Goal: Task Accomplishment & Management: Use online tool/utility

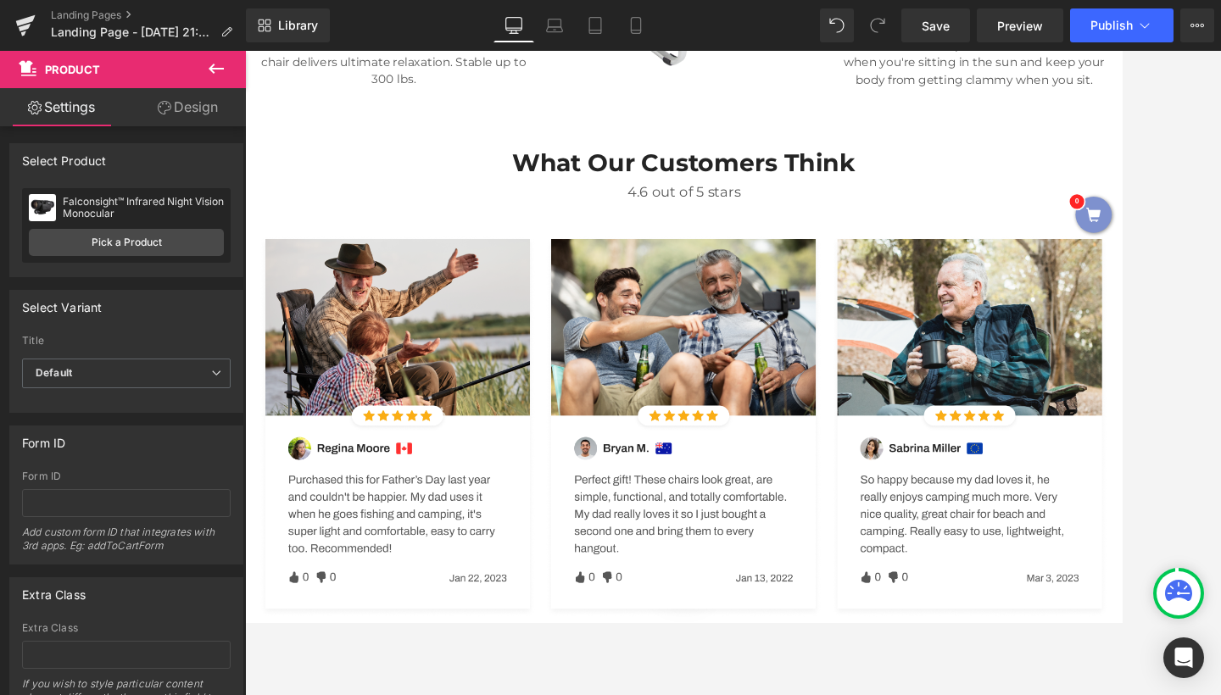
scroll to position [1986, 0]
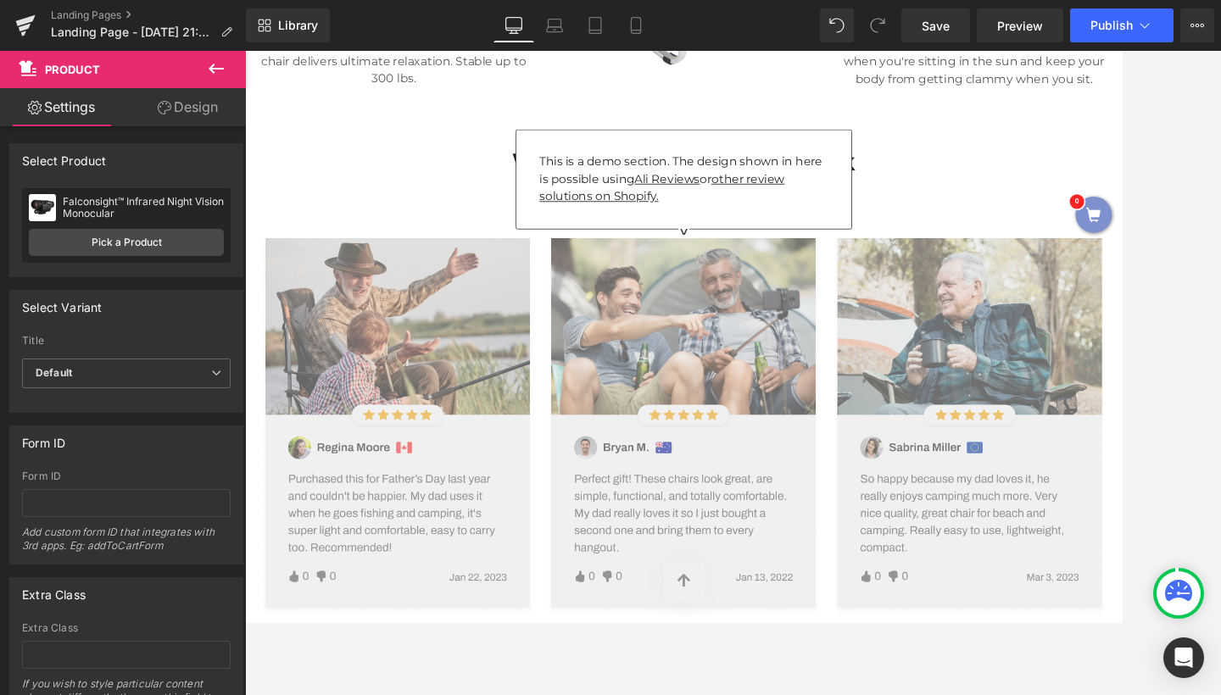
click at [520, 515] on img at bounding box center [758, 489] width 992 height 446
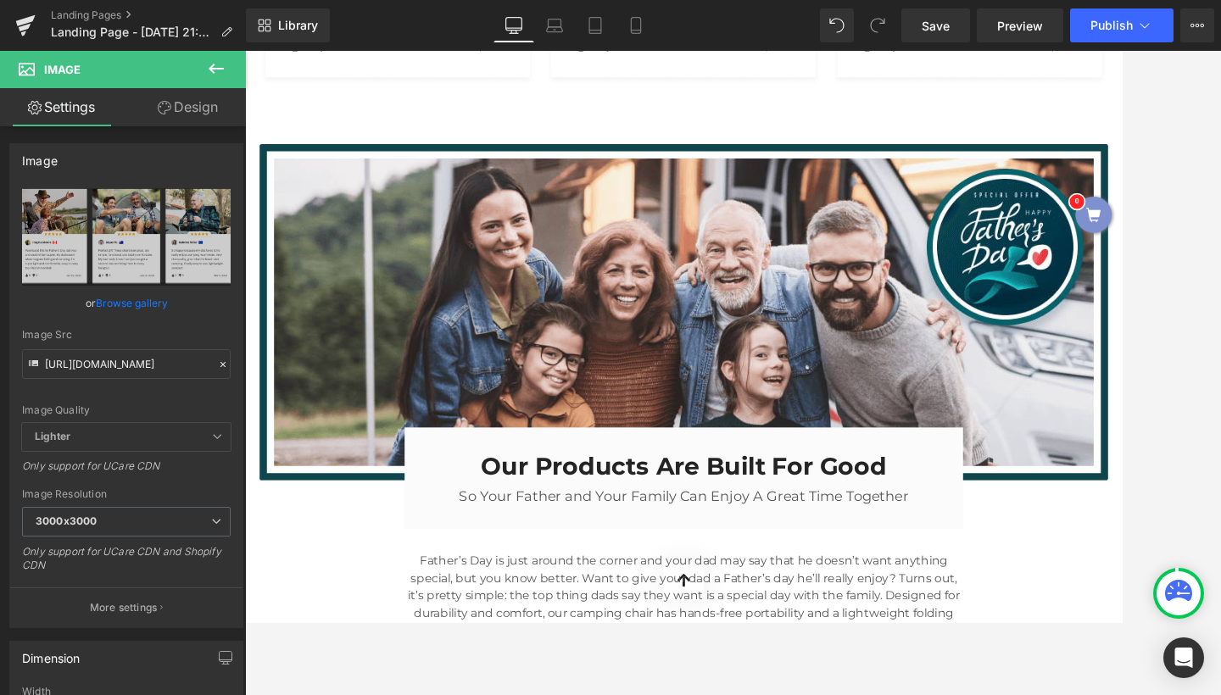
scroll to position [2624, 0]
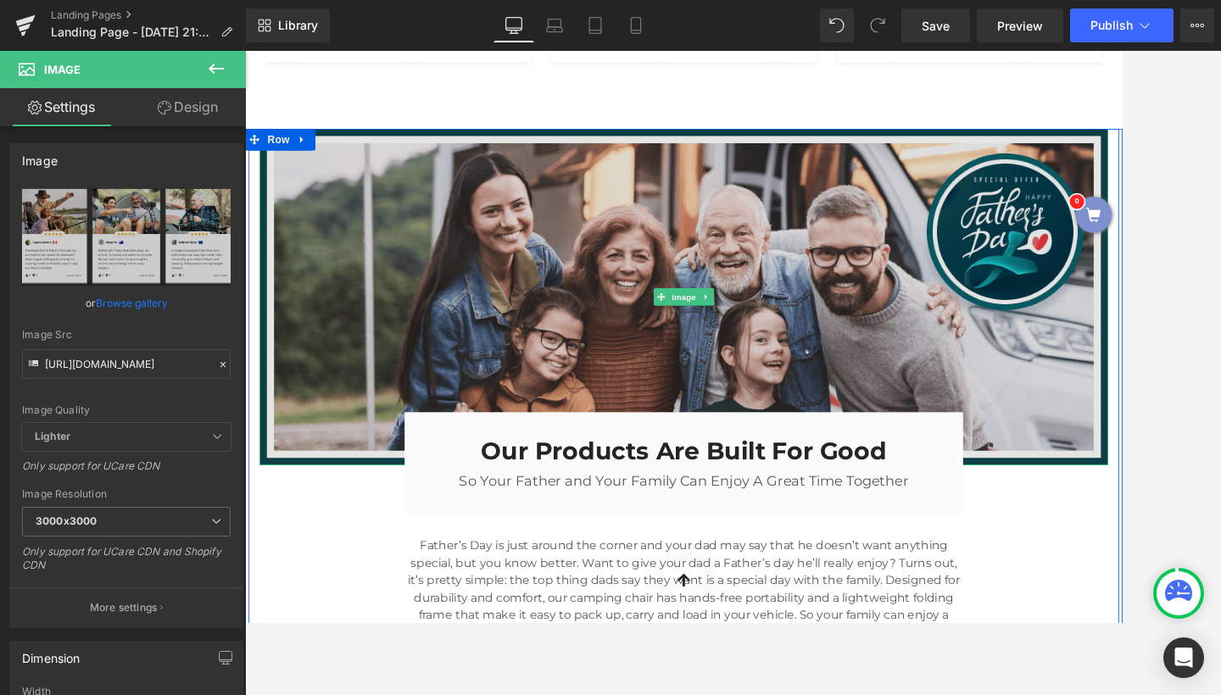
click at [645, 286] on img at bounding box center [758, 338] width 992 height 393
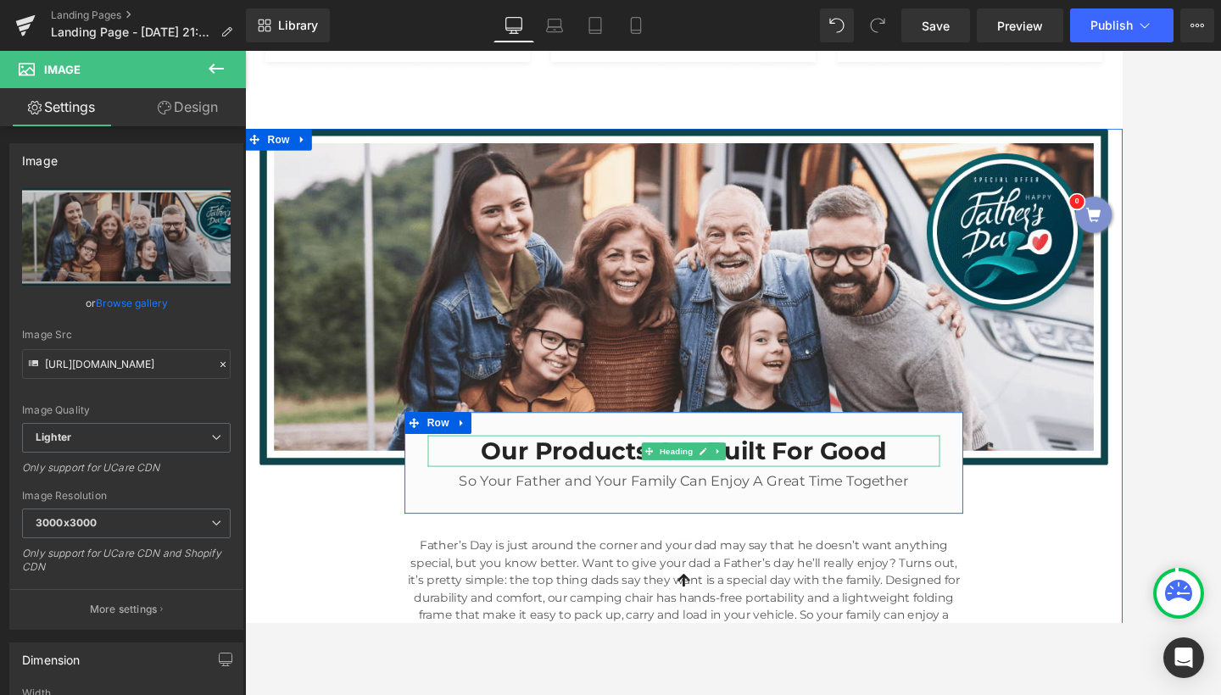
click at [680, 501] on h3 "Our Products Are Built For Good" at bounding box center [758, 519] width 599 height 36
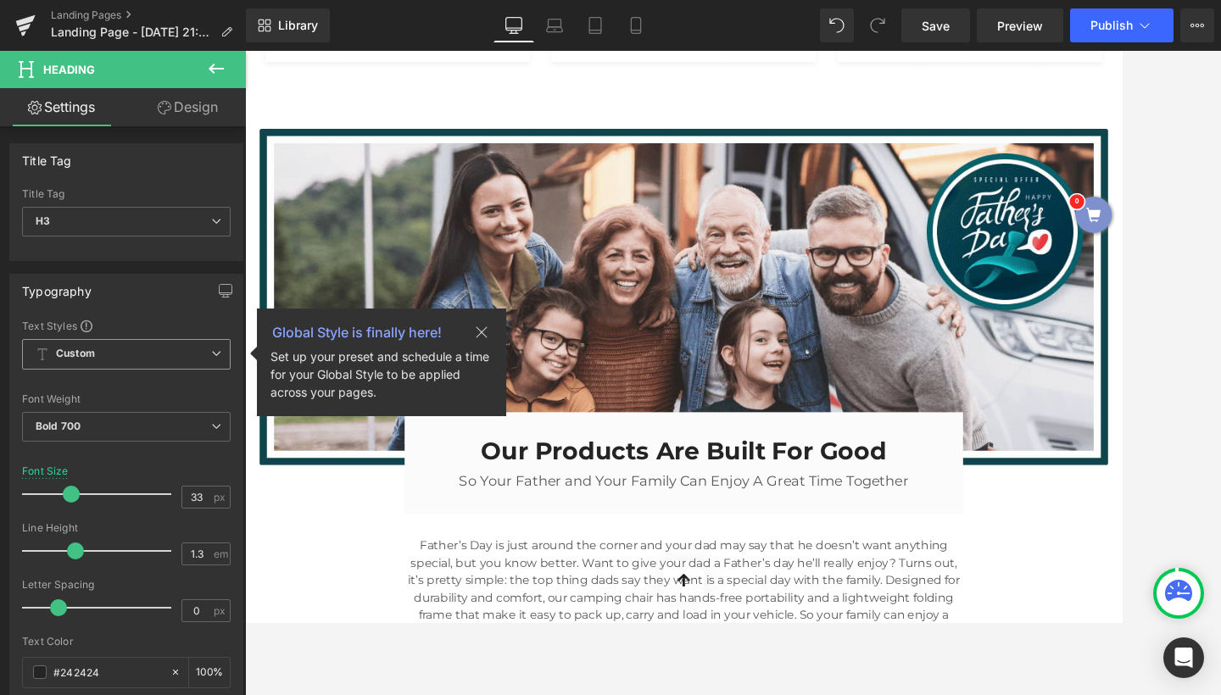
click at [377, 339] on div "Global Style is finally here!" at bounding box center [357, 332] width 170 height 20
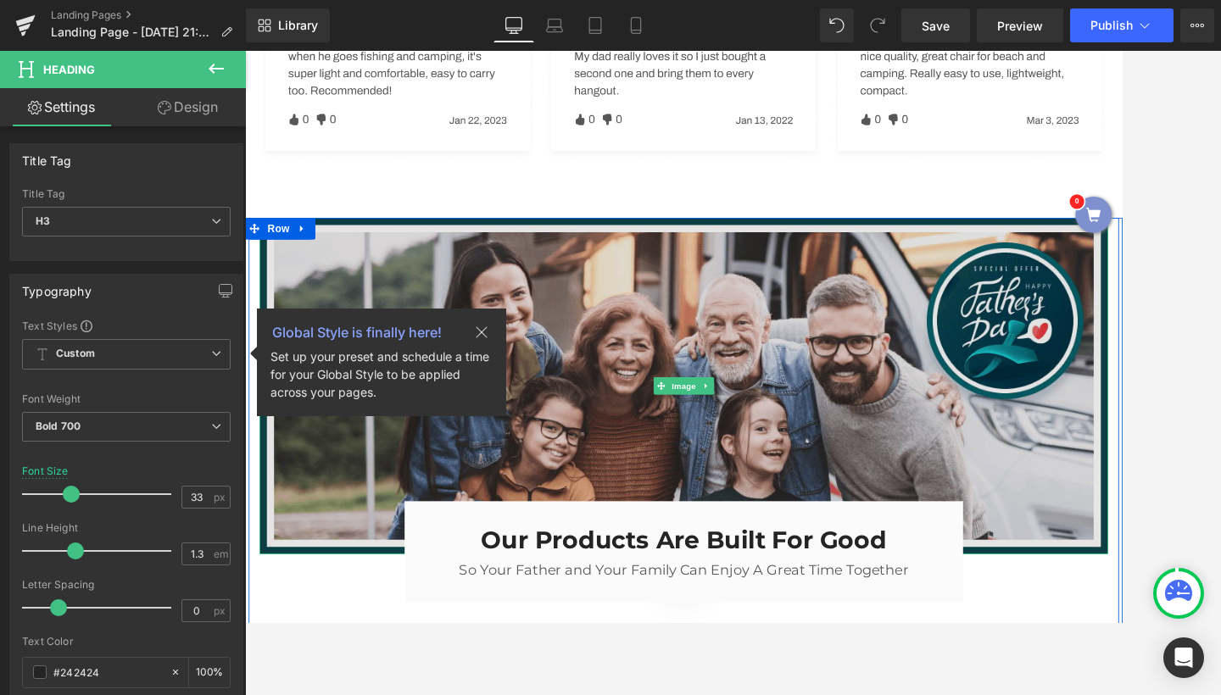
scroll to position [2499, 0]
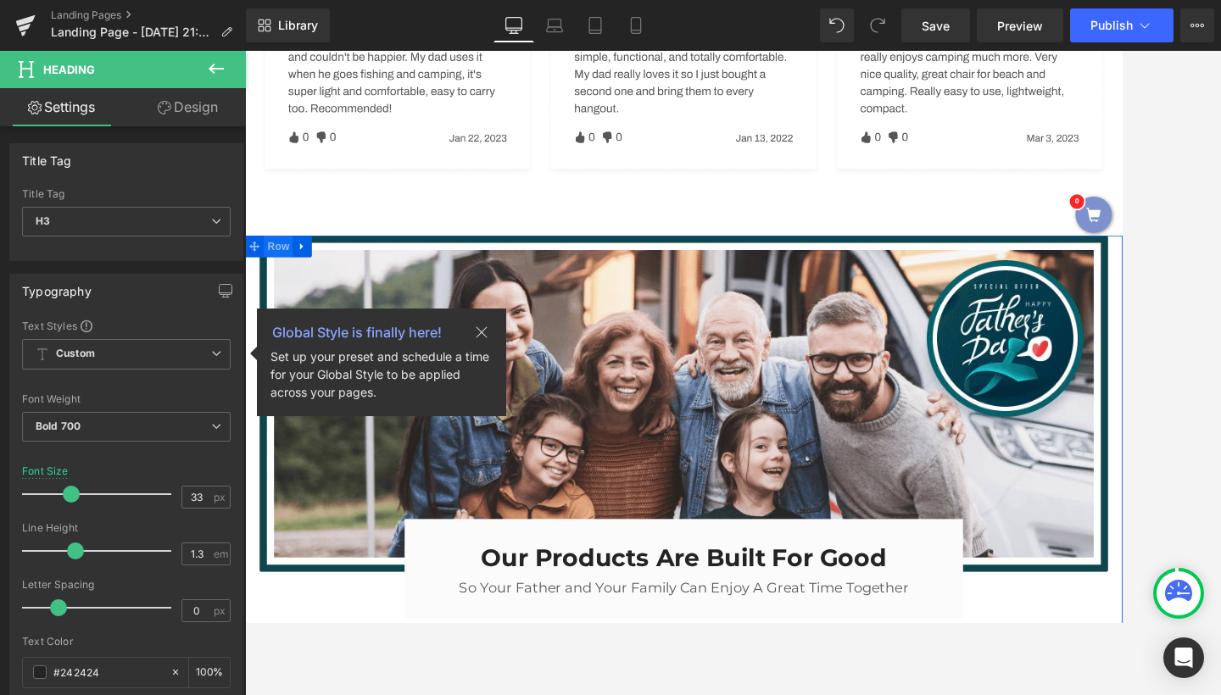
click at [276, 267] on span "Row" at bounding box center [284, 279] width 34 height 25
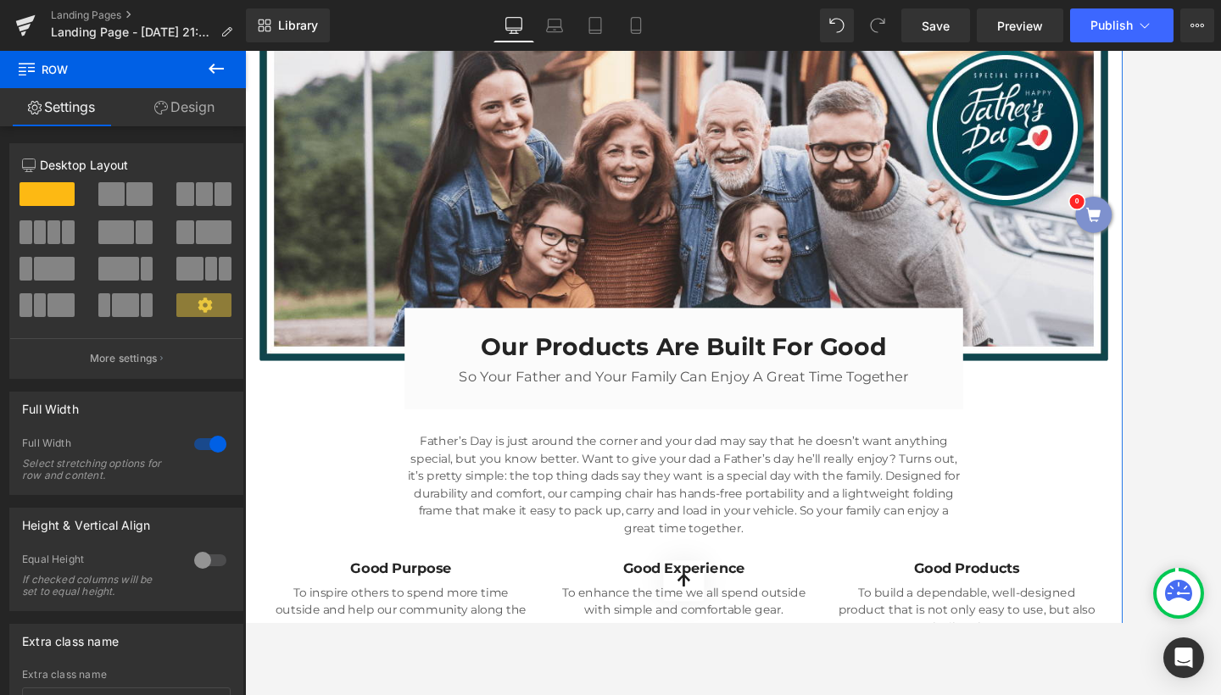
scroll to position [2781, 0]
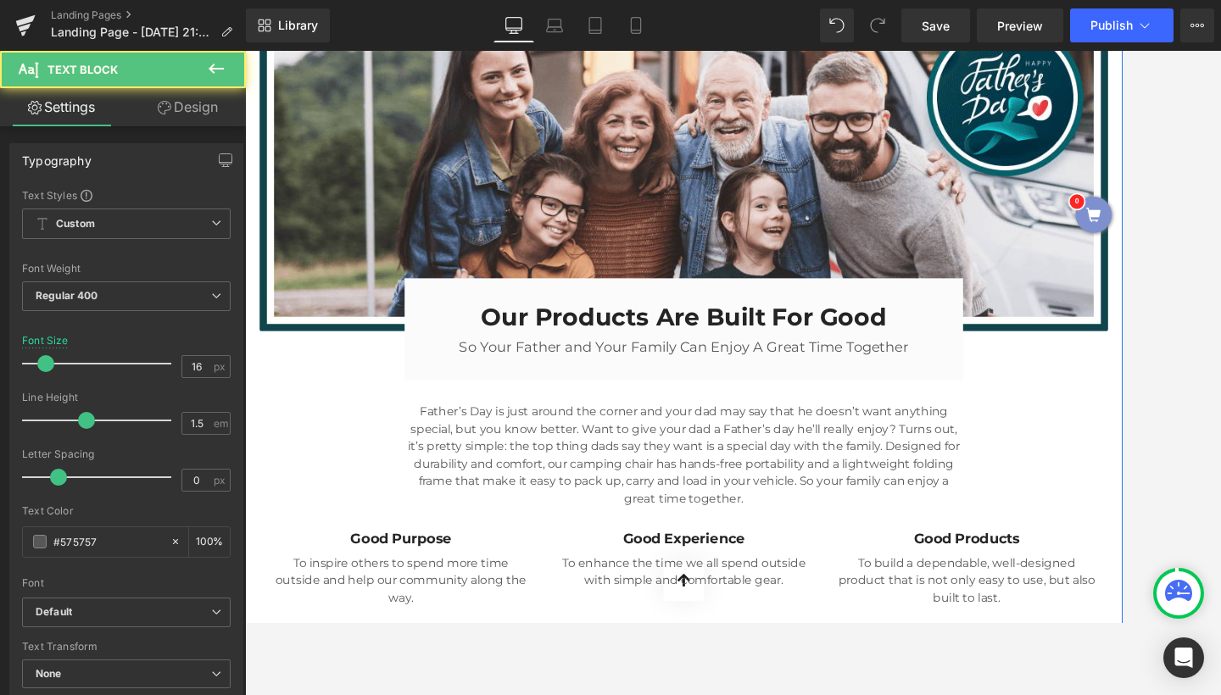
click at [572, 463] on p "Father’s Day is just around the corner and your dad may say that he doesn’t wan…" at bounding box center [758, 524] width 653 height 122
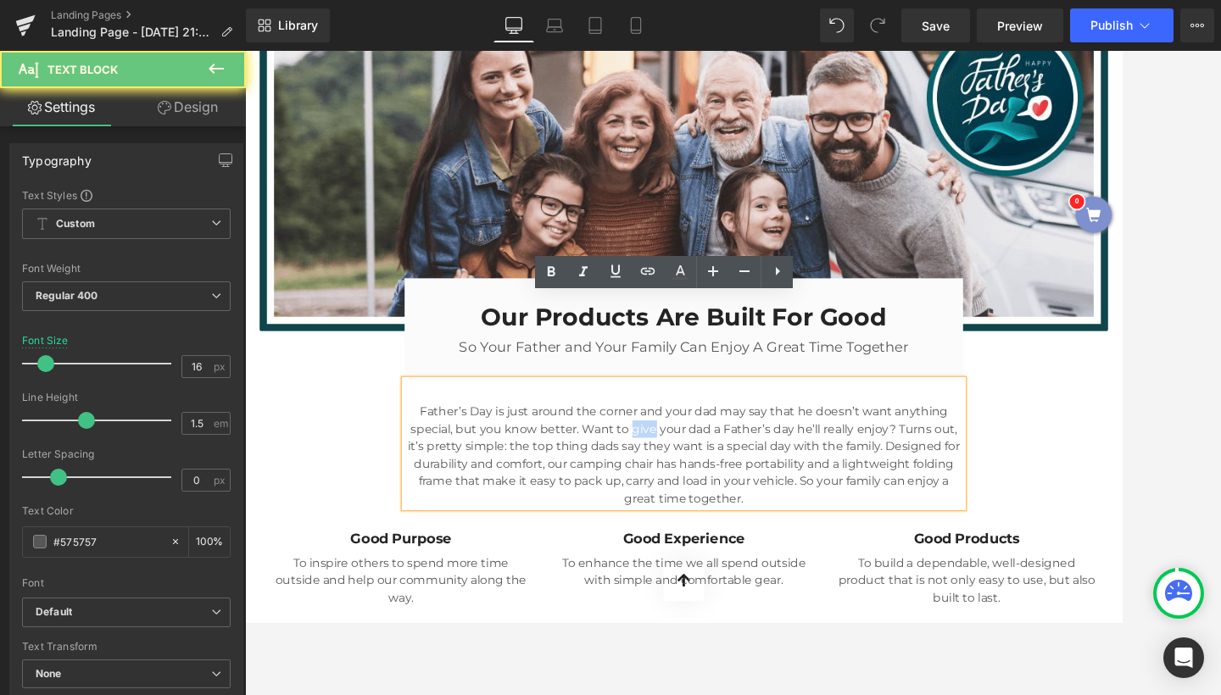
click at [572, 463] on p "Father’s Day is just around the corner and your dad may say that he doesn’t wan…" at bounding box center [758, 524] width 653 height 122
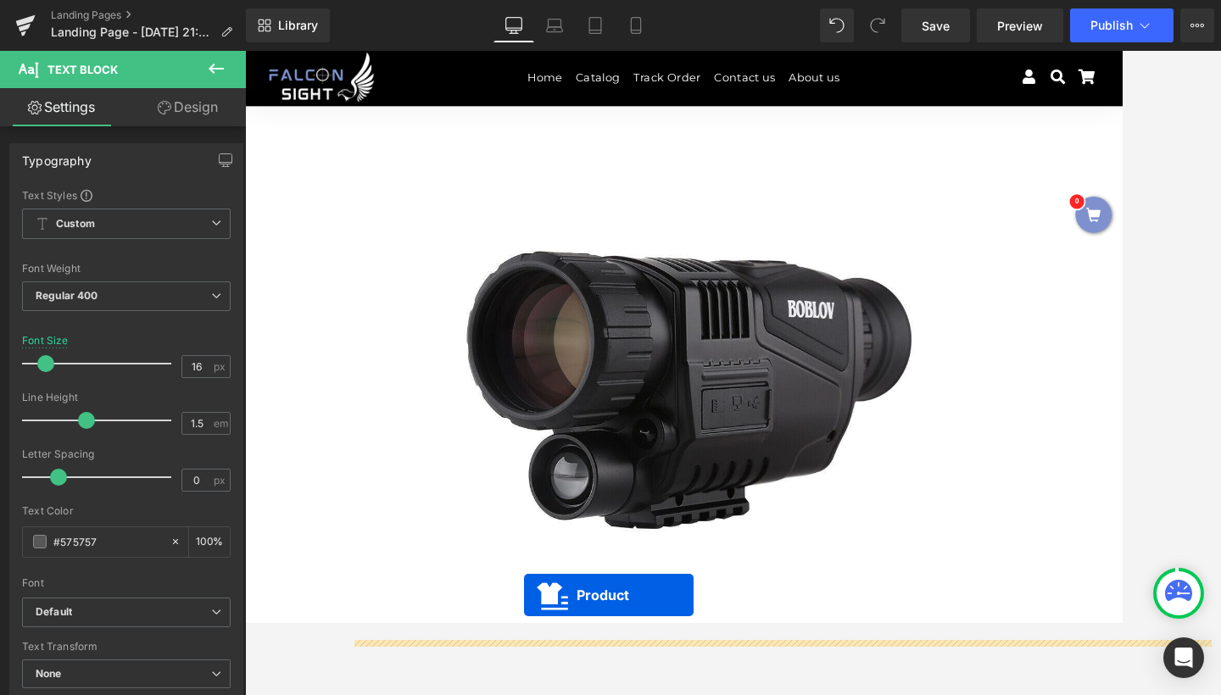
scroll to position [136, 0]
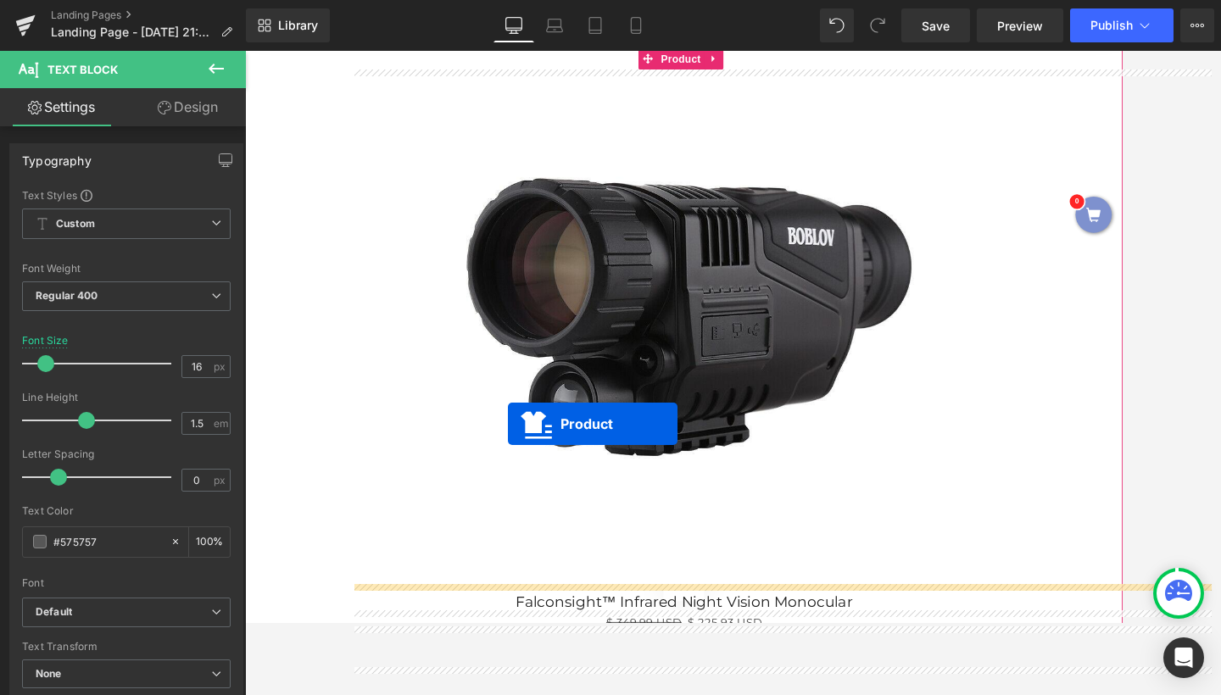
drag, startPoint x: 712, startPoint y: 304, endPoint x: 639, endPoint y: -80, distance: 390.4
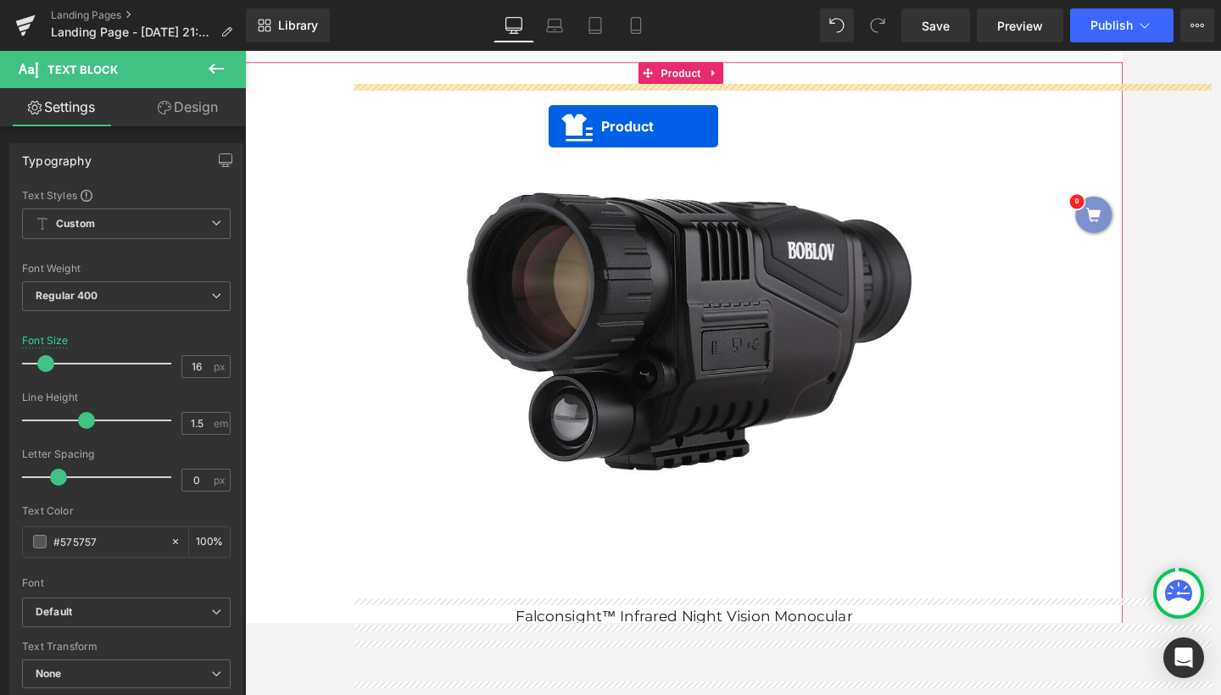
scroll to position [0, 0]
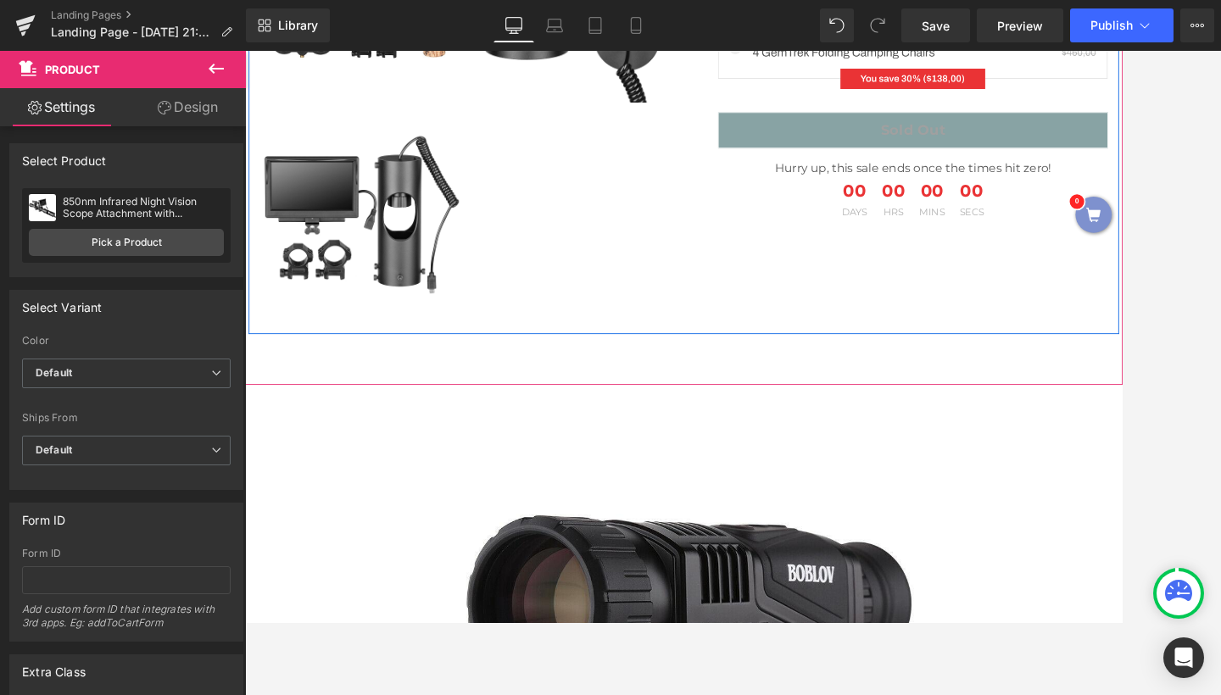
scroll to position [1217, 0]
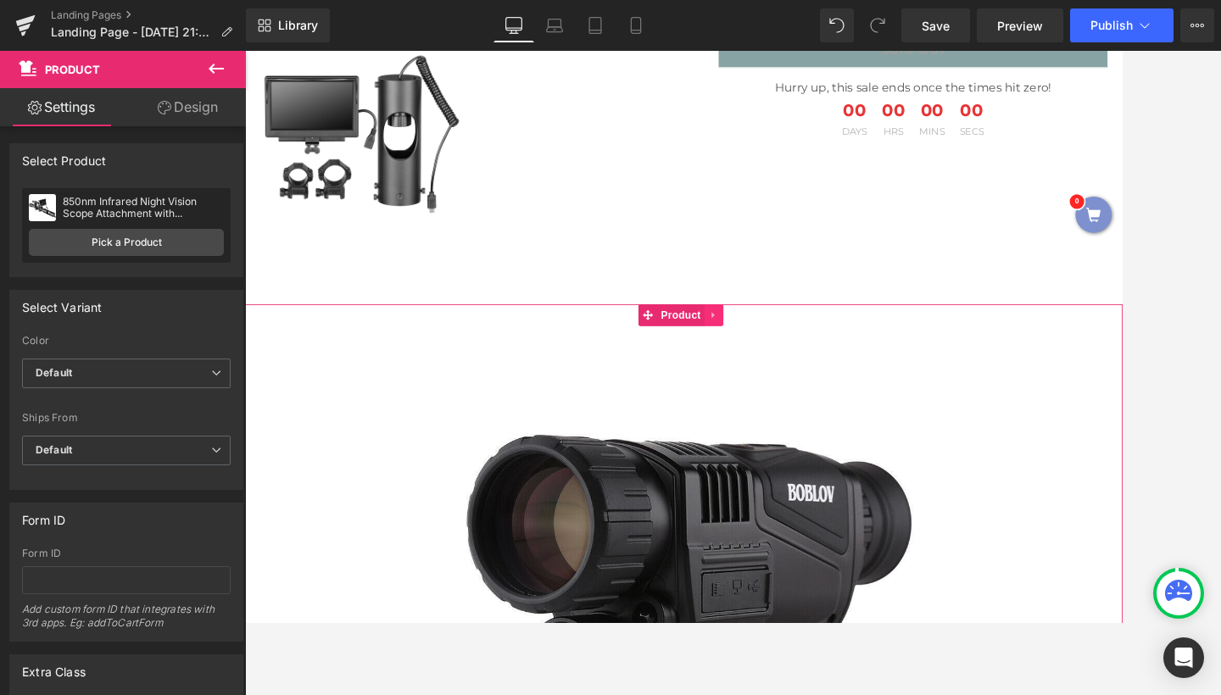
click at [792, 360] on icon at bounding box center [791, 360] width 3 height 8
click at [803, 361] on icon at bounding box center [805, 360] width 12 height 13
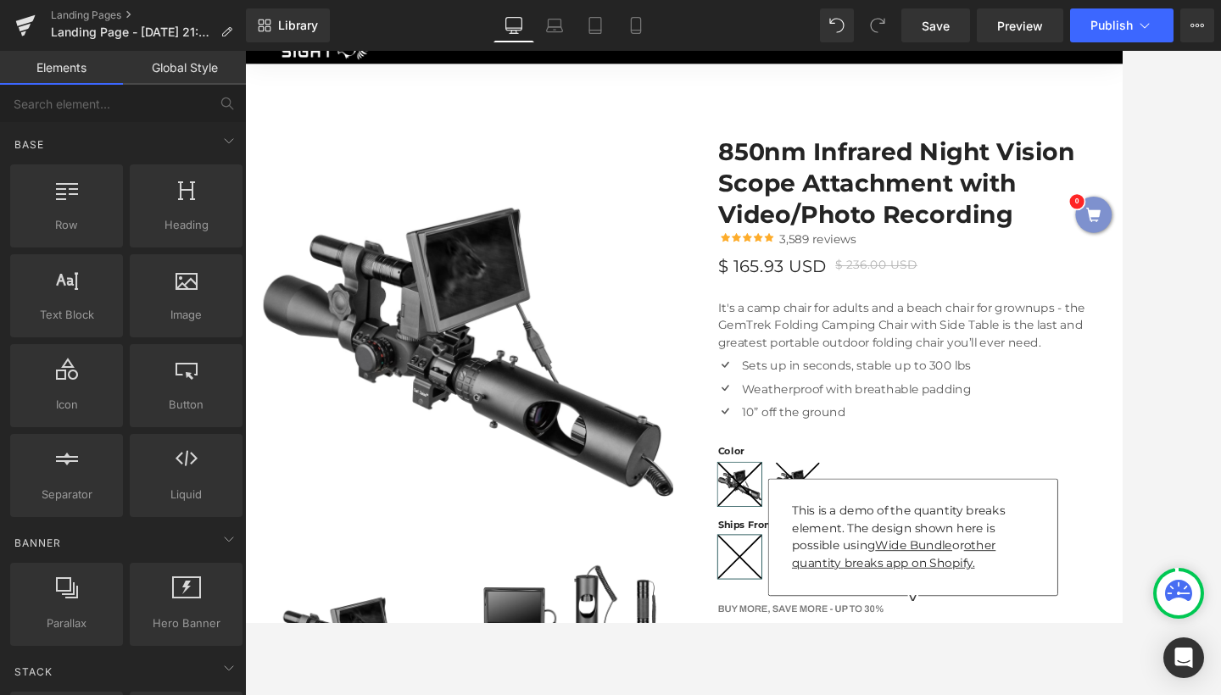
scroll to position [70, 0]
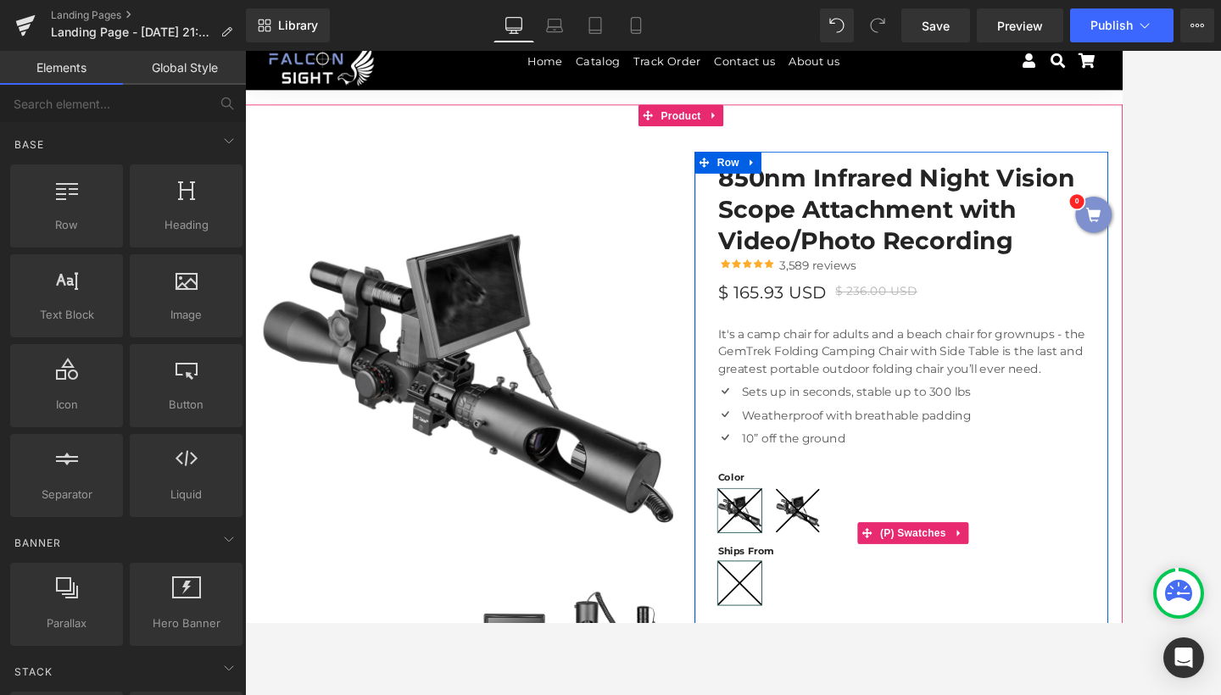
click at [819, 674] on icon at bounding box center [823, 673] width 51 height 51
click at [1019, 611] on span "(P) Swatches" at bounding box center [1027, 614] width 86 height 25
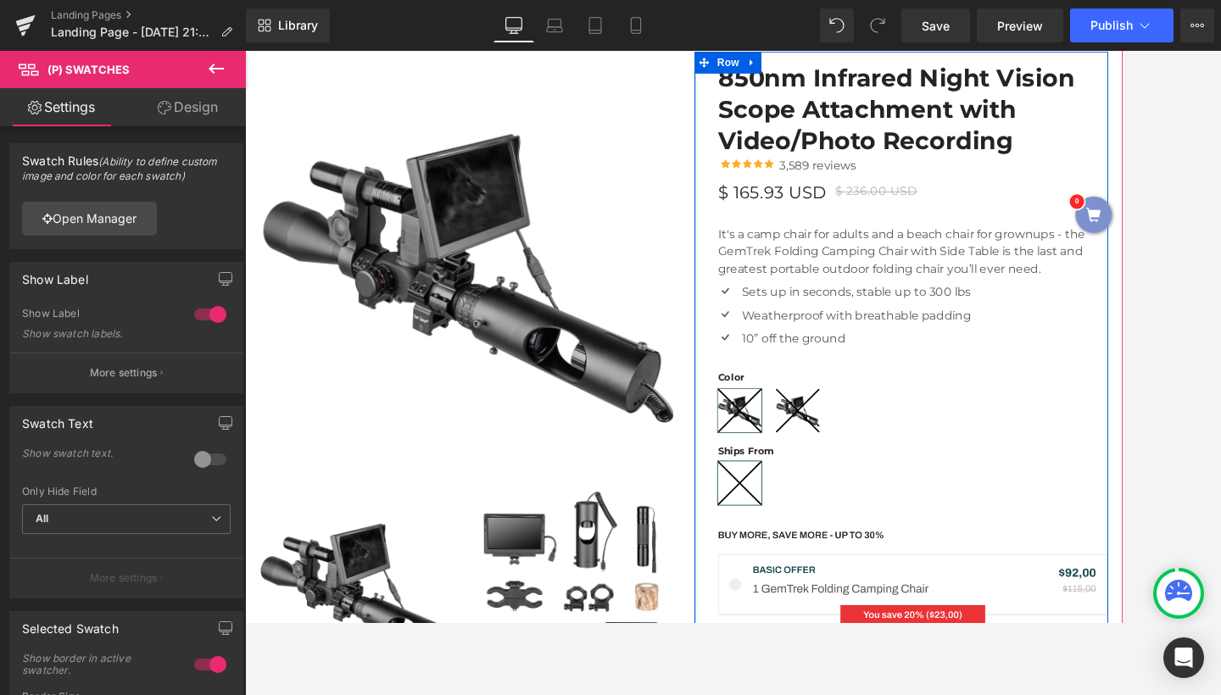
scroll to position [147, 0]
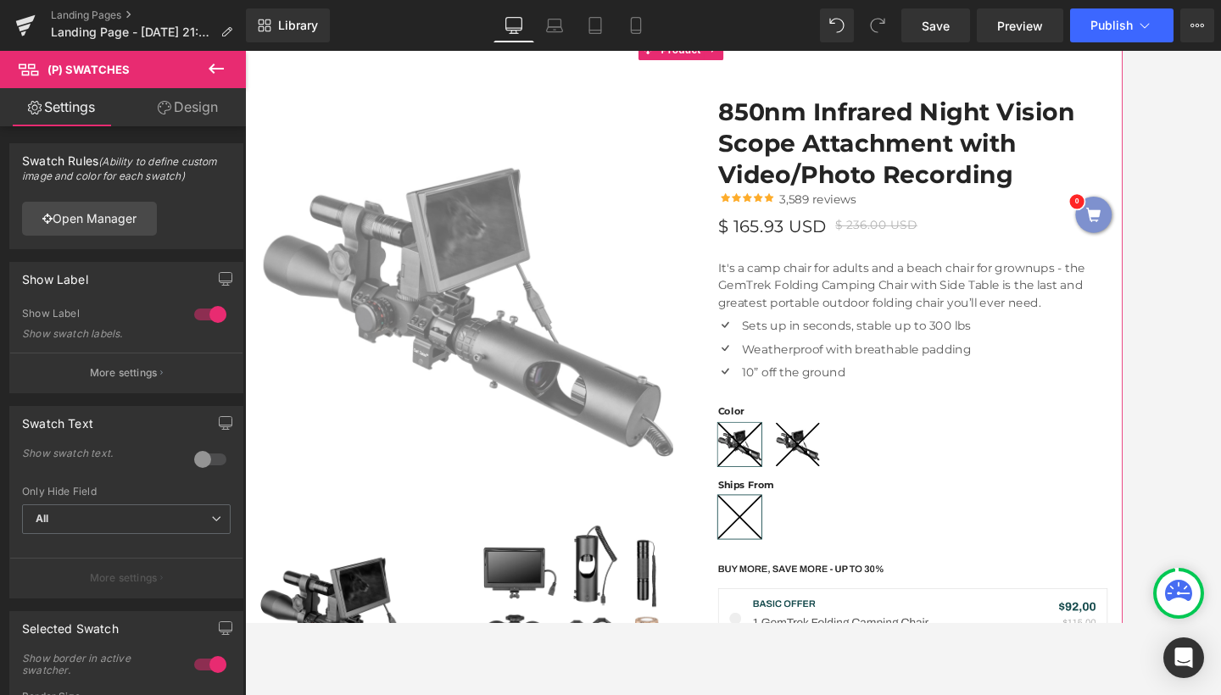
click at [544, 373] on img at bounding box center [505, 347] width 483 height 483
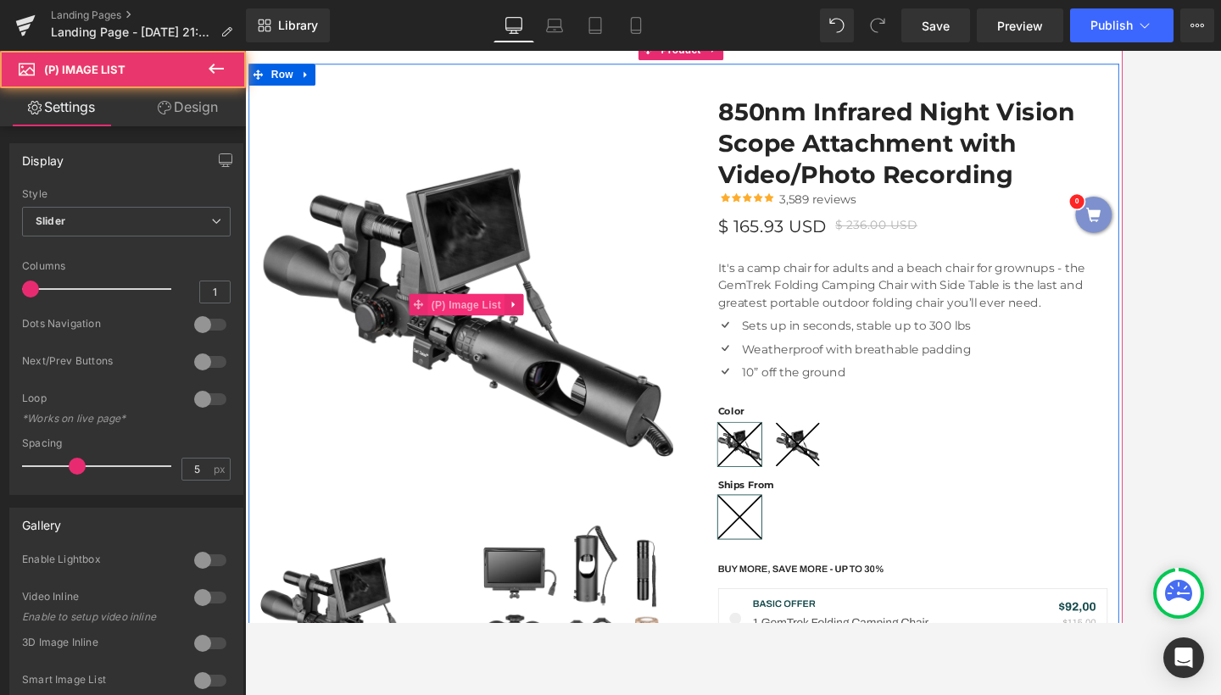
click at [514, 358] on span "(P) Image List" at bounding box center [504, 347] width 90 height 25
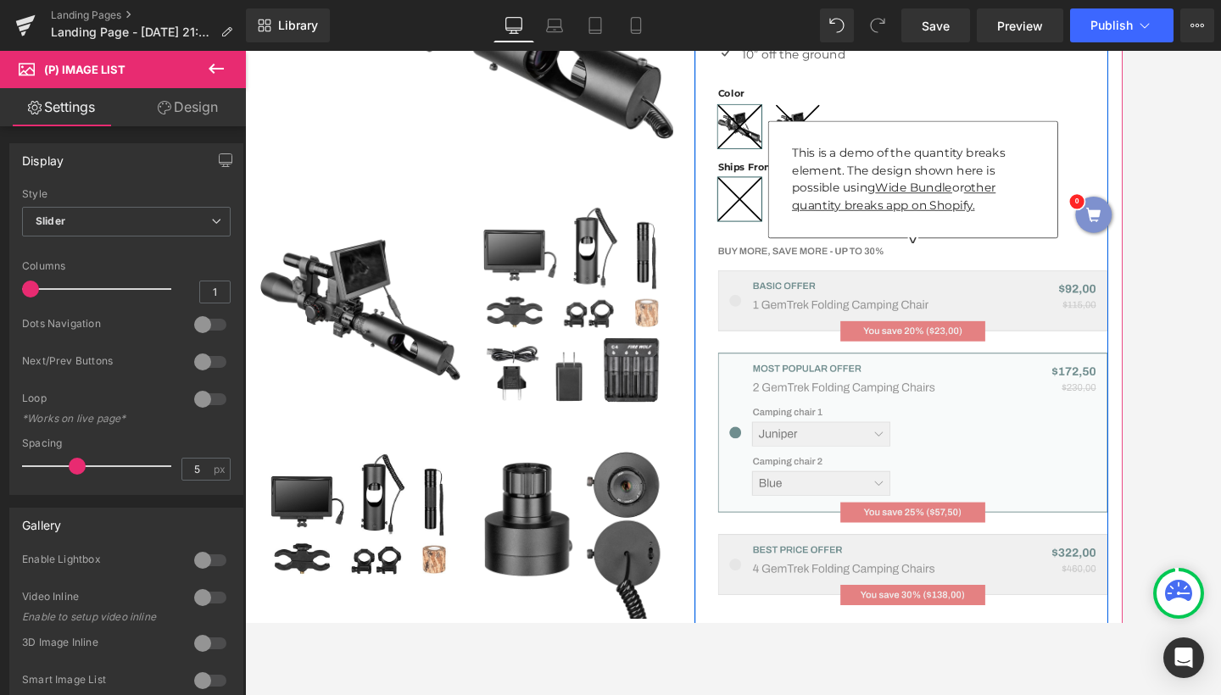
scroll to position [519, 0]
click at [980, 334] on img at bounding box center [1026, 486] width 456 height 421
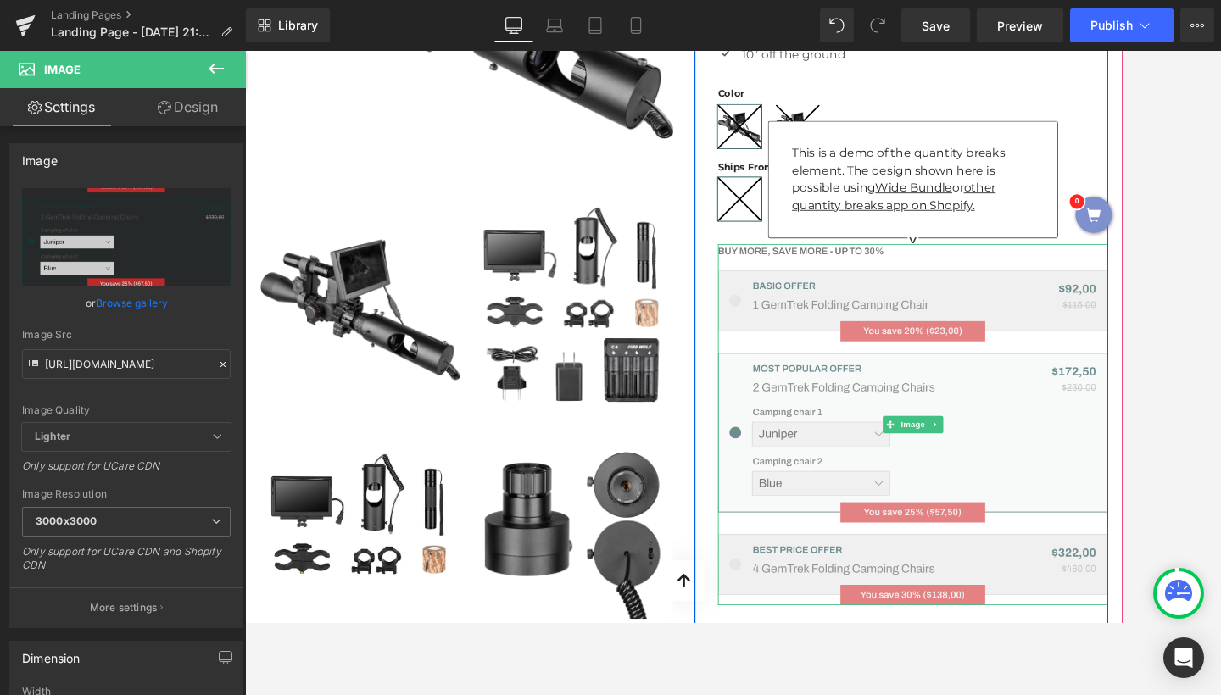
click at [983, 299] on img at bounding box center [1026, 486] width 456 height 421
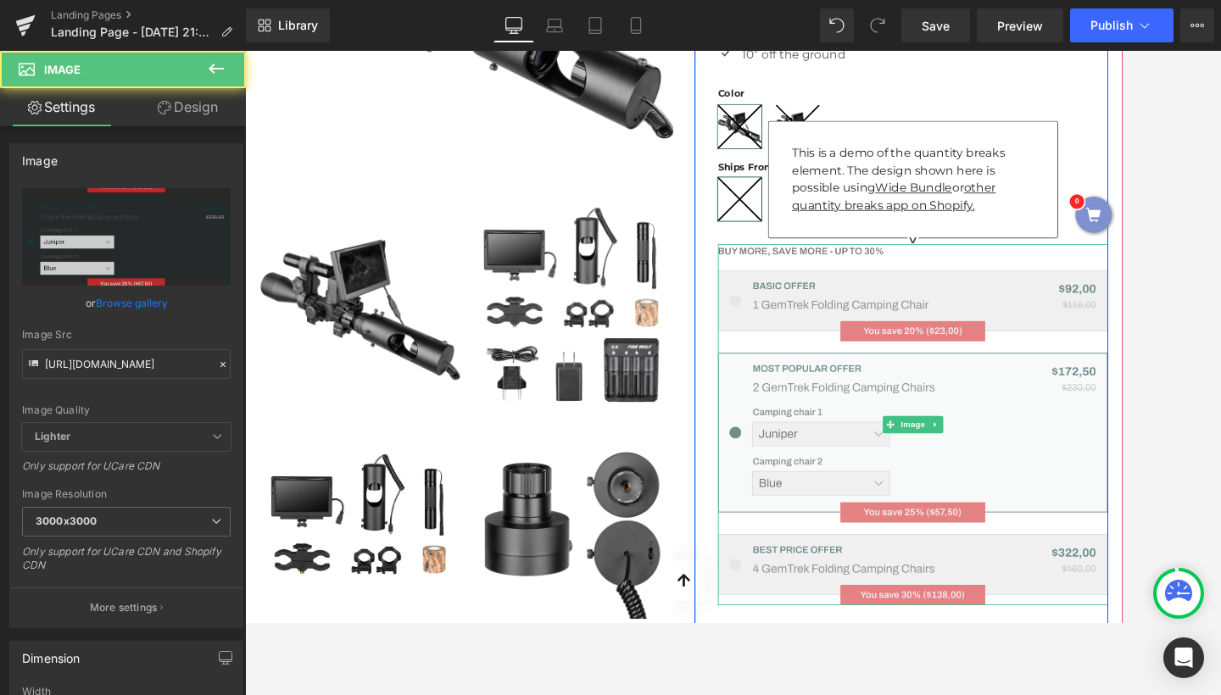
click at [946, 369] on img at bounding box center [1026, 486] width 456 height 421
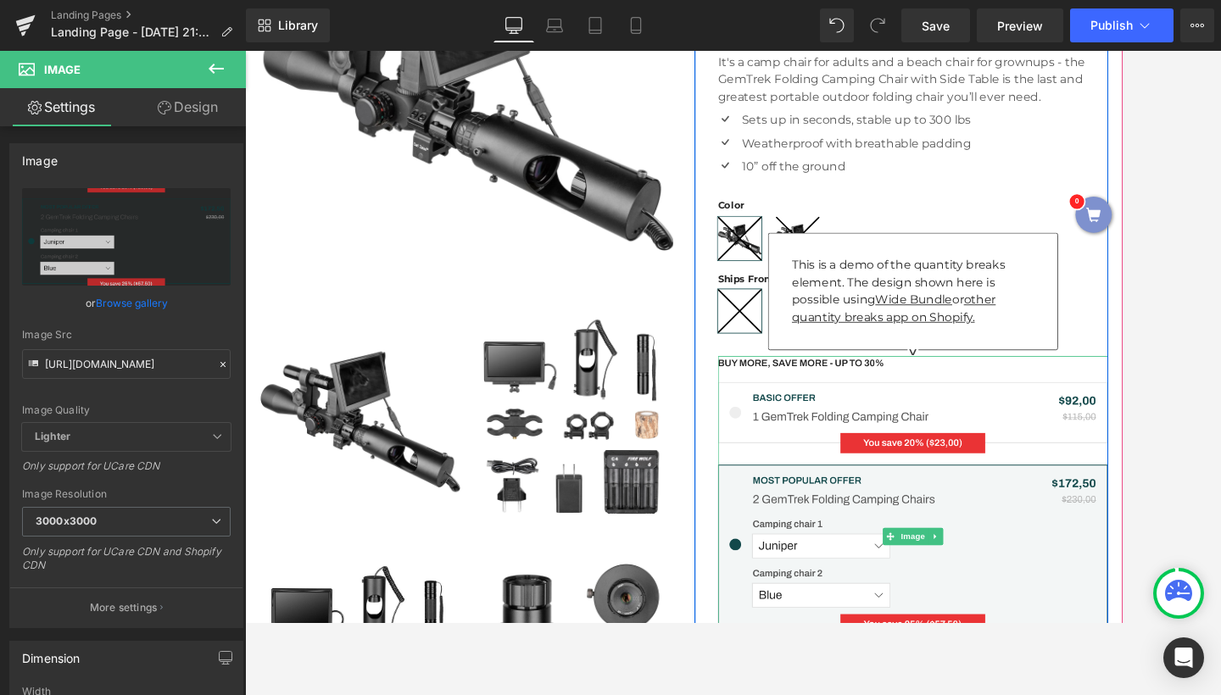
scroll to position [412, 0]
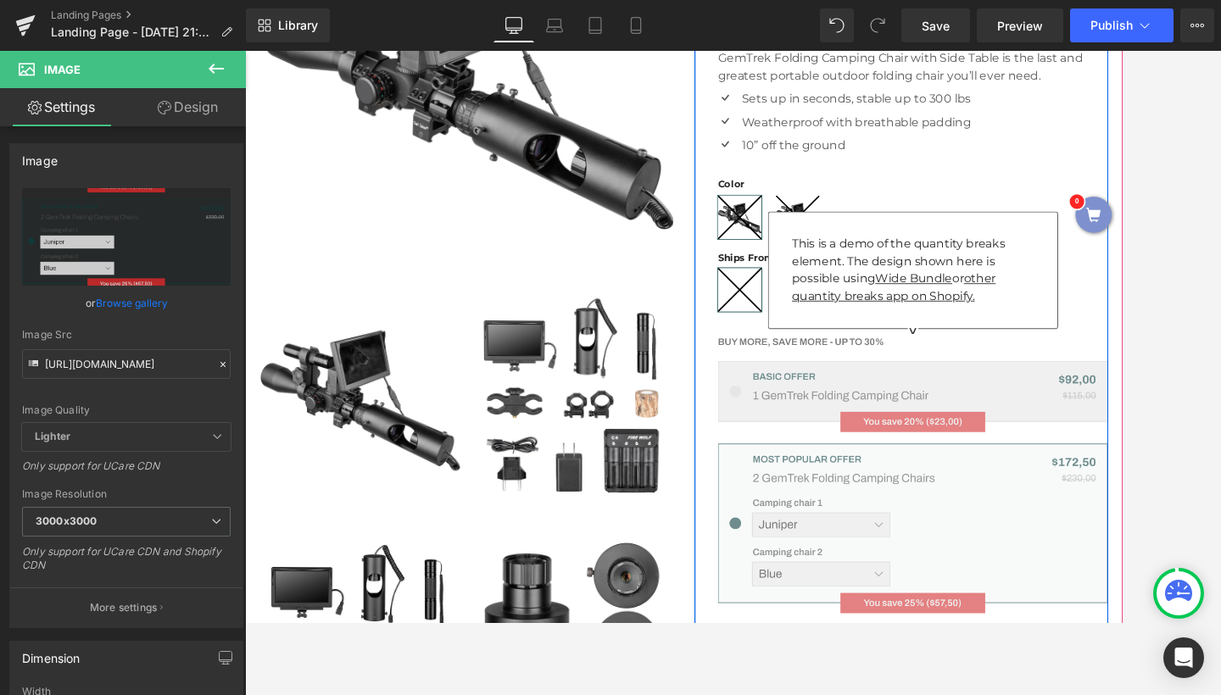
click at [1041, 595] on img at bounding box center [1026, 593] width 456 height 421
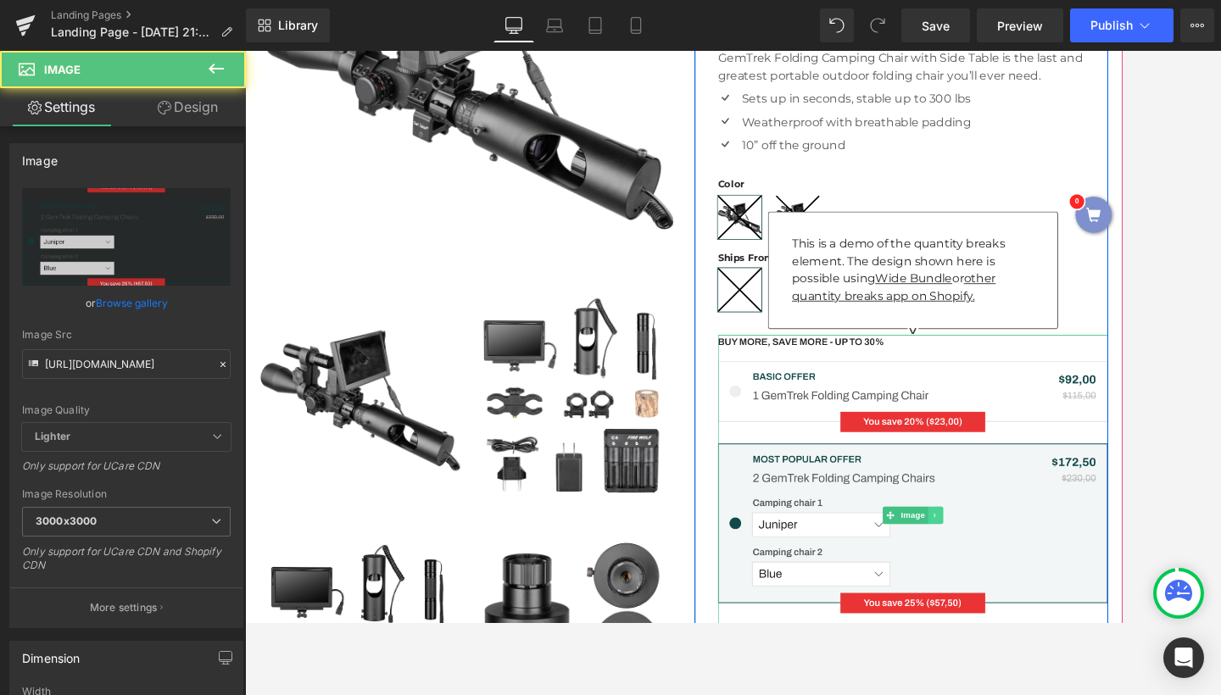
click at [1051, 592] on icon at bounding box center [1052, 595] width 3 height 6
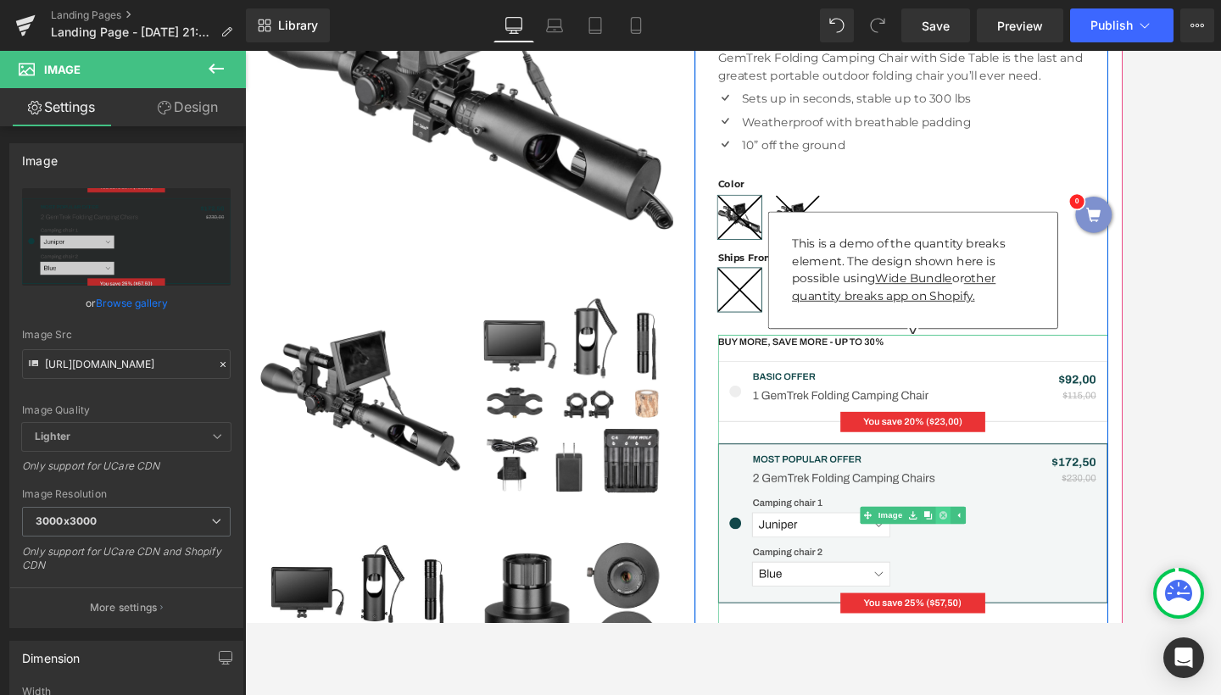
click at [1057, 589] on icon at bounding box center [1061, 593] width 9 height 9
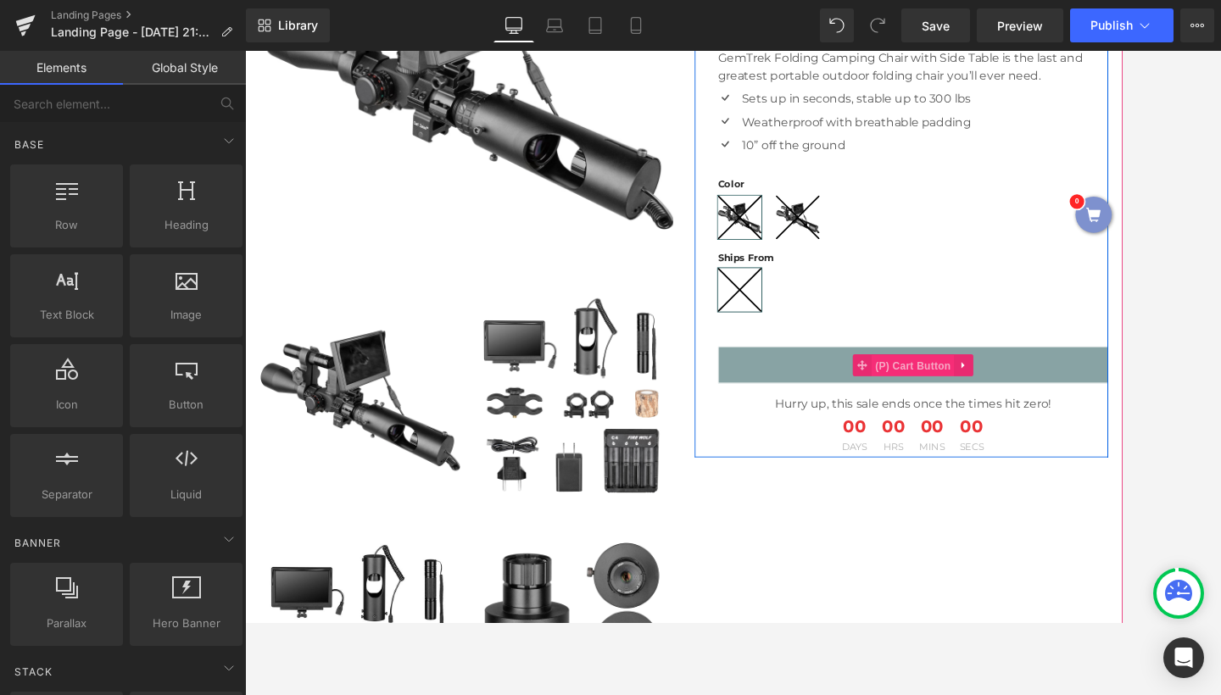
click at [1031, 410] on span "(P) Cart Button" at bounding box center [1026, 419] width 97 height 25
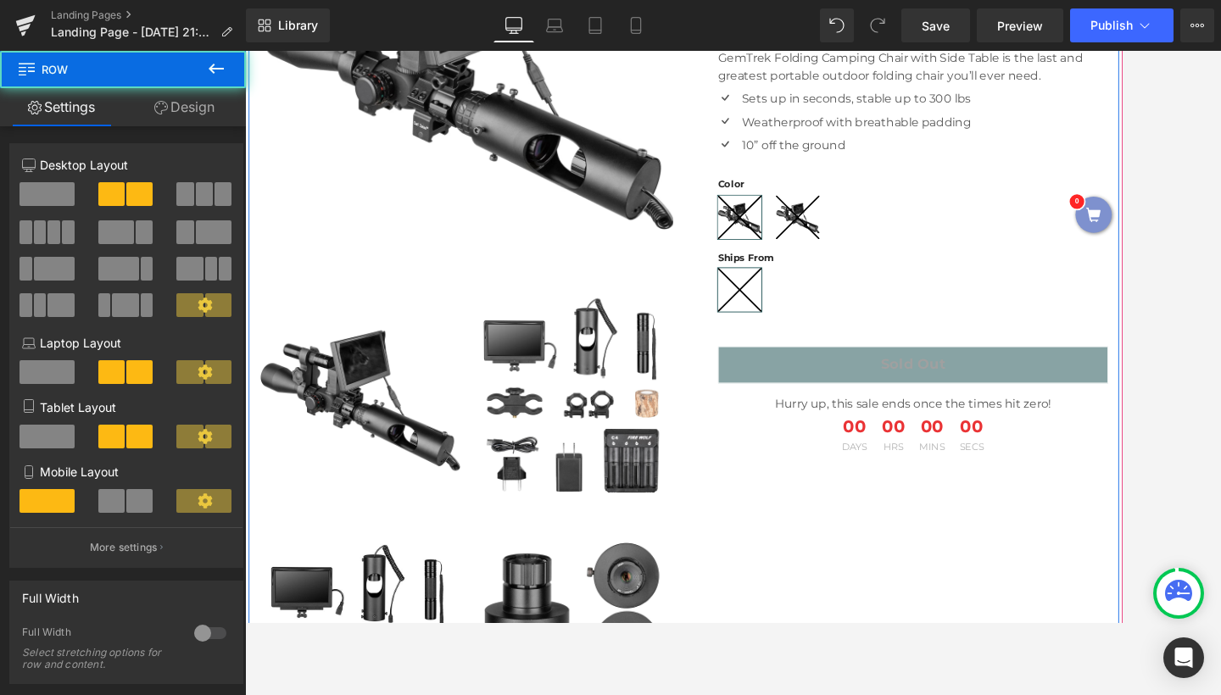
click at [926, 542] on div at bounding box center [758, 447] width 1018 height 1292
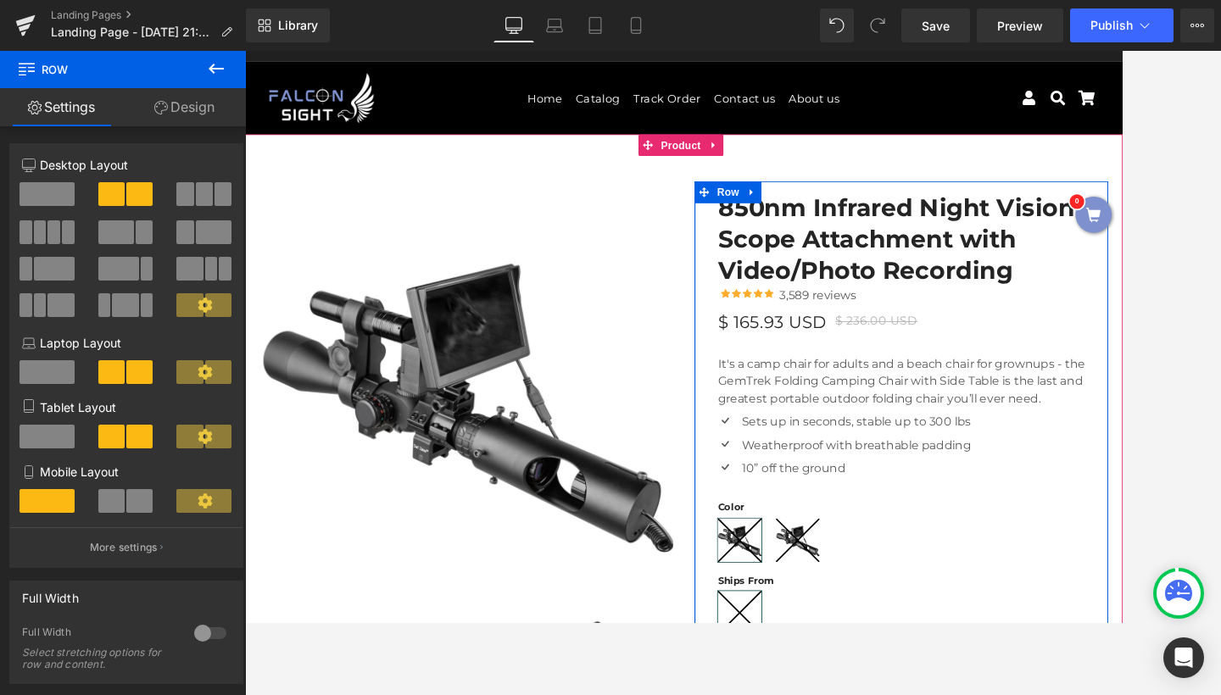
scroll to position [32, 0]
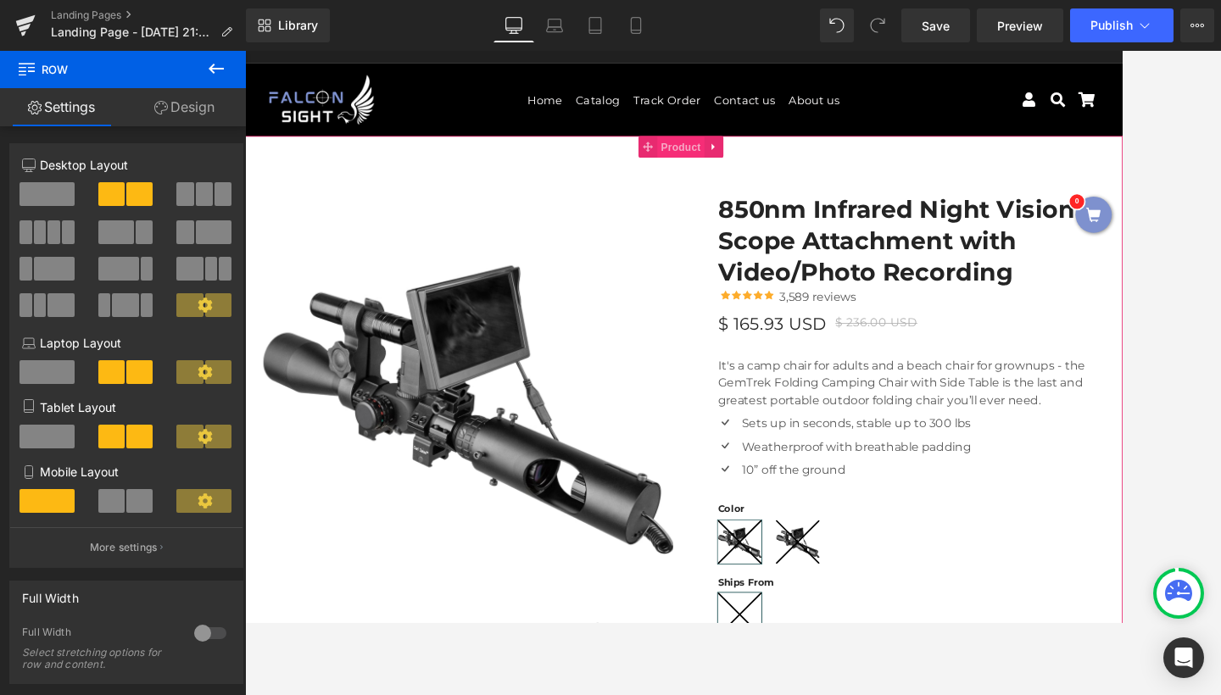
click at [757, 163] on span "Product" at bounding box center [755, 164] width 55 height 25
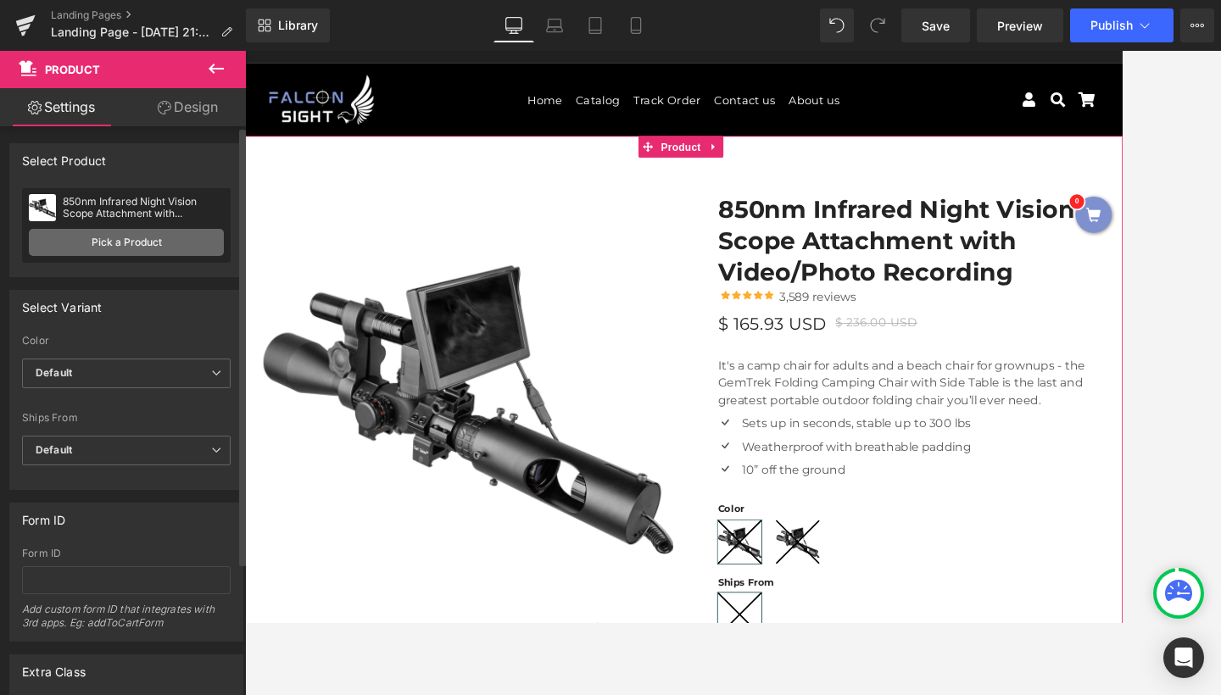
click at [97, 244] on link "Pick a Product" at bounding box center [126, 242] width 195 height 27
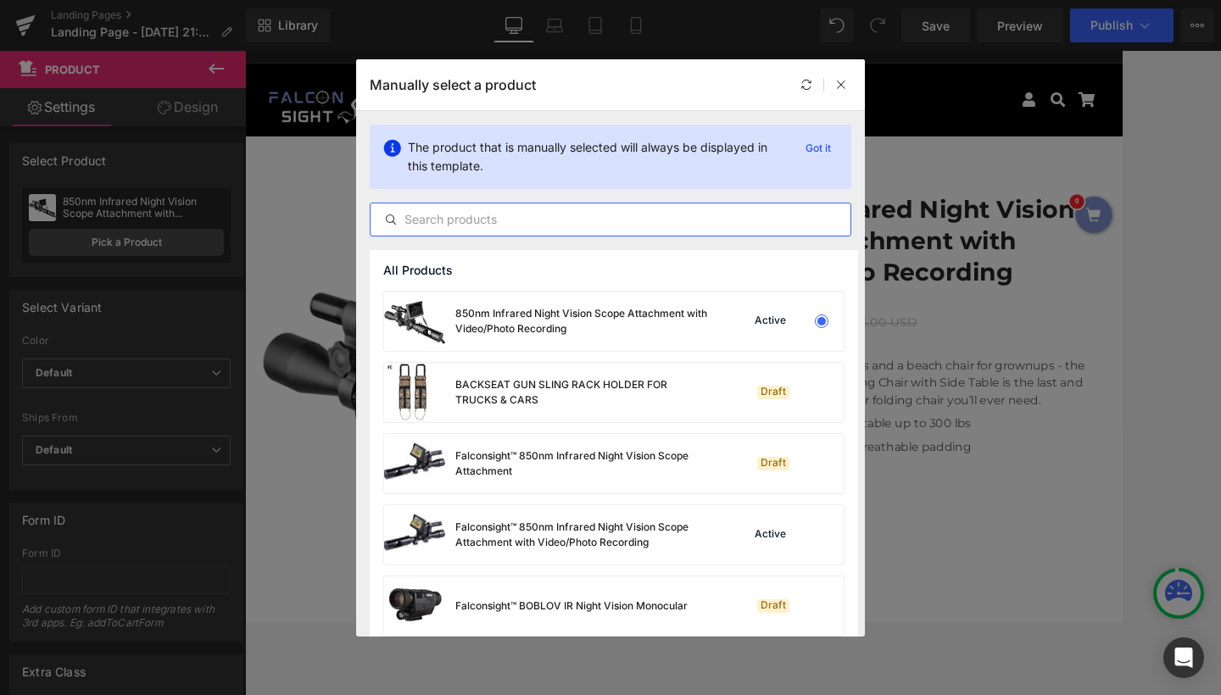
click at [483, 223] on input "text" at bounding box center [611, 219] width 480 height 20
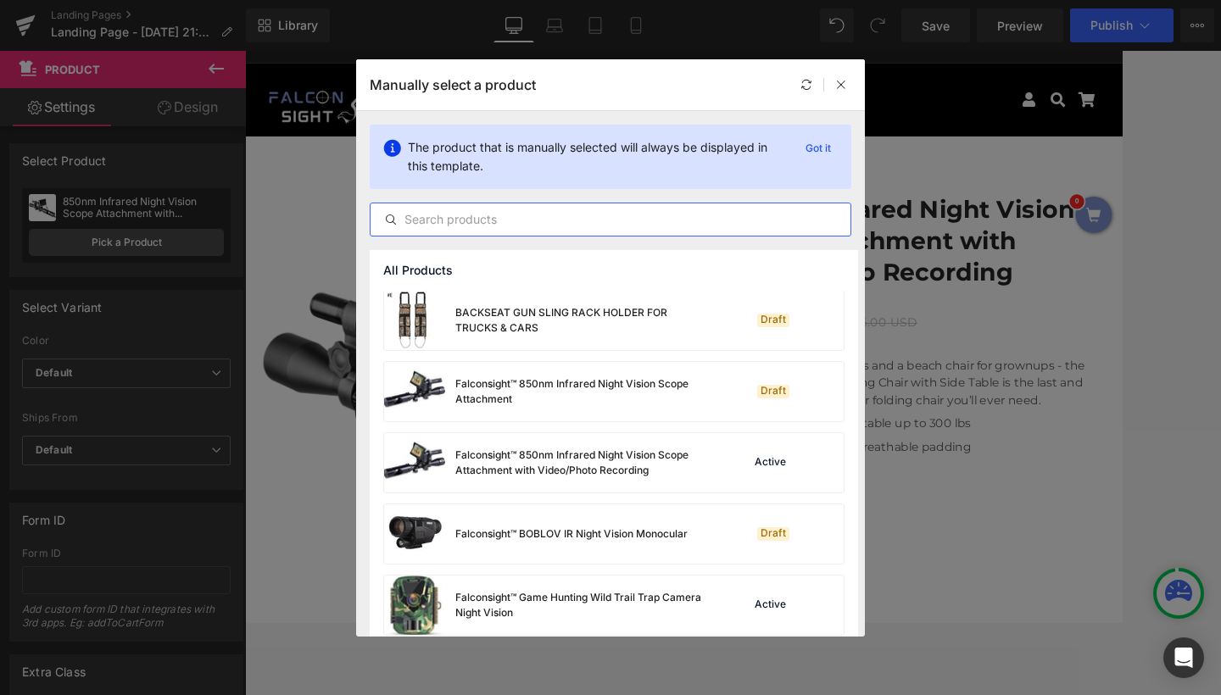
scroll to position [103, 0]
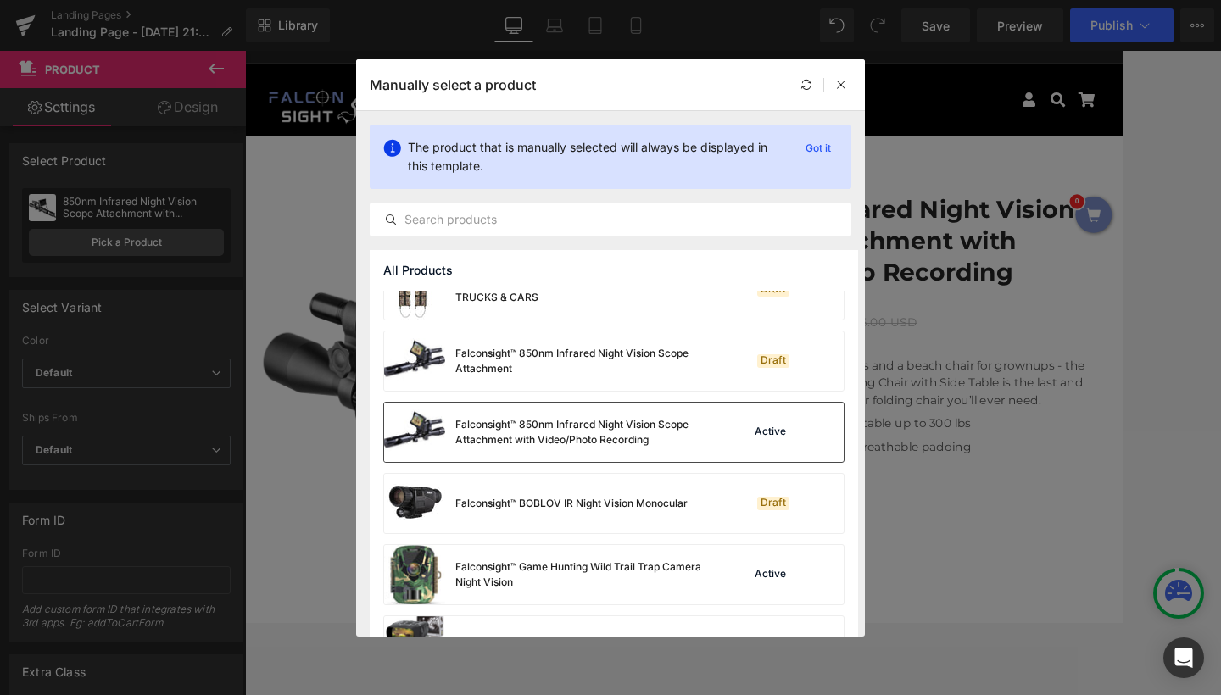
click at [575, 455] on div "Falconsight™ 850nm Infrared Night Vision Scope Attachment with Video/Photo Reco…" at bounding box center [547, 432] width 326 height 59
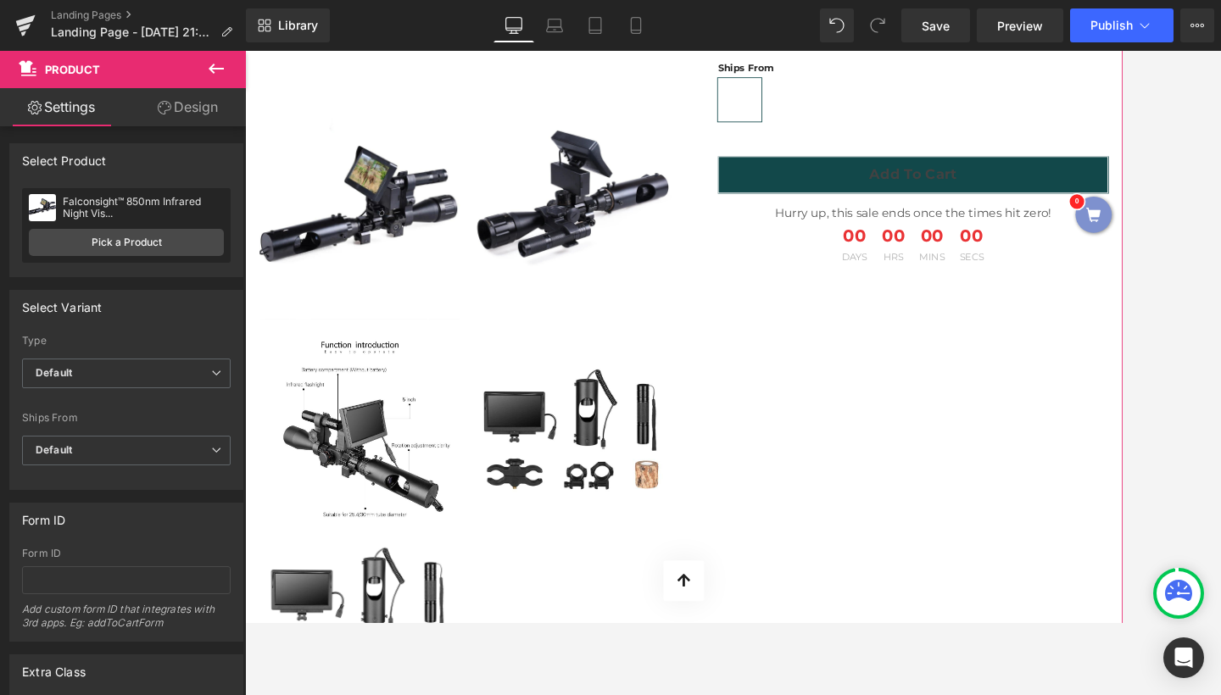
scroll to position [639, 0]
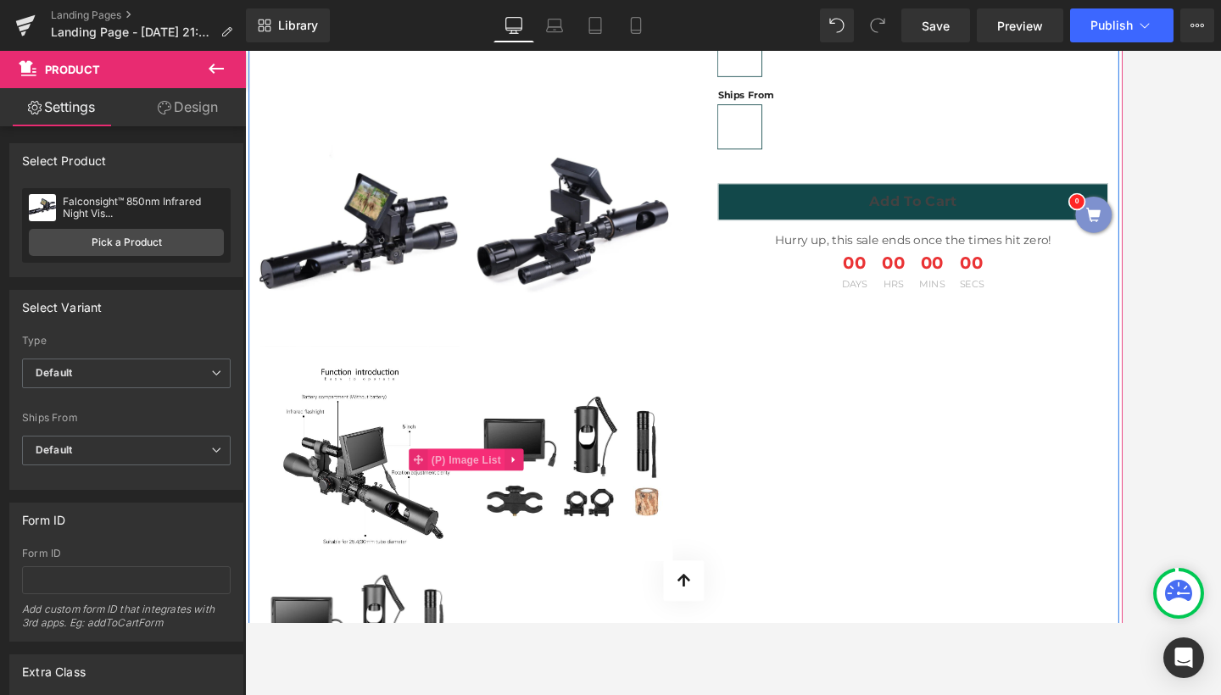
click at [493, 529] on span "(P) Image List" at bounding box center [504, 528] width 90 height 25
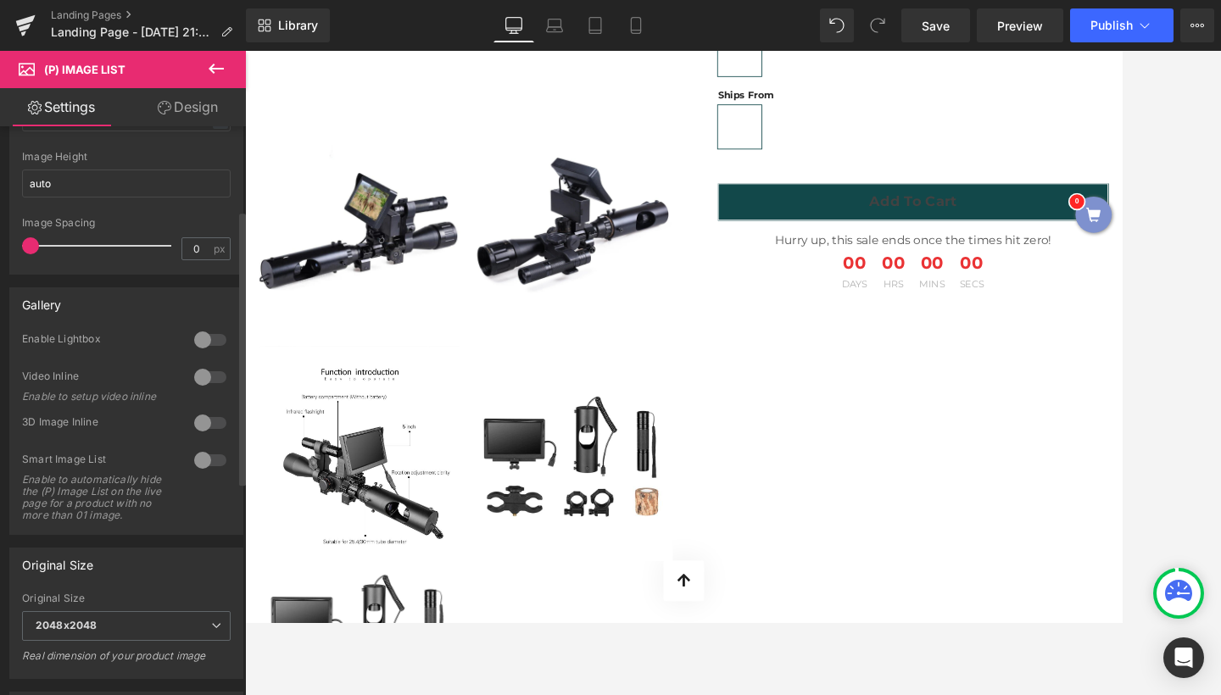
scroll to position [182, 0]
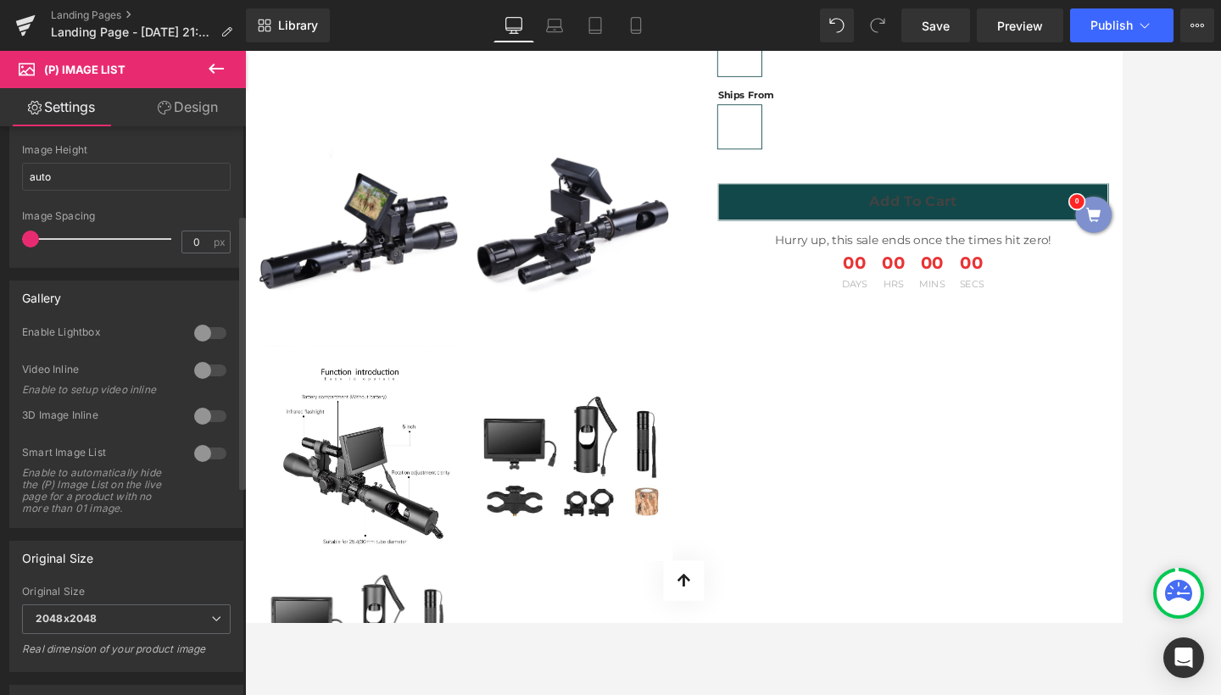
click at [204, 453] on div at bounding box center [210, 453] width 41 height 27
click at [204, 461] on div at bounding box center [210, 453] width 41 height 27
click at [199, 420] on div at bounding box center [210, 416] width 41 height 27
click at [204, 419] on div at bounding box center [210, 416] width 41 height 27
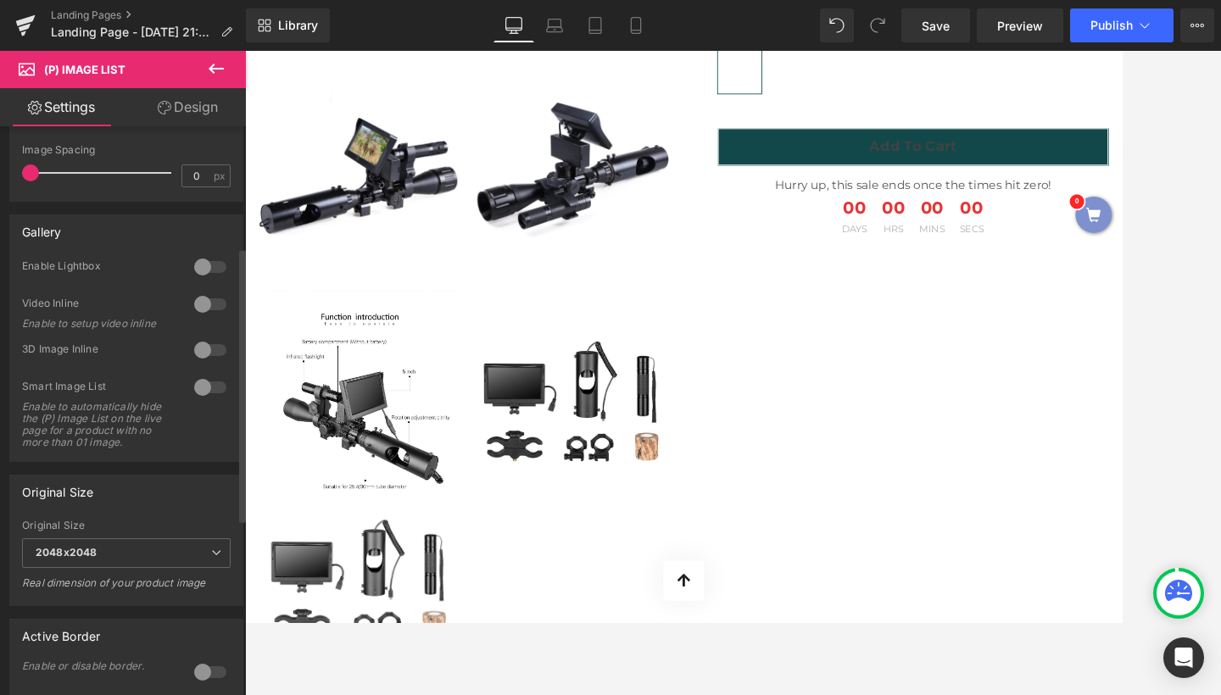
scroll to position [246, 0]
click at [212, 389] on div at bounding box center [210, 390] width 41 height 27
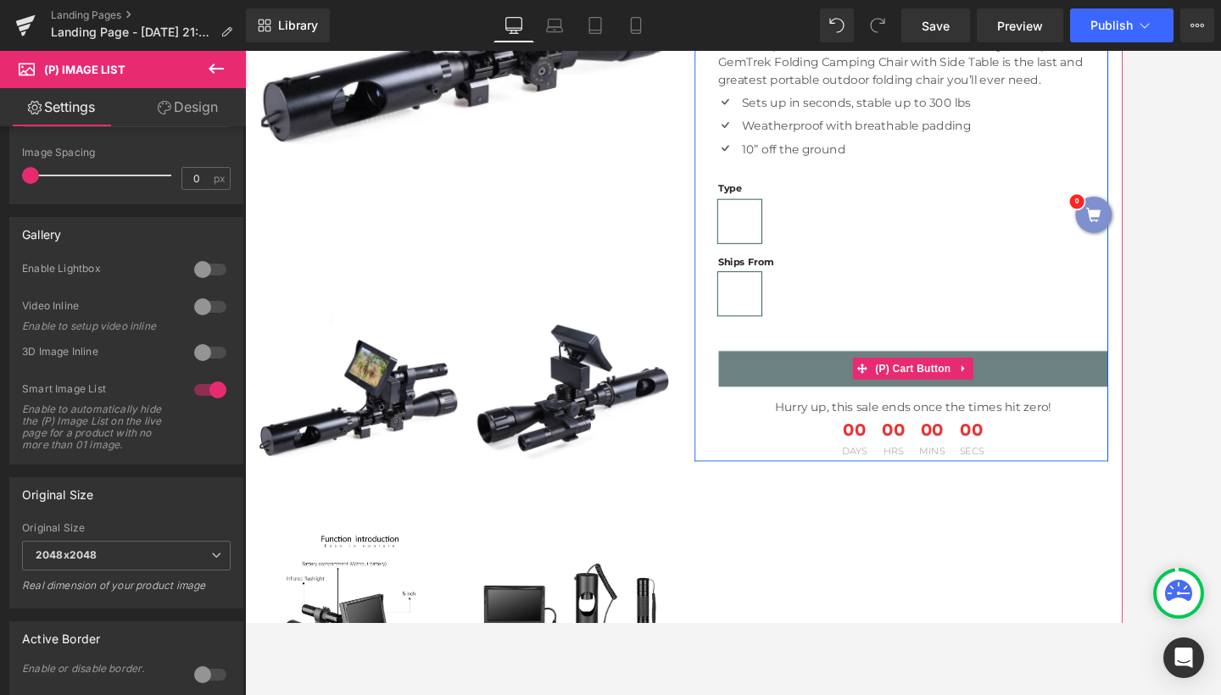
scroll to position [389, 0]
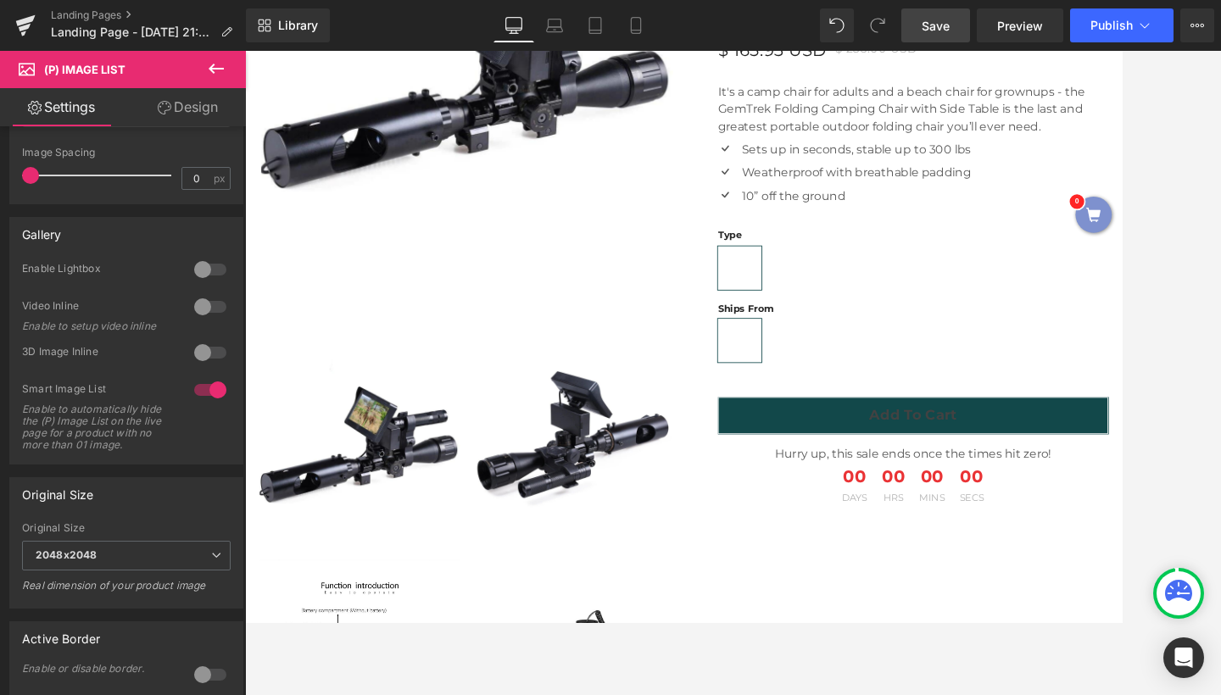
click at [950, 34] on span "Save" at bounding box center [936, 26] width 28 height 18
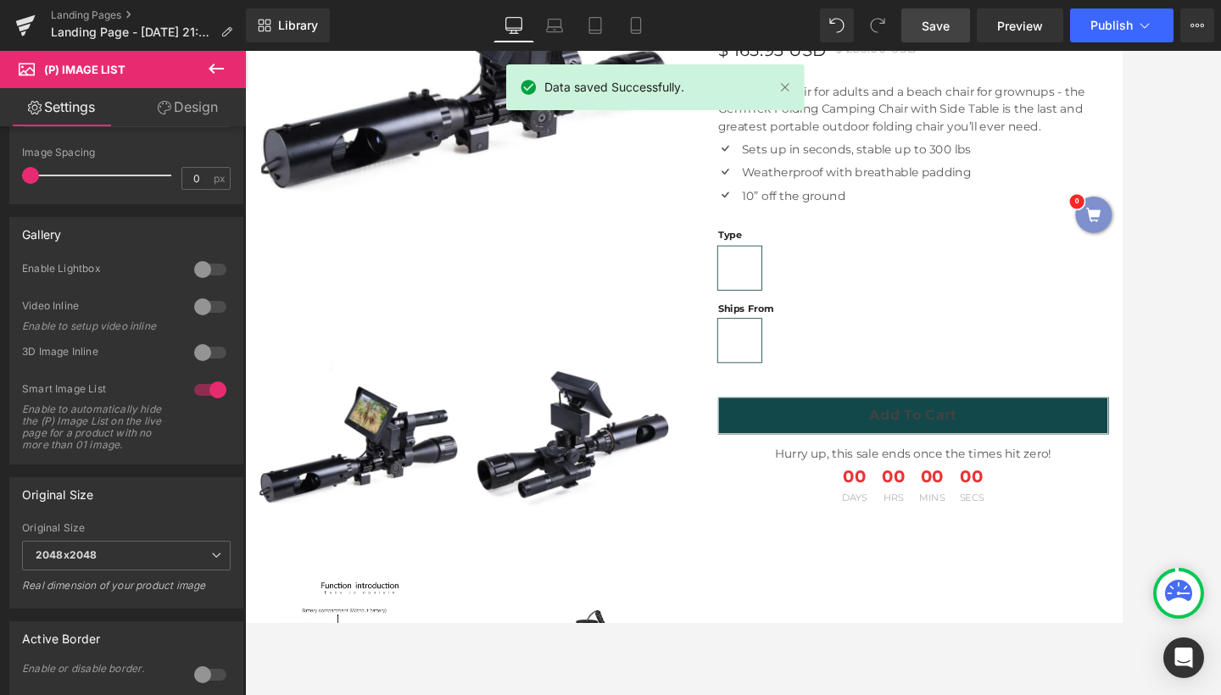
click at [1019, 48] on div "Library Desktop Desktop Laptop Tablet Mobile Save Preview Publish Scheduled Upg…" at bounding box center [733, 25] width 975 height 51
click at [1030, 29] on span "Preview" at bounding box center [1020, 26] width 46 height 18
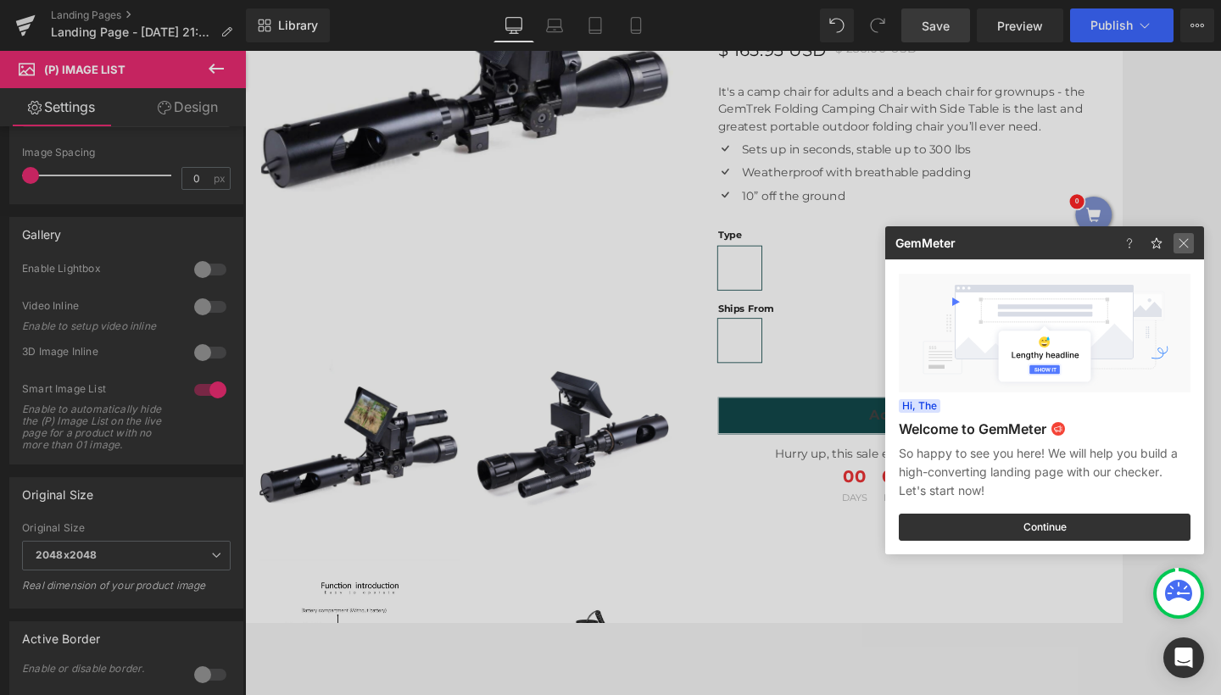
click at [1187, 246] on img at bounding box center [1184, 243] width 20 height 20
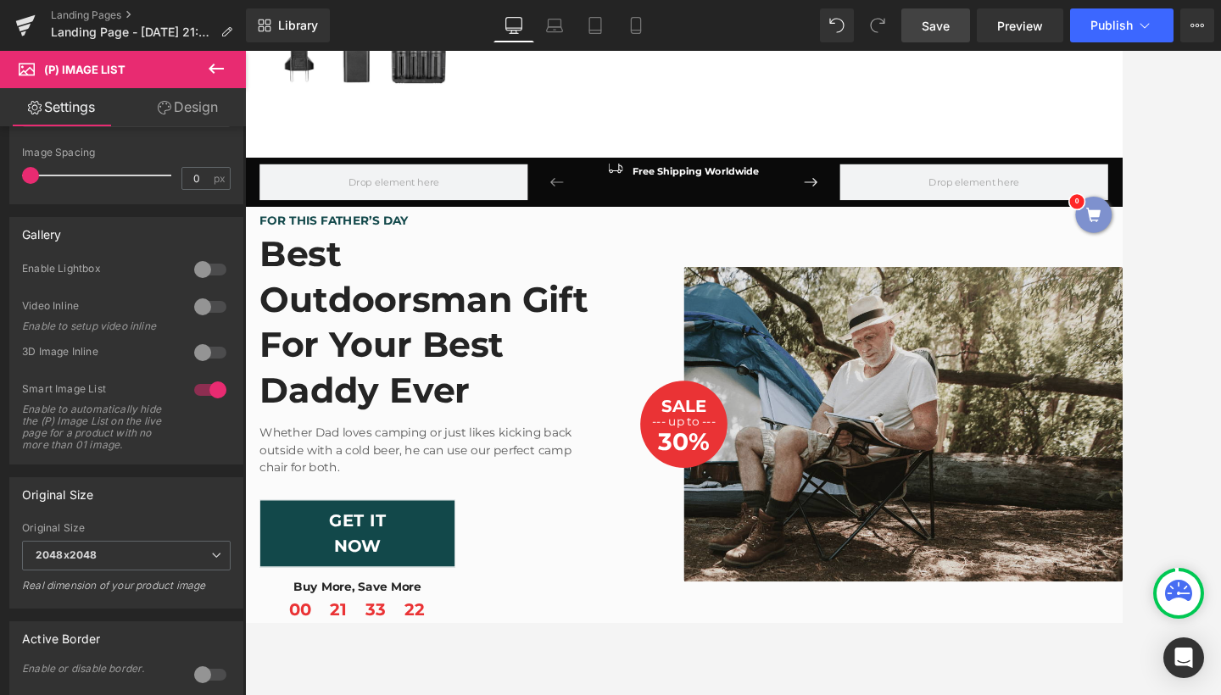
scroll to position [1443, 0]
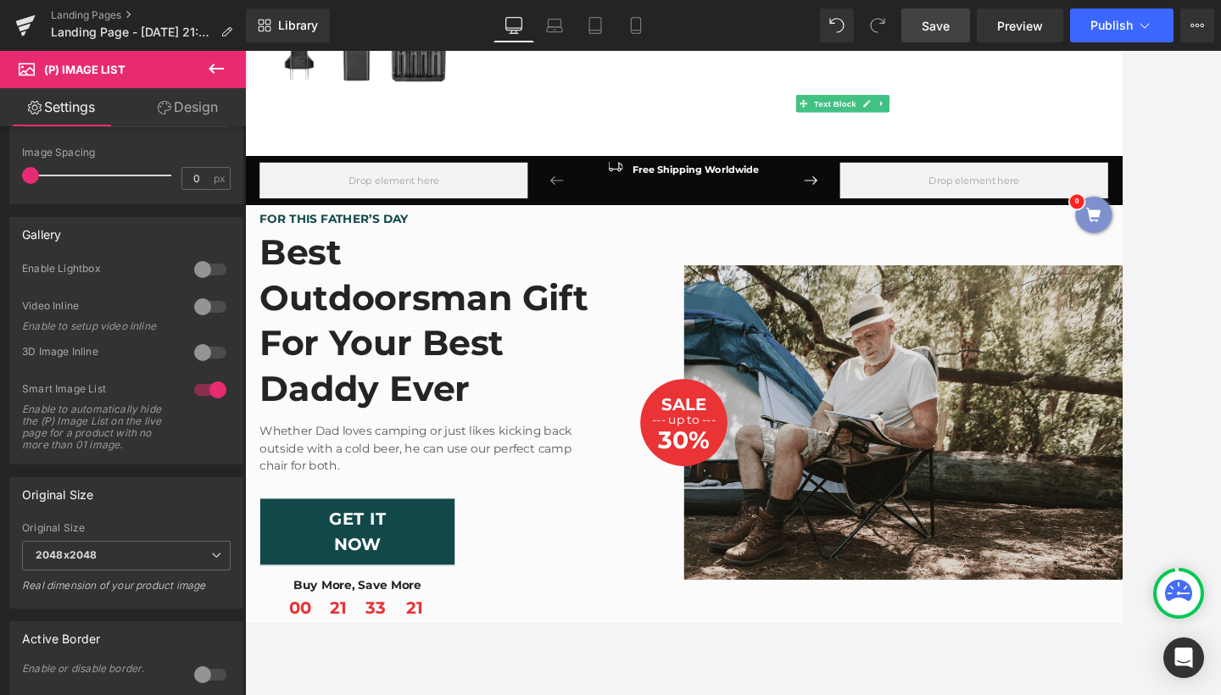
click at [829, 449] on img at bounding box center [1014, 486] width 513 height 368
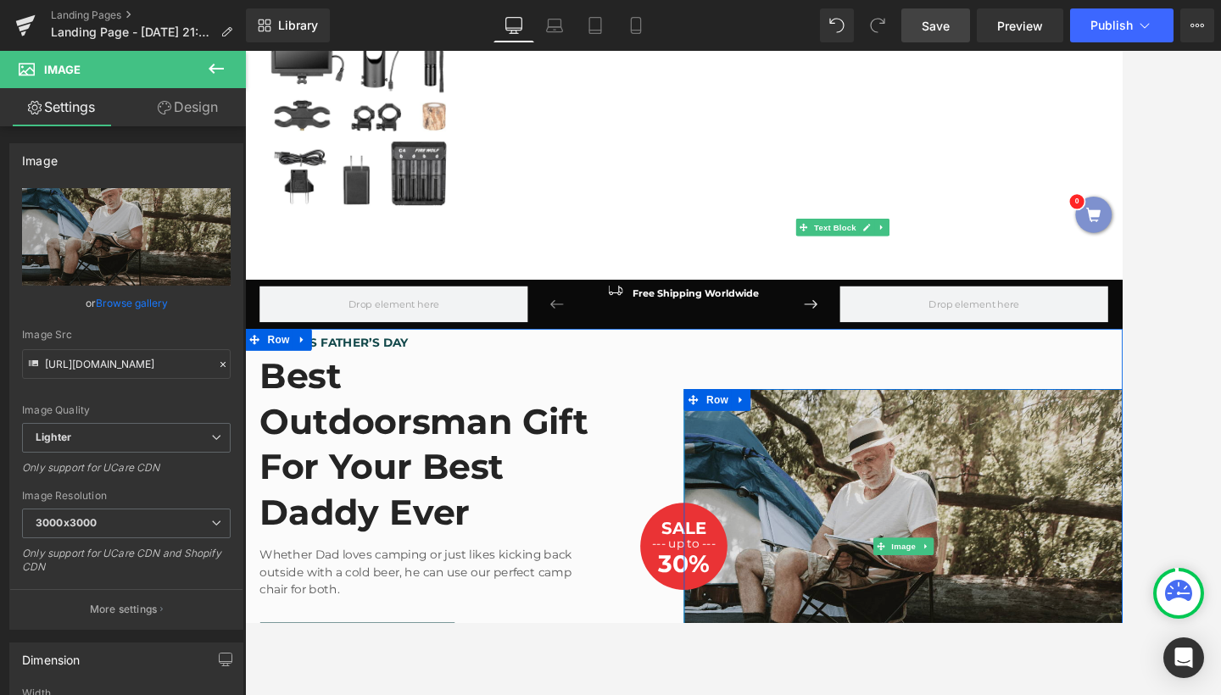
scroll to position [1307, 0]
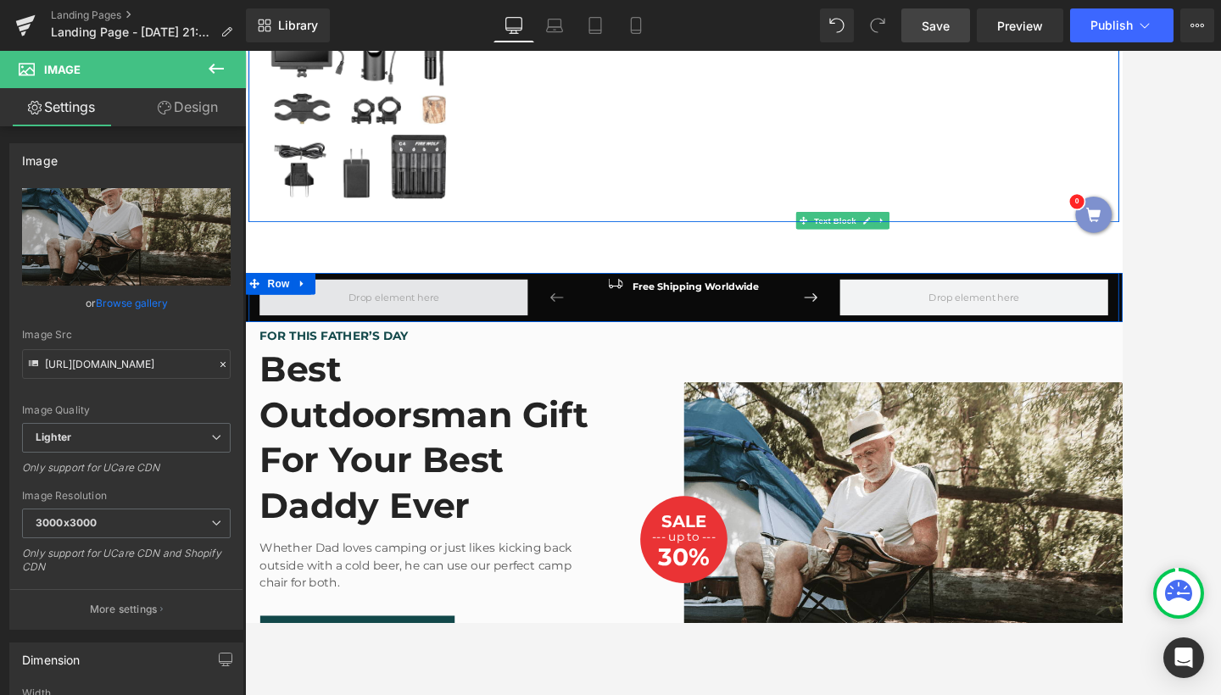
click at [388, 334] on span at bounding box center [419, 339] width 118 height 25
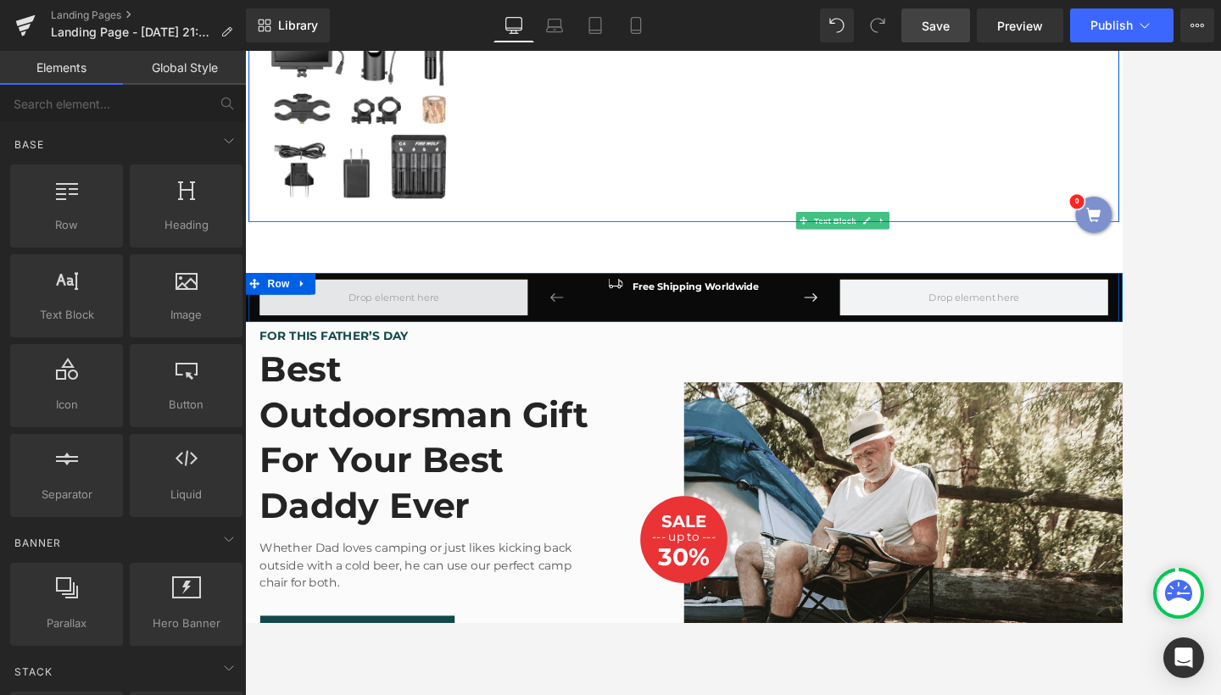
click at [393, 338] on span at bounding box center [419, 339] width 118 height 25
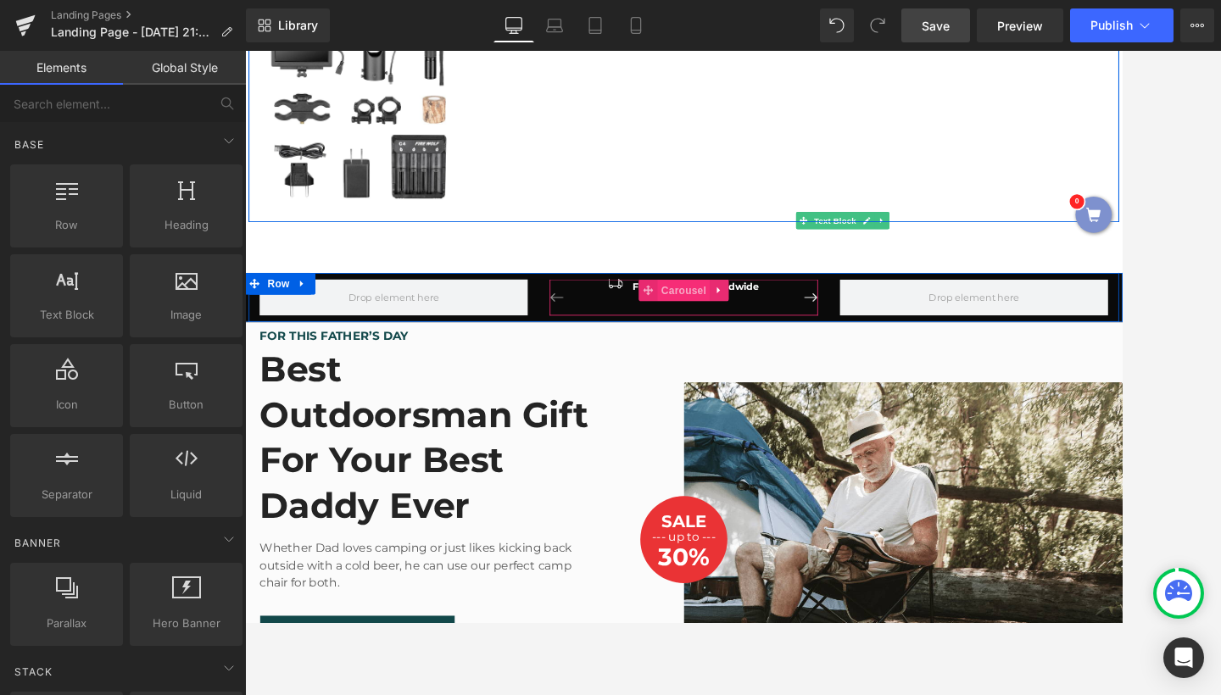
click at [753, 326] on span "Carousel" at bounding box center [758, 330] width 61 height 25
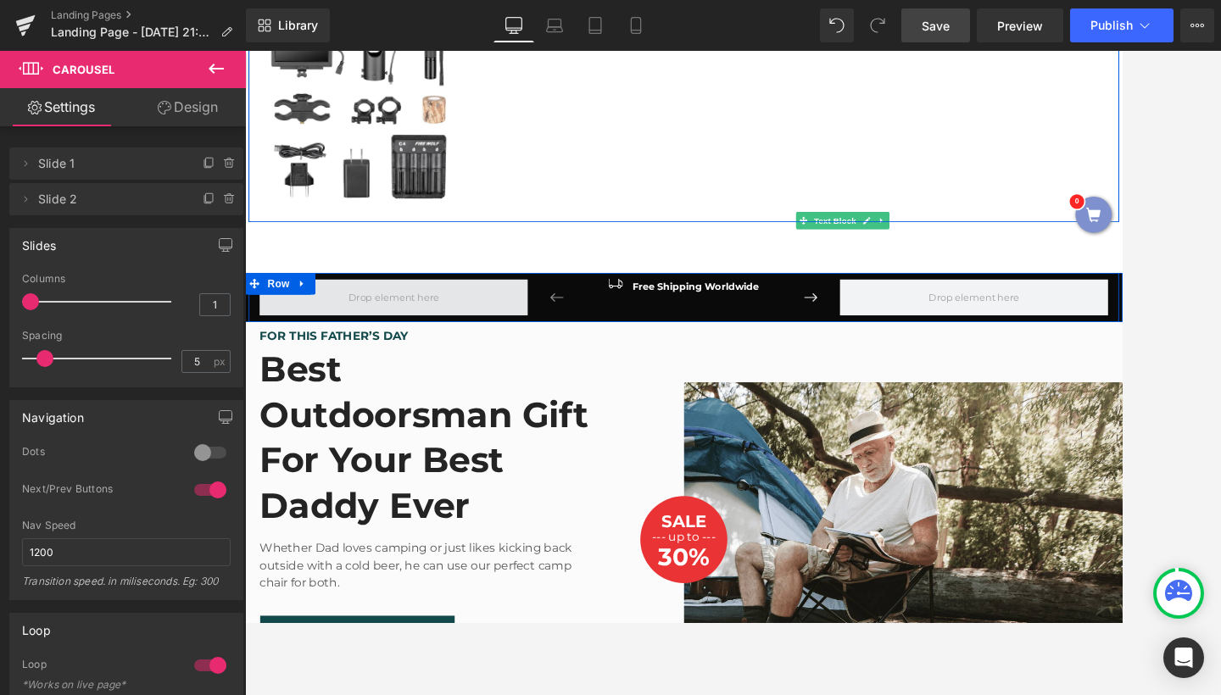
click at [422, 328] on span at bounding box center [419, 339] width 118 height 25
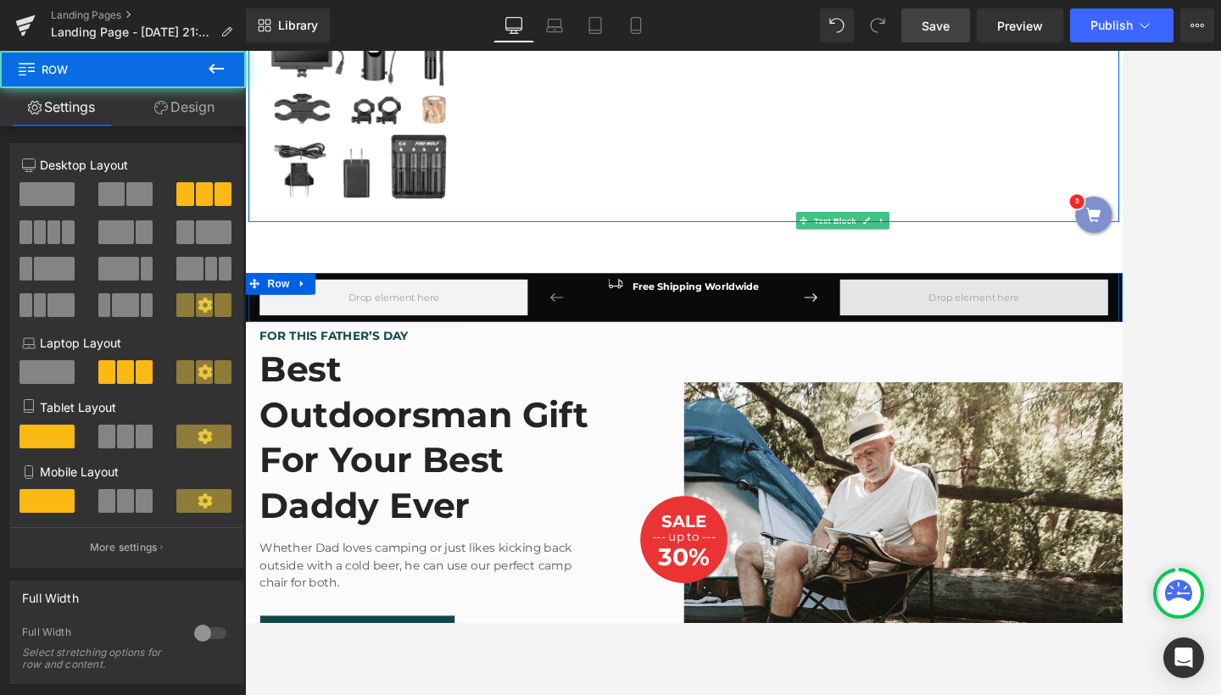
click at [1060, 354] on span at bounding box center [1097, 339] width 314 height 42
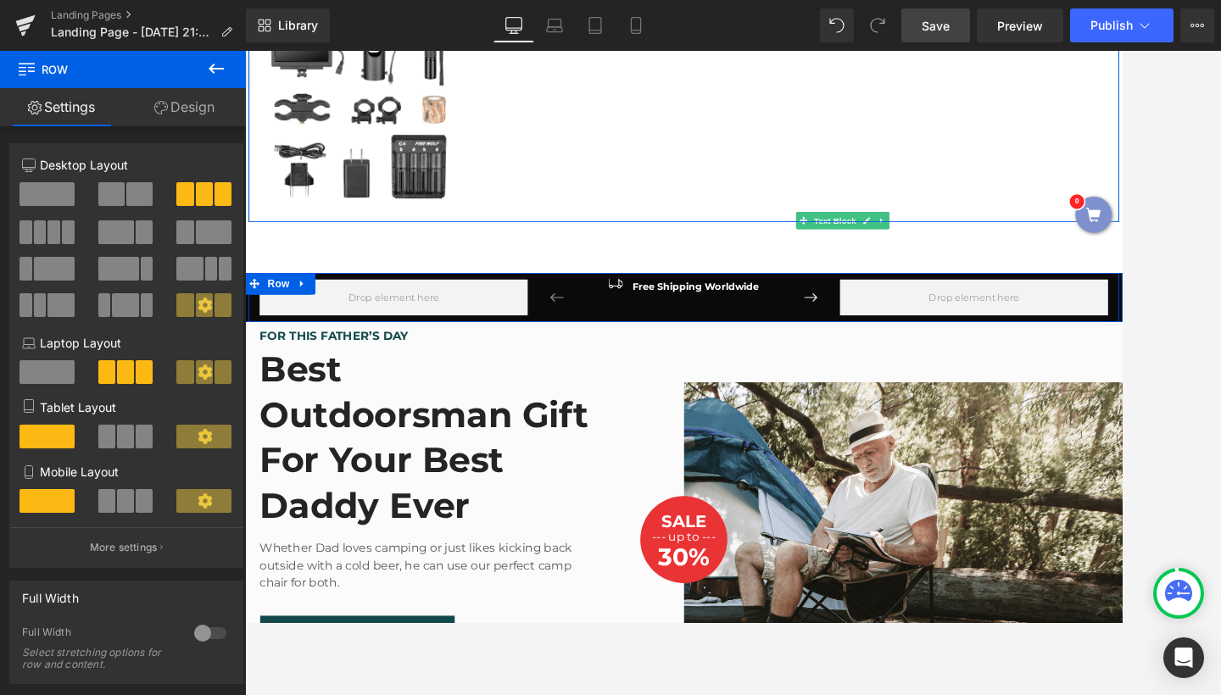
click at [581, 315] on div "Image Free Shipping Worldwide Text Block Icon List Image 100% Money-Back Guaran…" at bounding box center [758, 339] width 1018 height 58
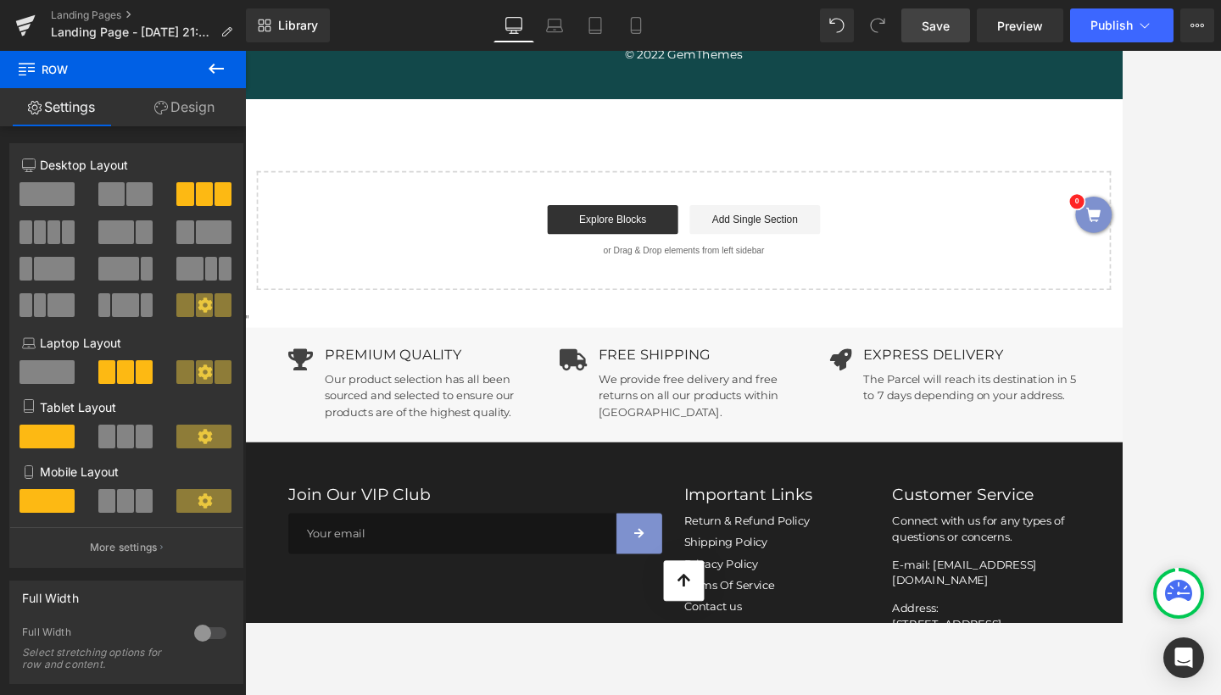
scroll to position [5388, 0]
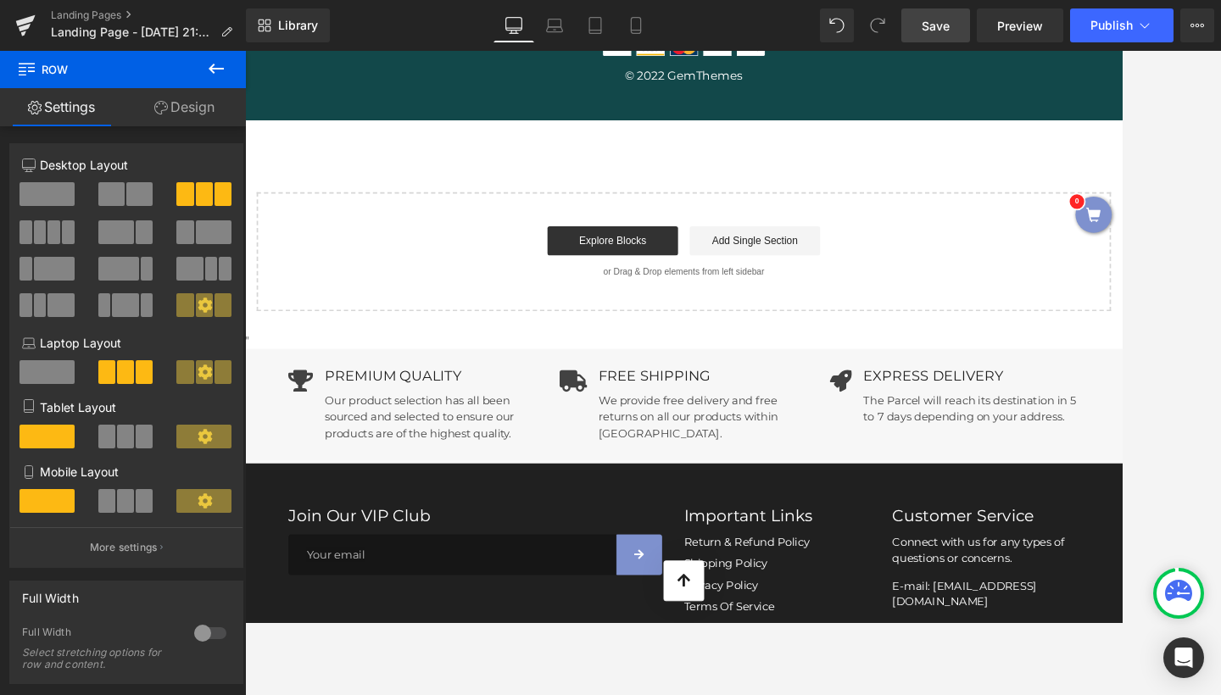
click at [494, 451] on p "Our product selection has all been sourced and selected to ensure our products …" at bounding box center [462, 480] width 248 height 58
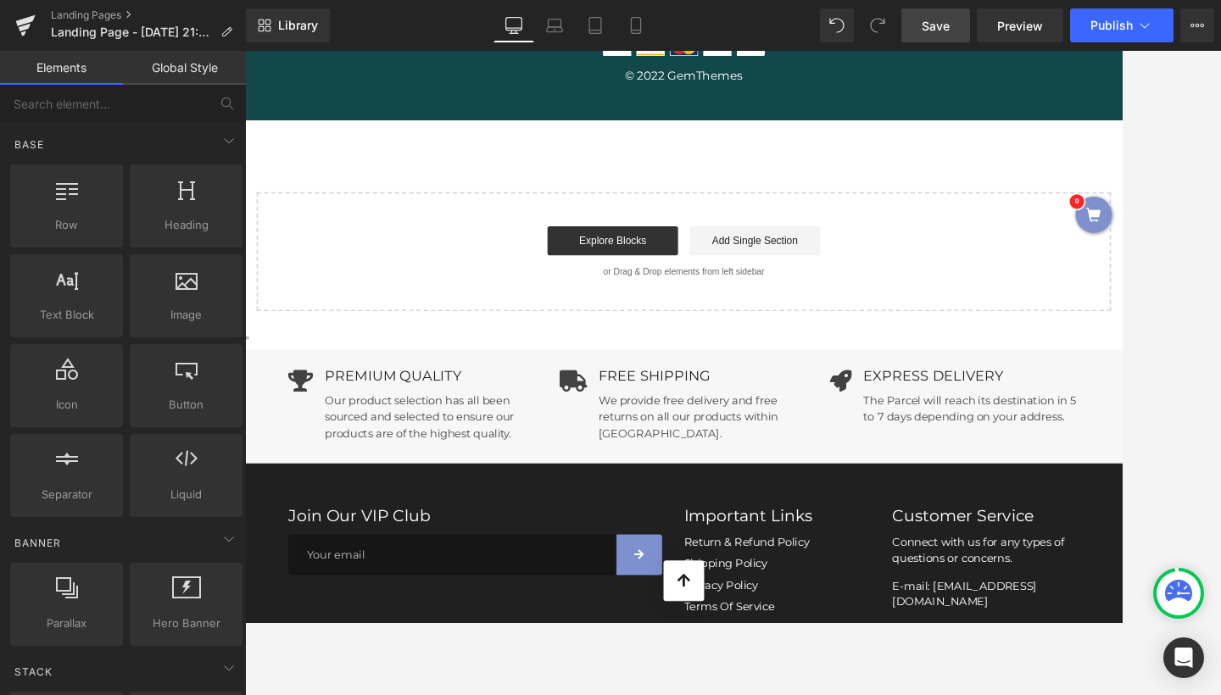
click at [477, 425] on div "PREMIUM QUALITY Our product selection has all been sourced and selected to ensu…" at bounding box center [462, 466] width 248 height 83
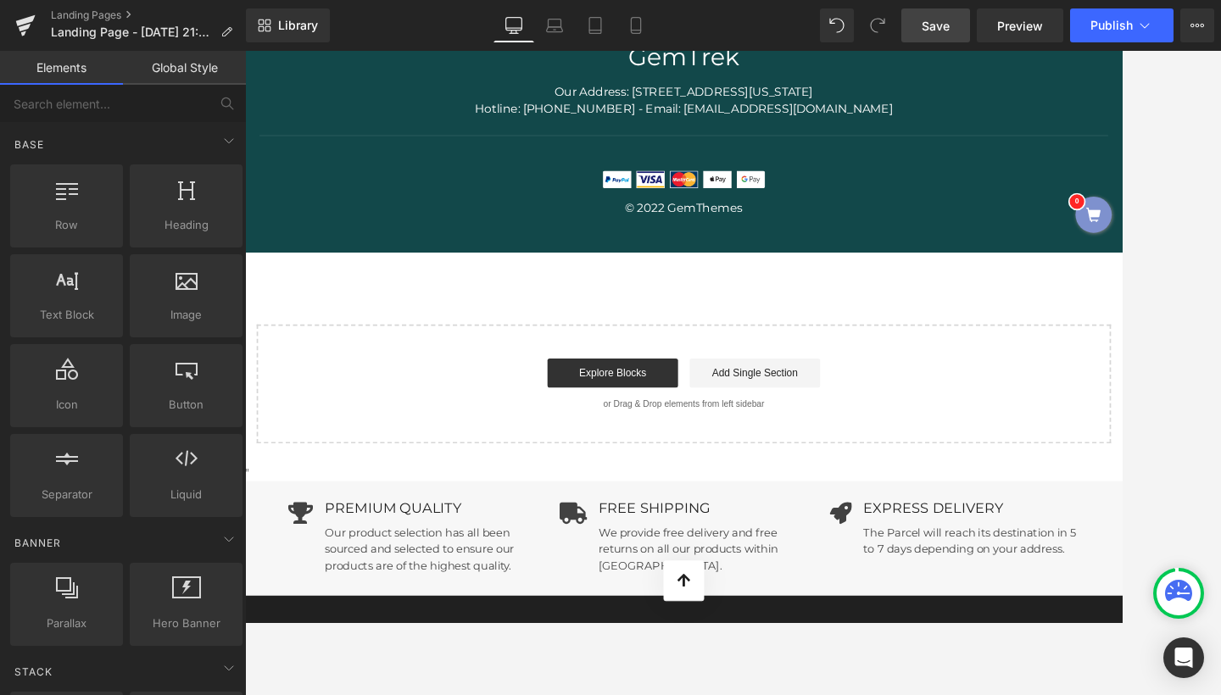
scroll to position [5215, 0]
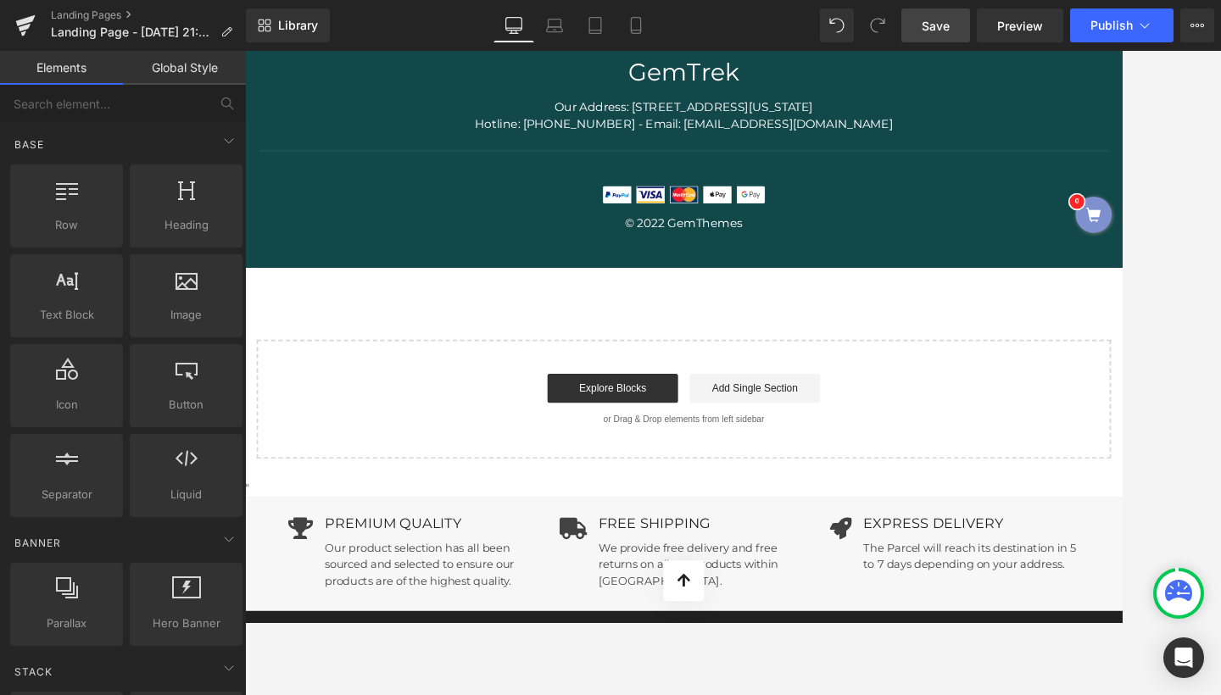
click at [658, 624] on p "We provide free delivery and free returns on all our products within [GEOGRAPHI…" at bounding box center [780, 653] width 245 height 58
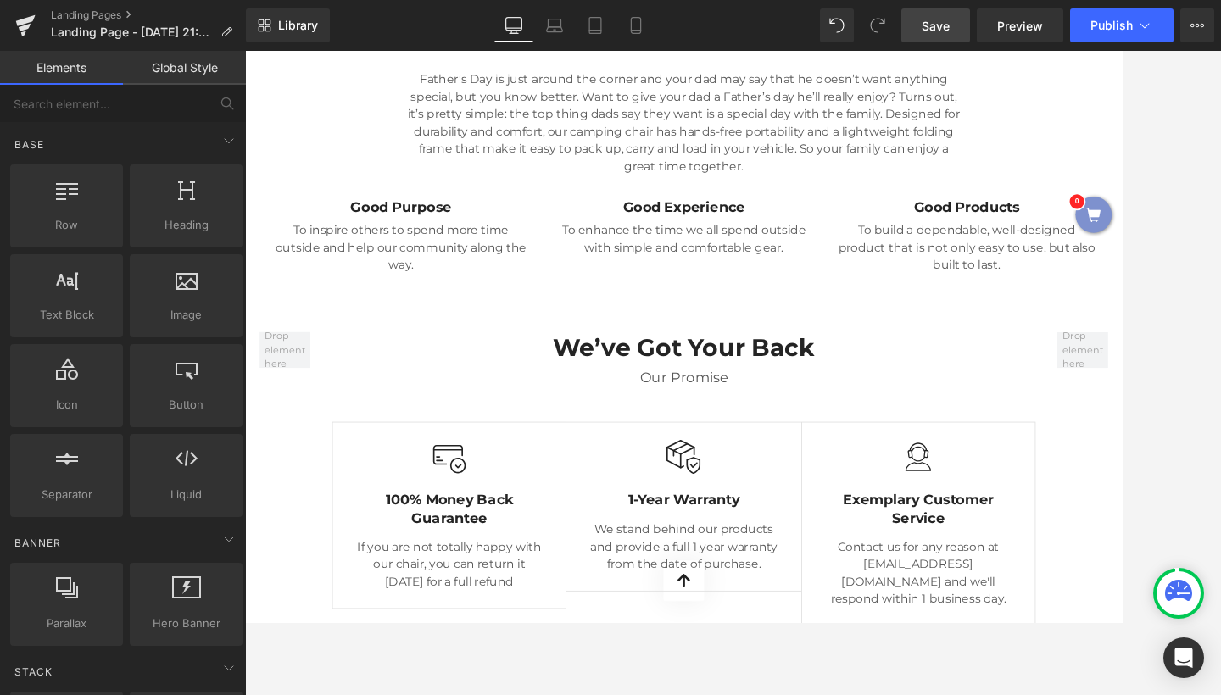
scroll to position [3860, 0]
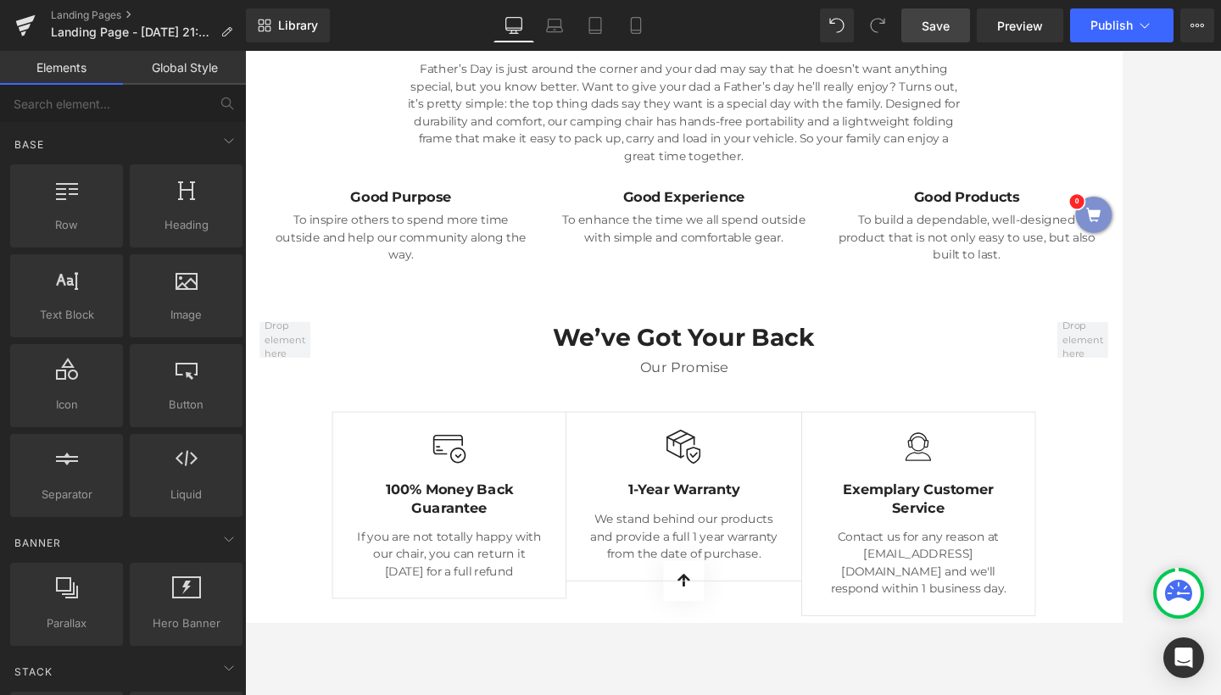
click at [595, 494] on div "Image 100% Money Back Guarantee Text Block If you are not totally happy with ou…" at bounding box center [483, 582] width 245 height 176
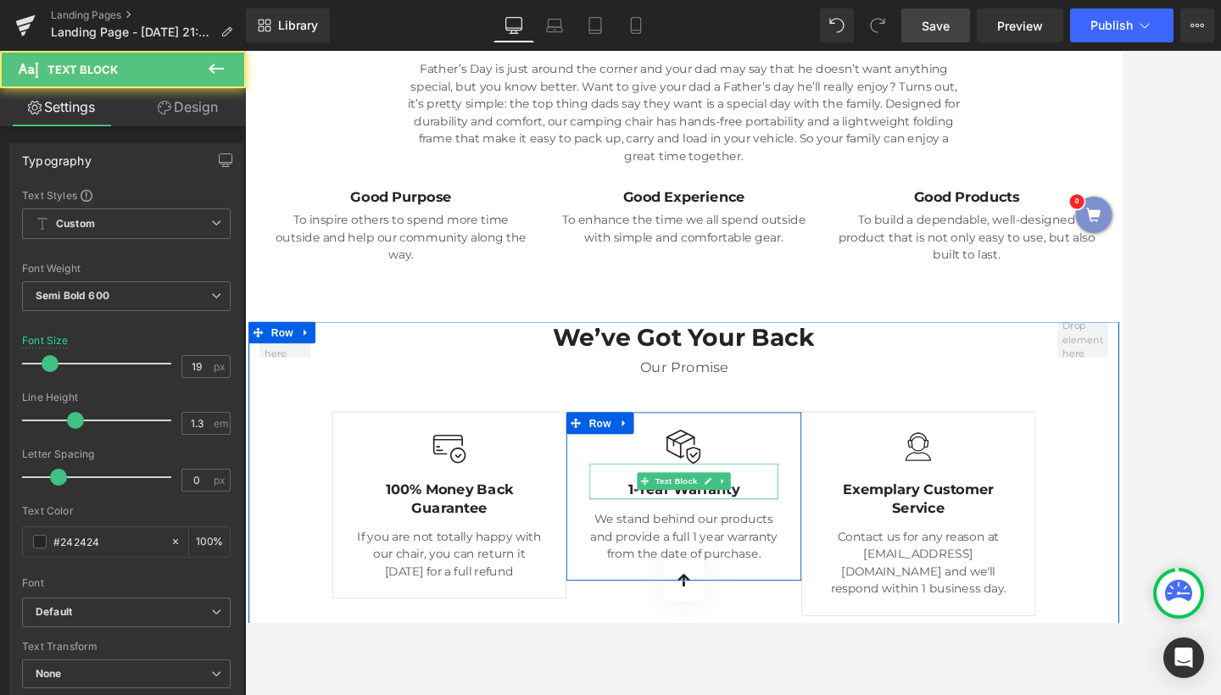
click at [735, 534] on div "1-Year Warranty Text Block" at bounding box center [758, 555] width 220 height 42
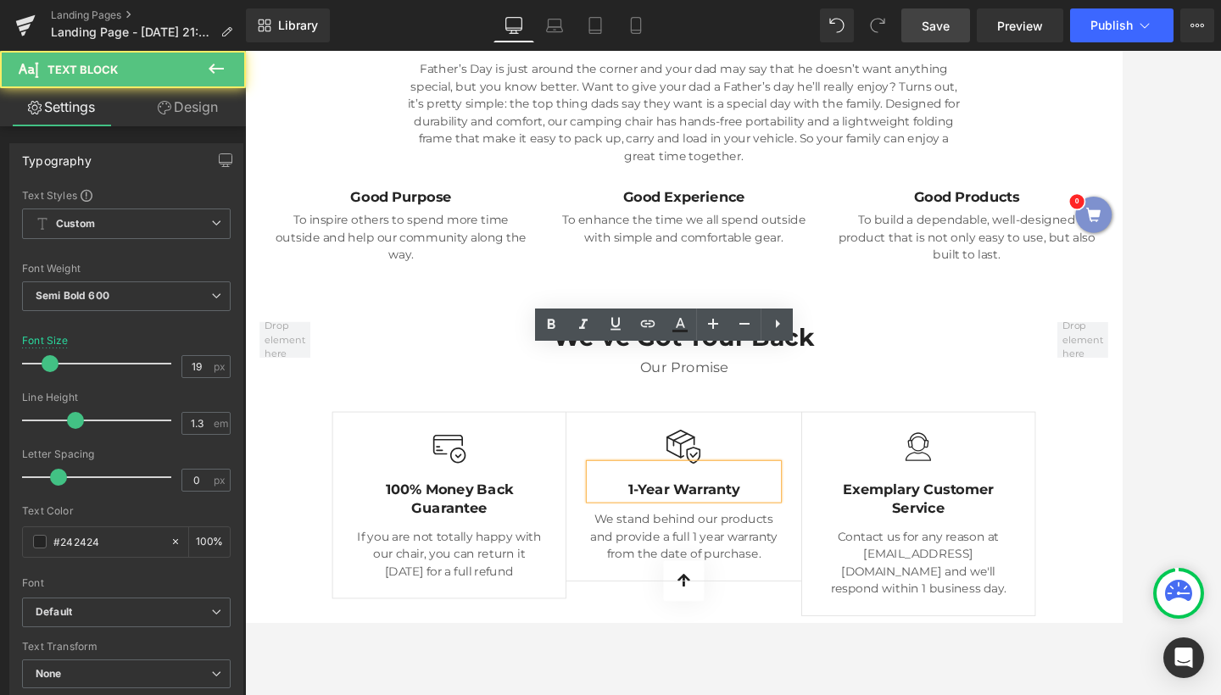
click at [696, 448] on div "Image 100% Money Back Guarantee Text Block If you are not totally happy with ou…" at bounding box center [758, 584] width 823 height 273
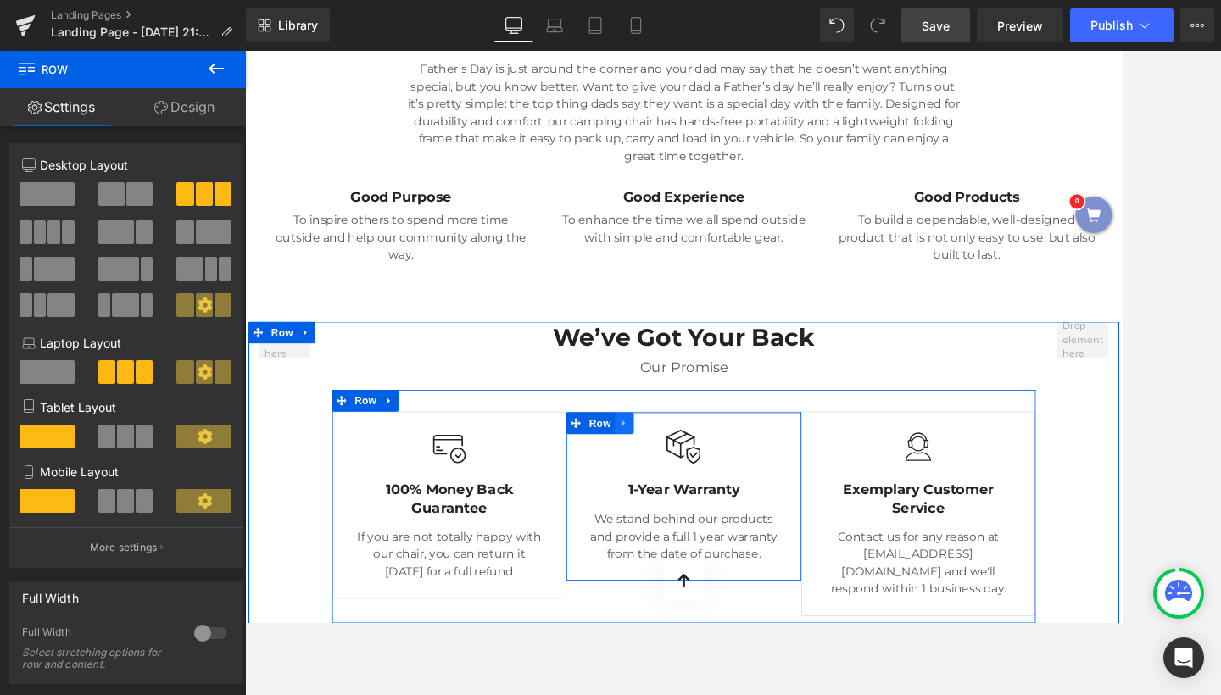
click at [683, 481] on icon at bounding box center [689, 487] width 12 height 13
click at [706, 481] on icon at bounding box center [711, 487] width 12 height 12
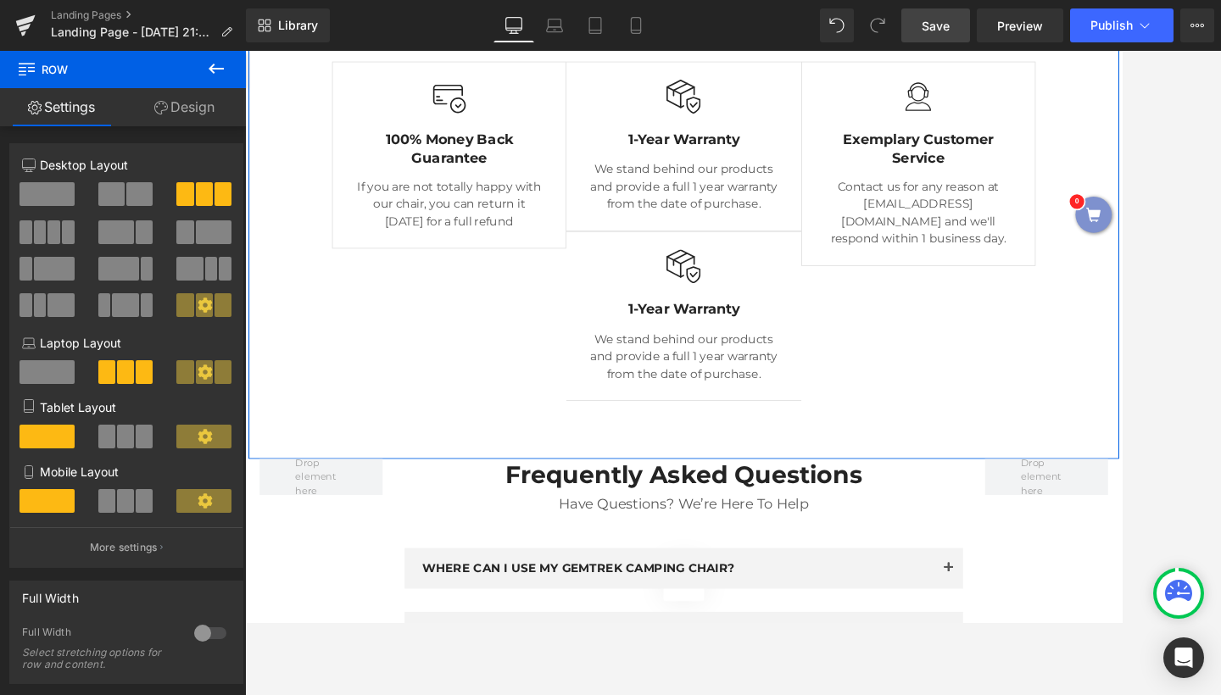
scroll to position [4278, 0]
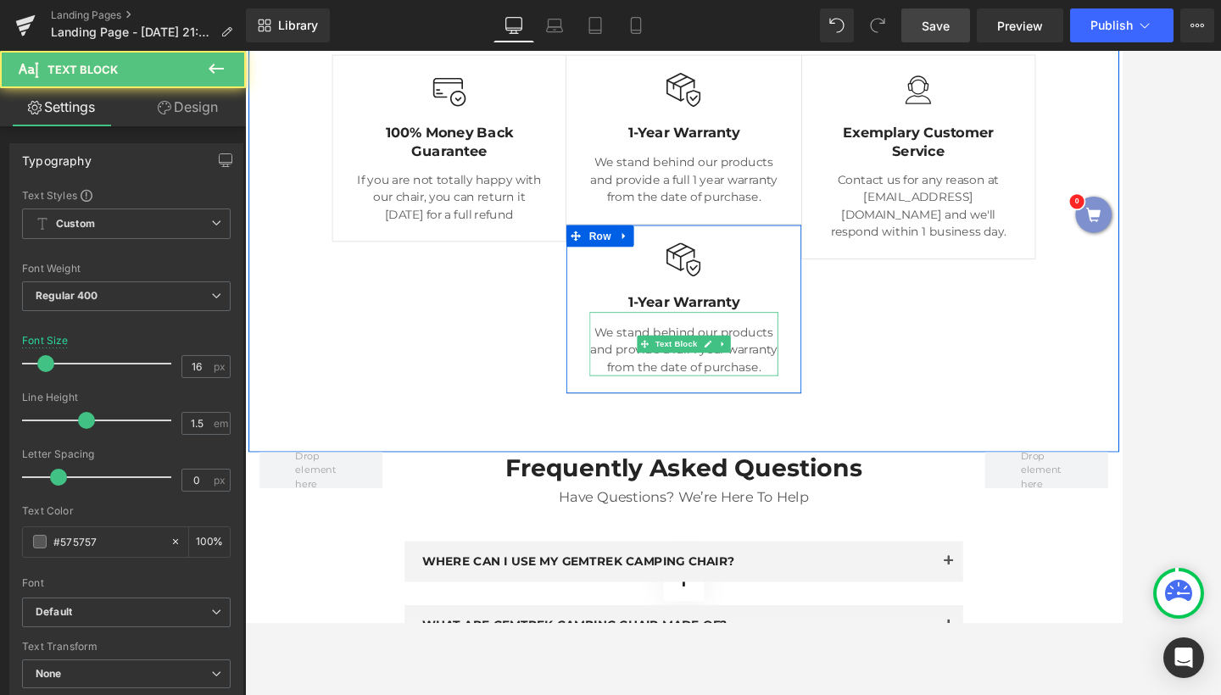
click at [747, 370] on p "We stand behind our products and provide a full 1 year warranty from the date o…" at bounding box center [758, 400] width 220 height 61
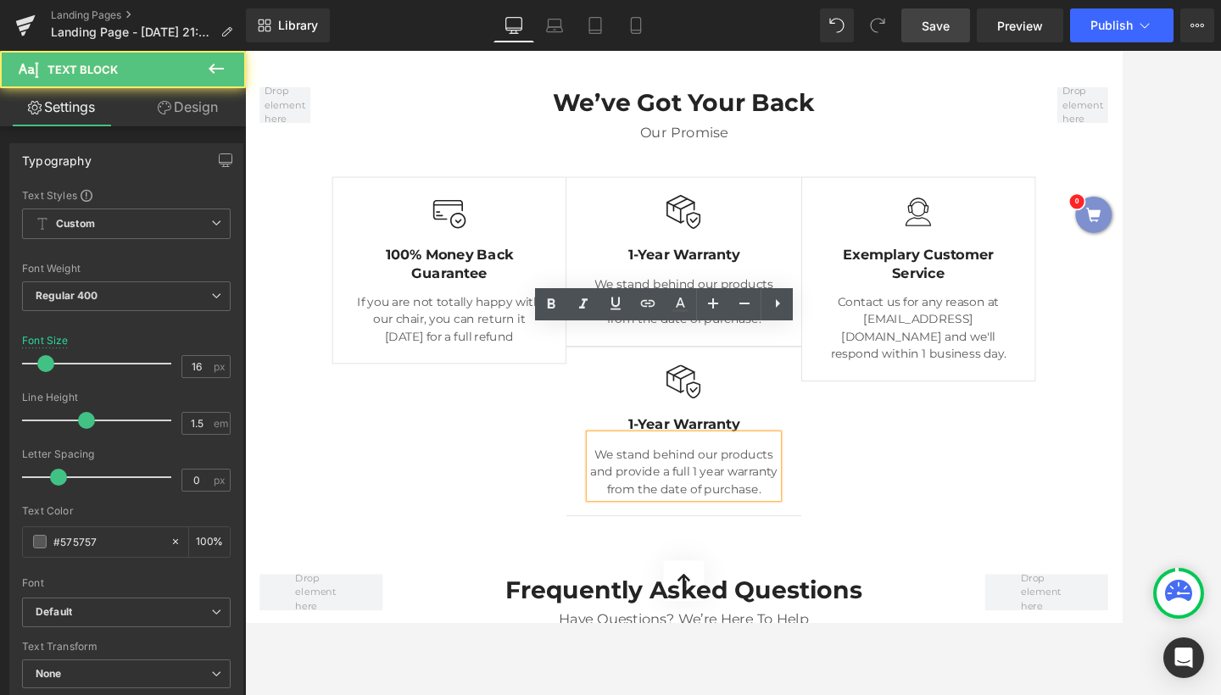
scroll to position [4122, 0]
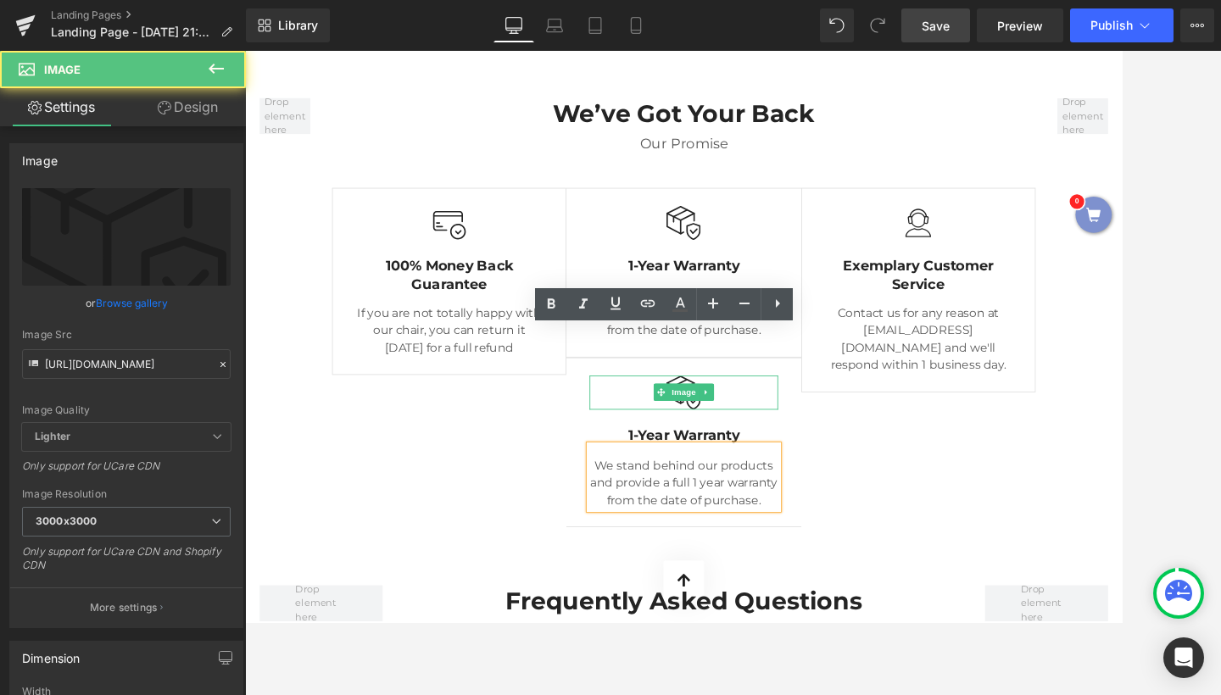
click at [715, 431] on div at bounding box center [758, 451] width 220 height 40
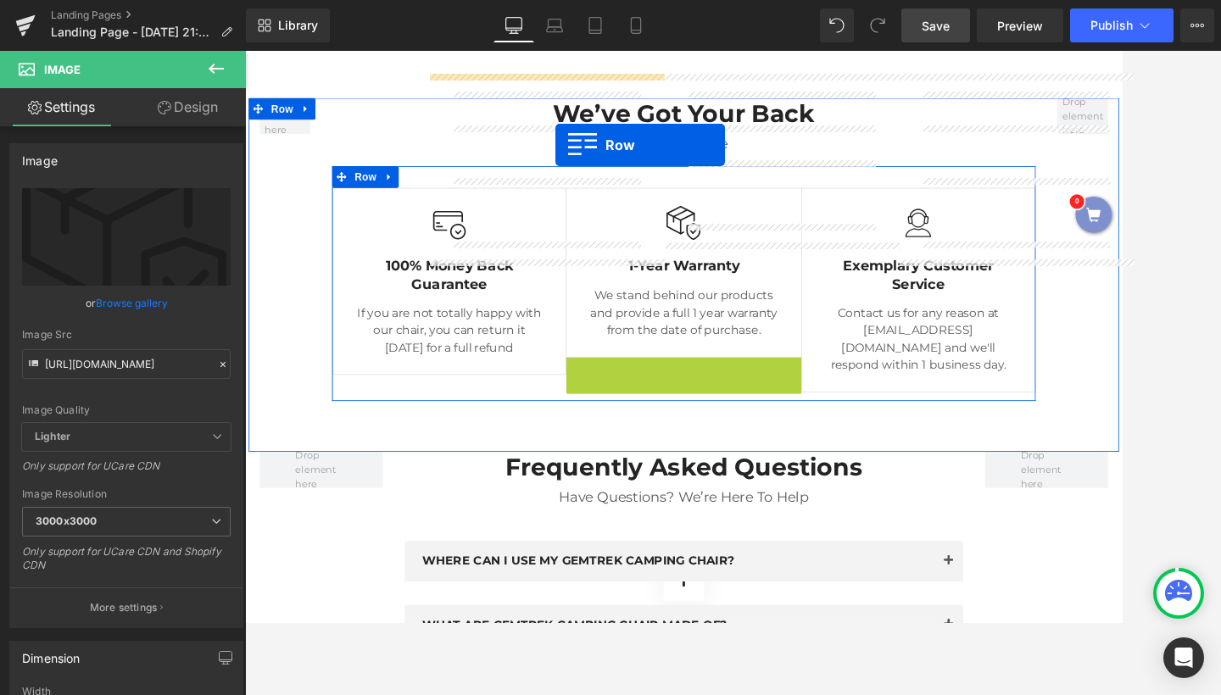
drag, startPoint x: 622, startPoint y: 293, endPoint x: 608, endPoint y: 161, distance: 133.0
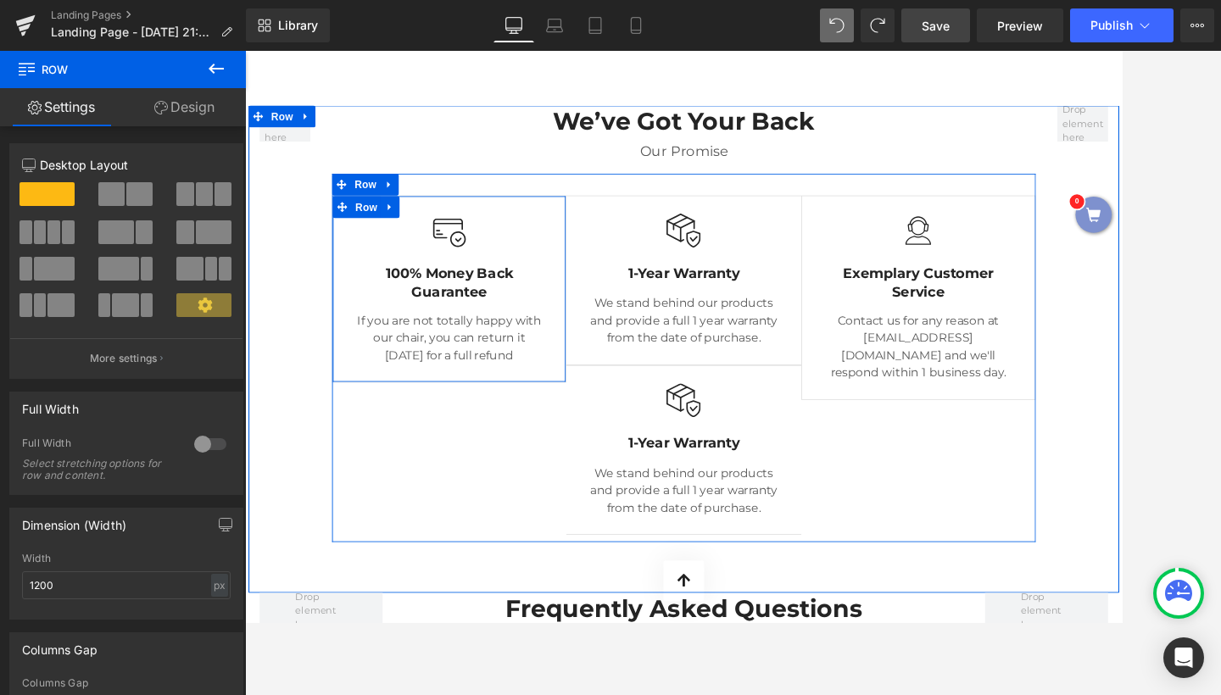
scroll to position [4072, 0]
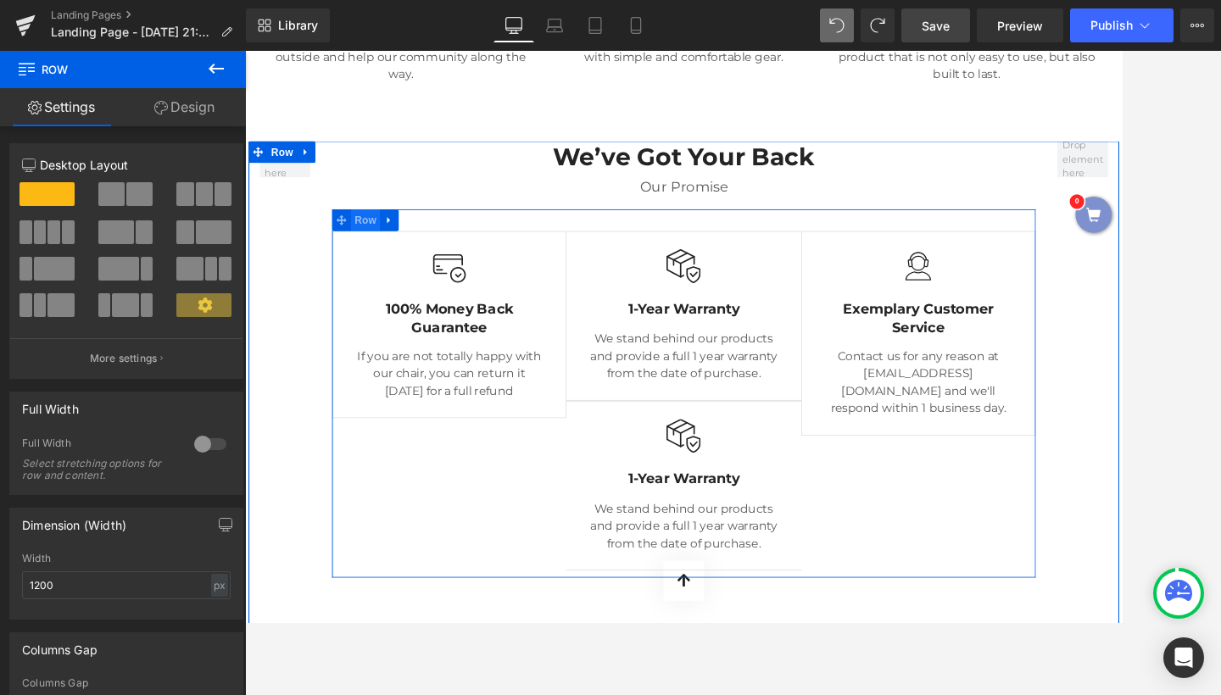
click at [393, 236] on span "Row" at bounding box center [386, 248] width 34 height 25
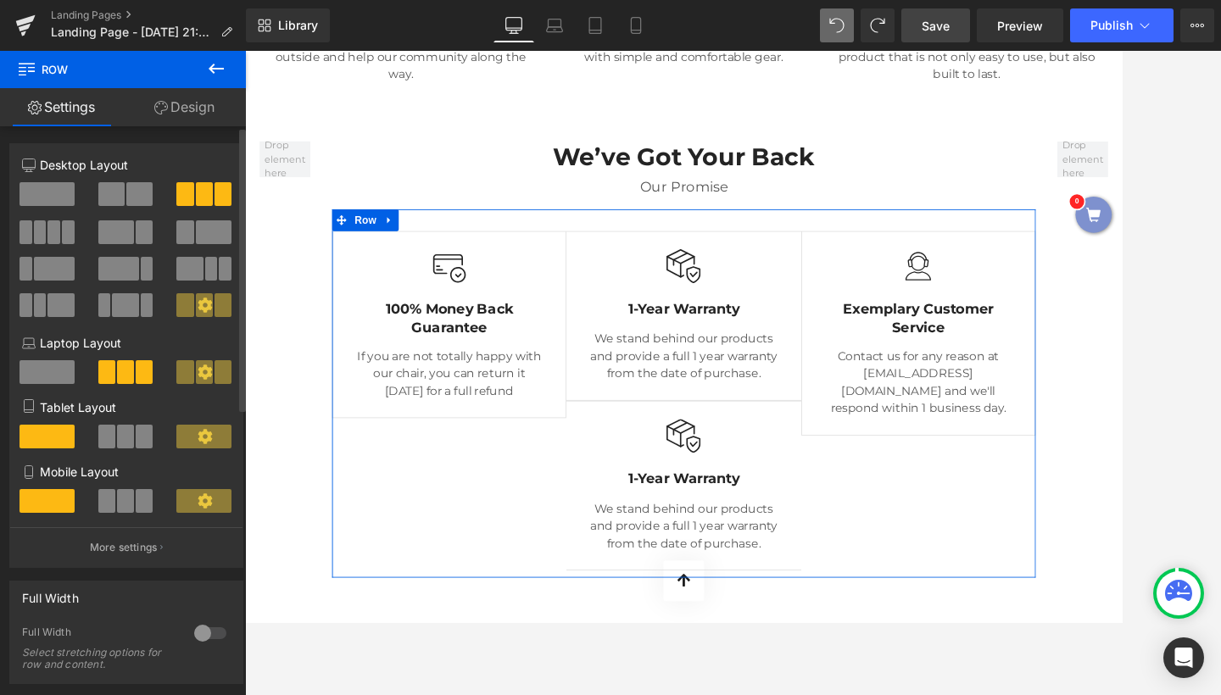
click at [53, 233] on span at bounding box center [53, 232] width 13 height 24
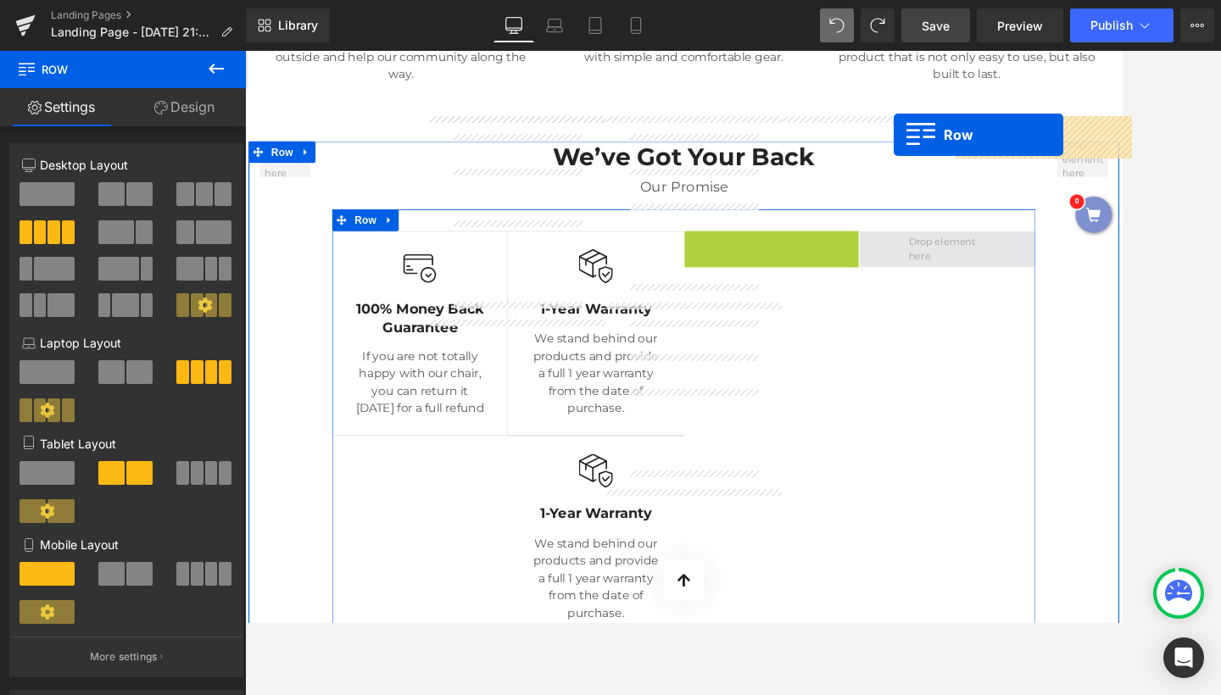
drag, startPoint x: 791, startPoint y: 140, endPoint x: 1005, endPoint y: 150, distance: 213.9
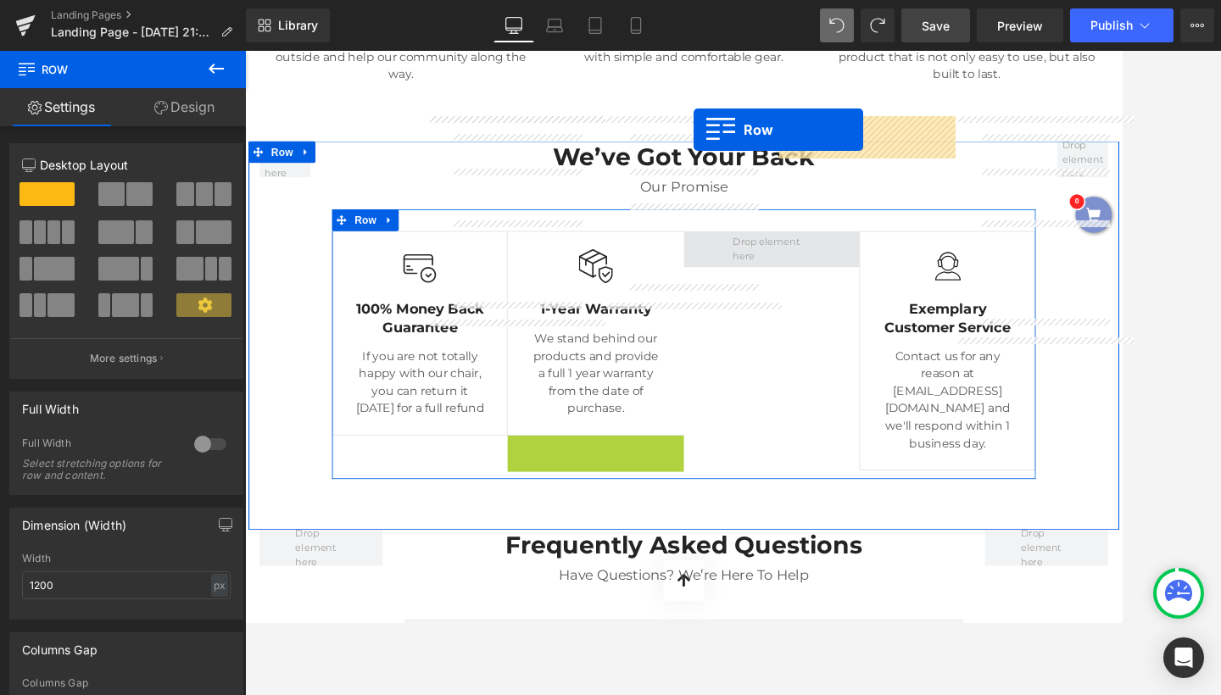
drag, startPoint x: 596, startPoint y: 360, endPoint x: 769, endPoint y: 143, distance: 277.6
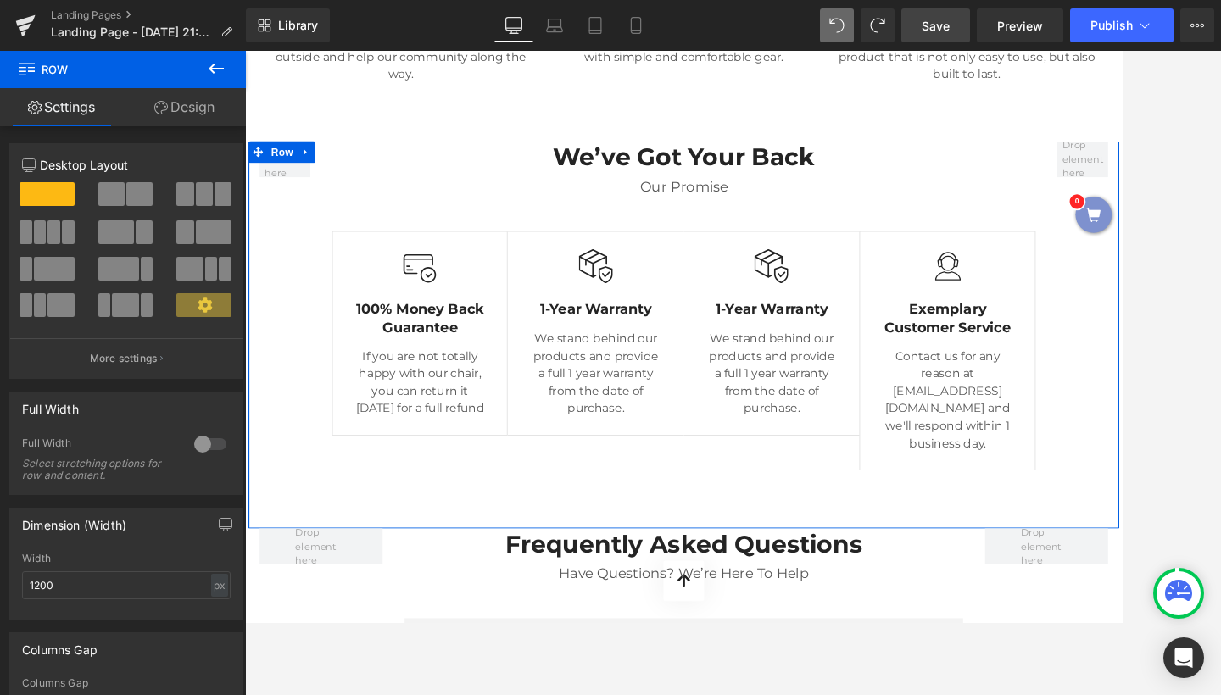
click at [858, 391] on span "Text Block" at bounding box center [886, 401] width 56 height 20
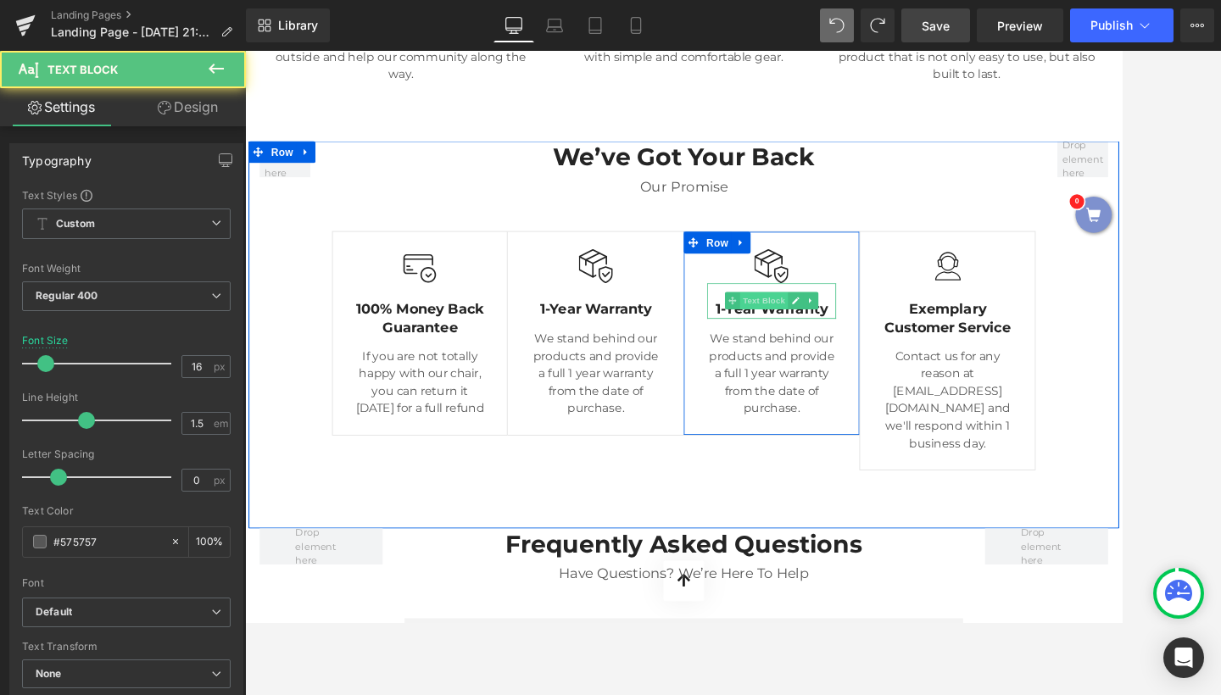
click at [850, 332] on span "Text Block" at bounding box center [852, 342] width 56 height 20
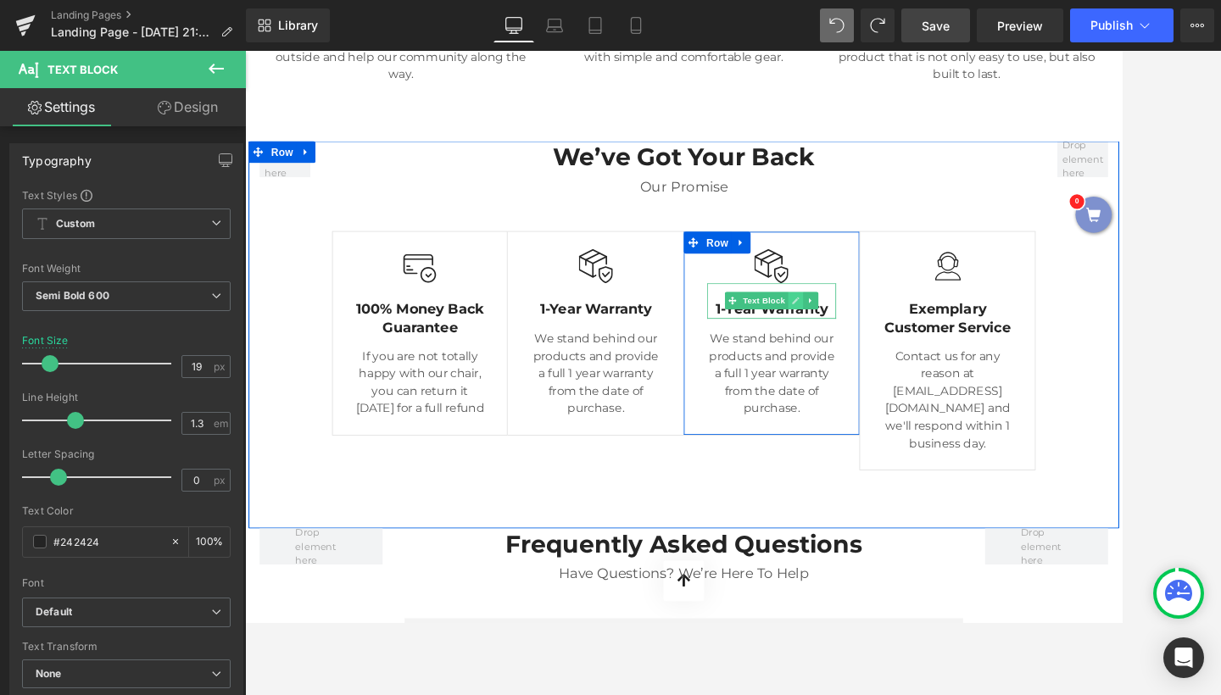
click at [880, 332] on link at bounding box center [889, 342] width 18 height 20
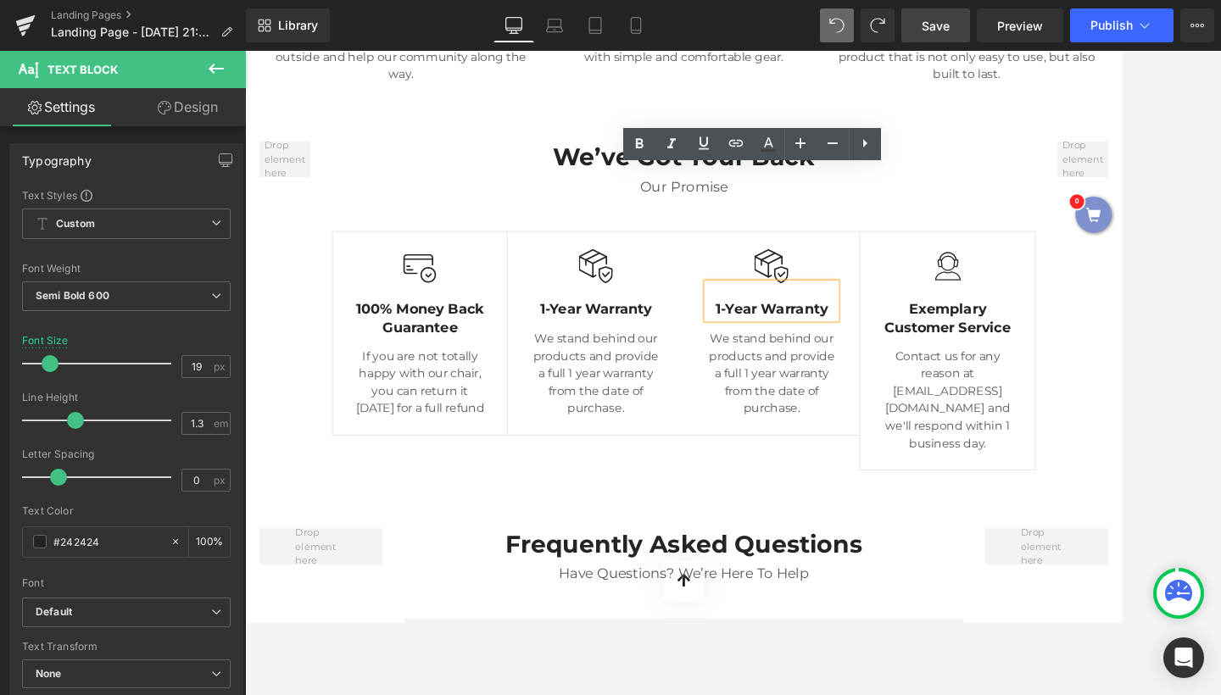
click at [838, 343] on p "1-Year Warranty" at bounding box center [860, 353] width 151 height 21
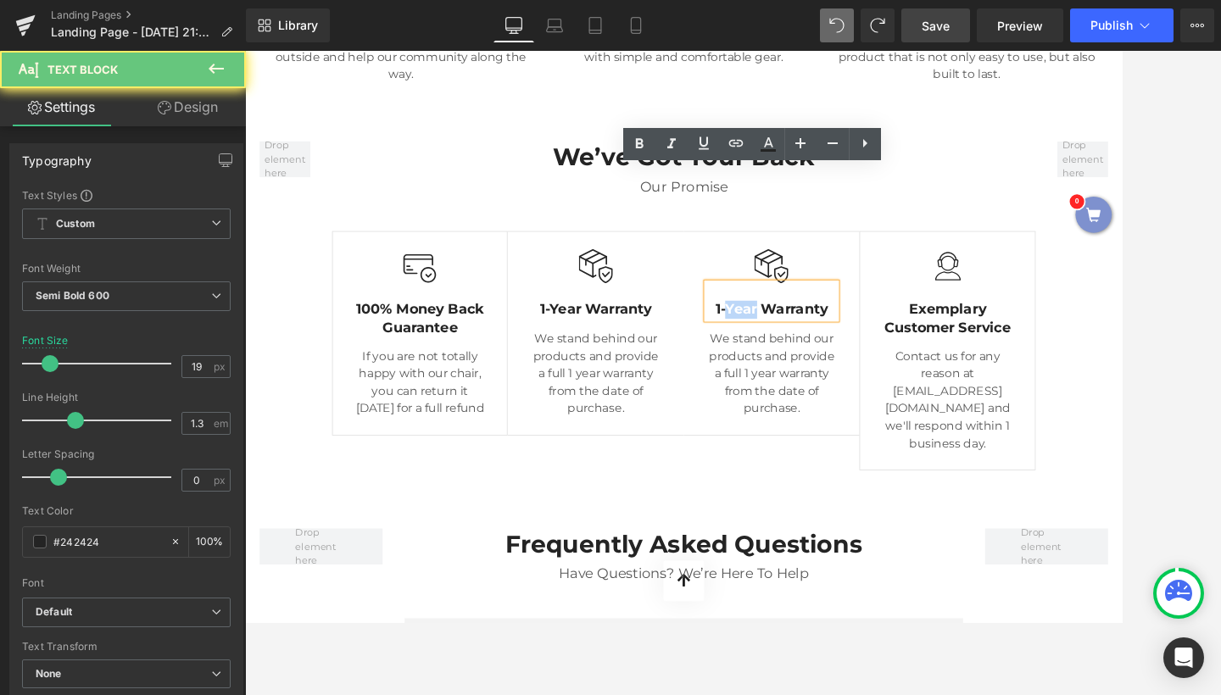
click at [838, 343] on p "1-Year Warranty" at bounding box center [860, 353] width 151 height 21
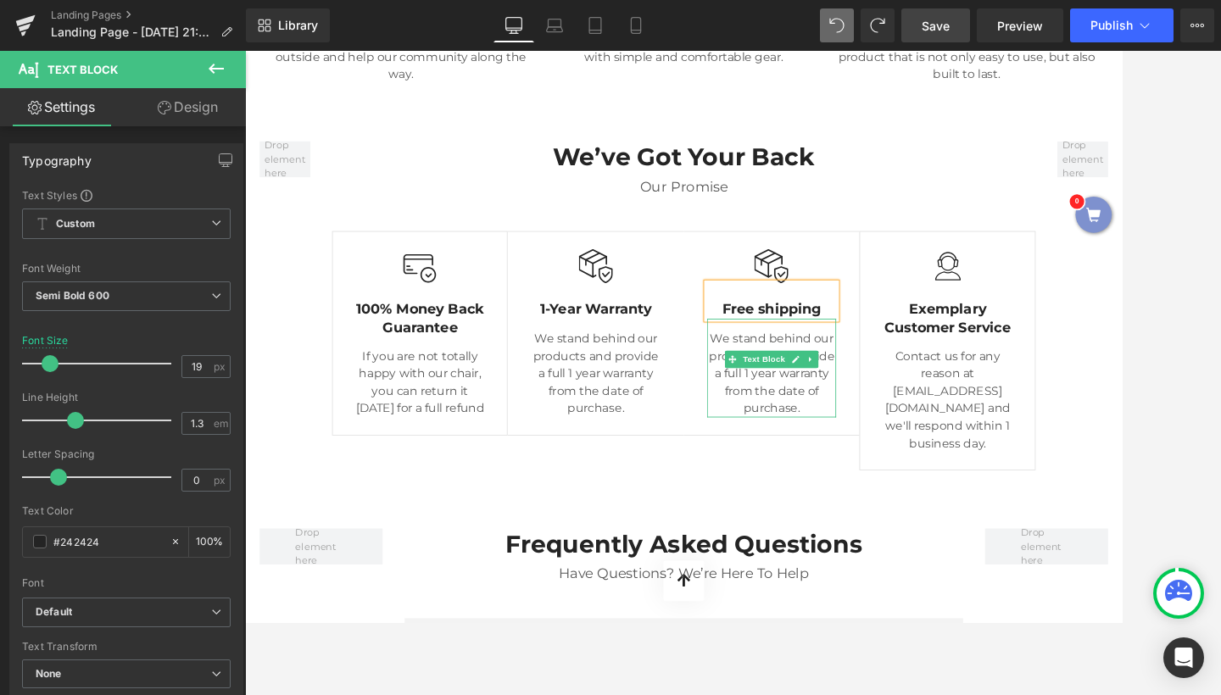
click at [827, 401] on span "Text Block" at bounding box center [852, 411] width 56 height 20
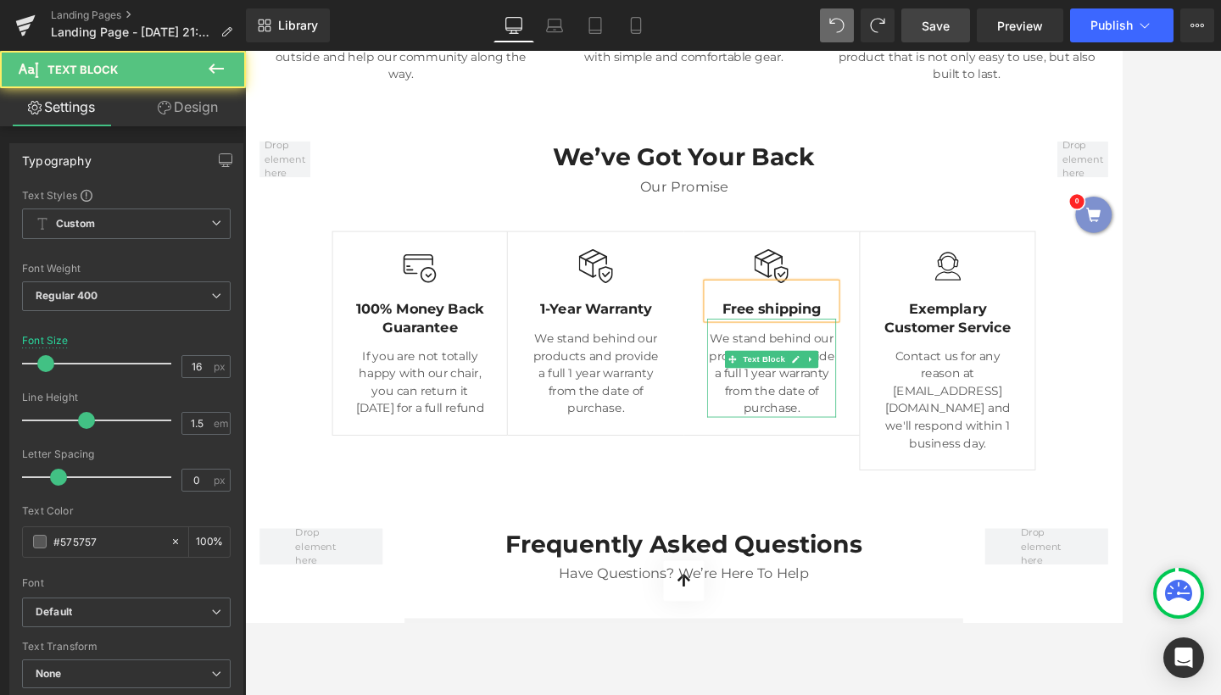
click at [790, 377] on p "We stand behind our products and provide a full 1 year warranty from the date o…" at bounding box center [860, 428] width 151 height 102
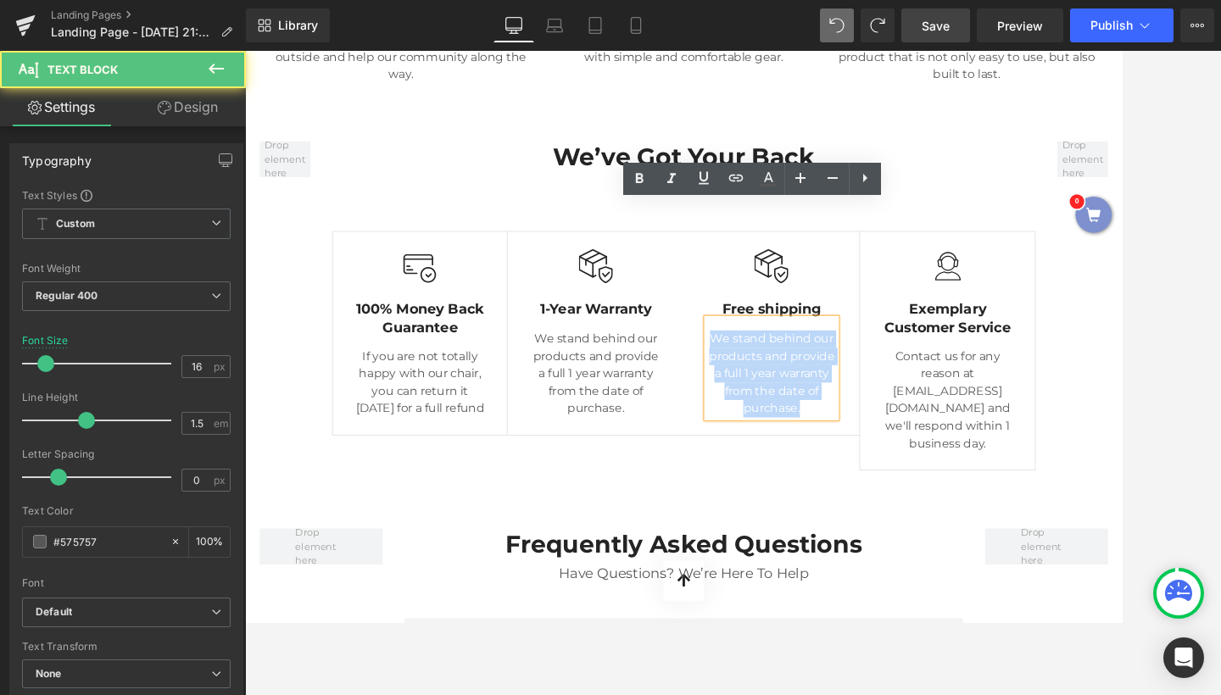
drag, startPoint x: 792, startPoint y: 256, endPoint x: 943, endPoint y: 326, distance: 166.6
click at [943, 326] on div "Image Free shipping Text Block We stand behind our products and provide a full …" at bounding box center [860, 380] width 205 height 239
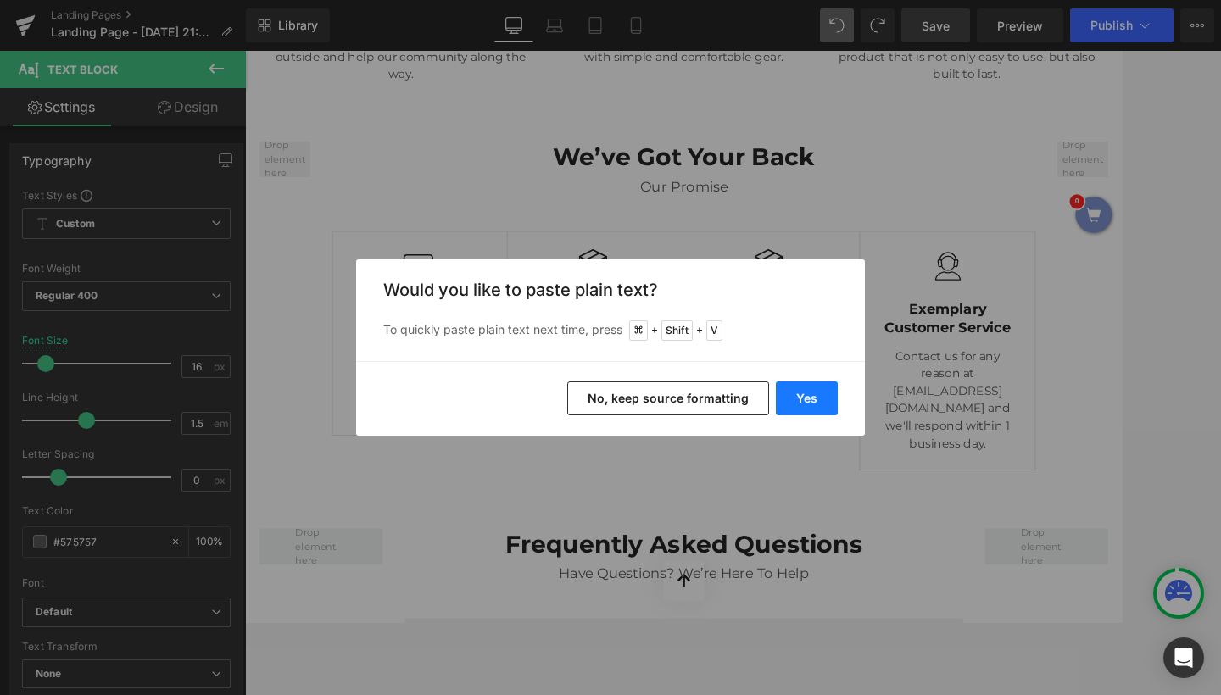
click at [808, 399] on button "Yes" at bounding box center [807, 399] width 62 height 34
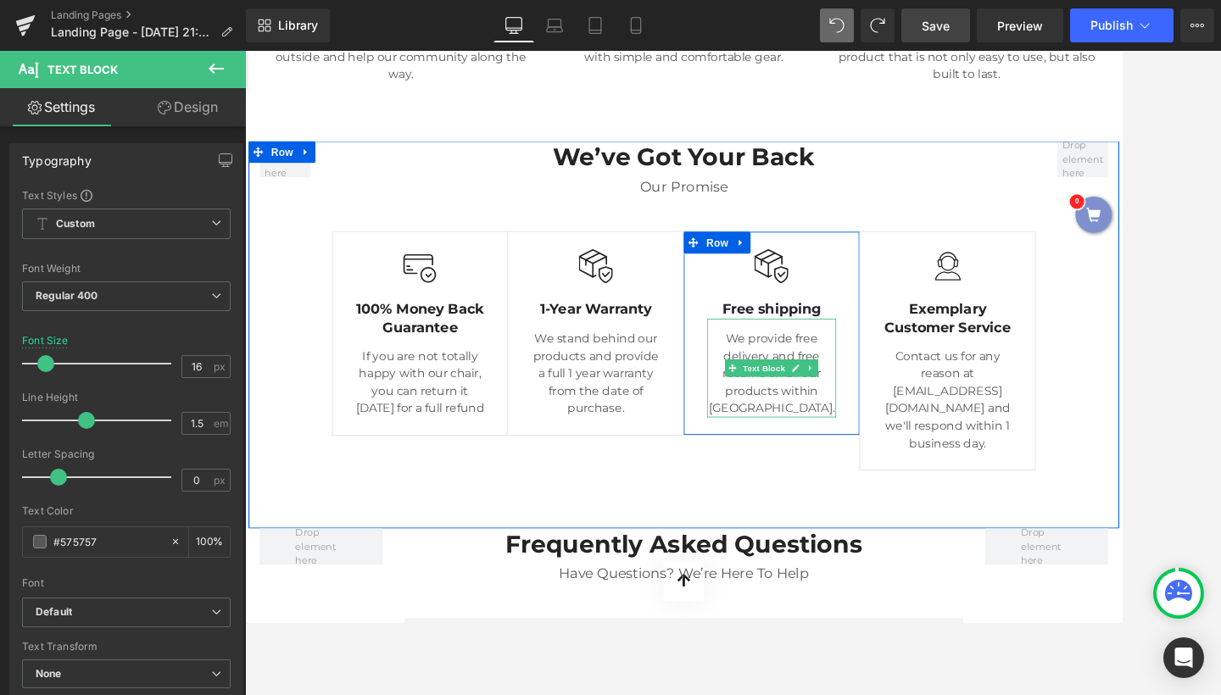
click at [909, 377] on p "We provide free delivery and free returns on all our products within [GEOGRAPHI…" at bounding box center [860, 428] width 151 height 102
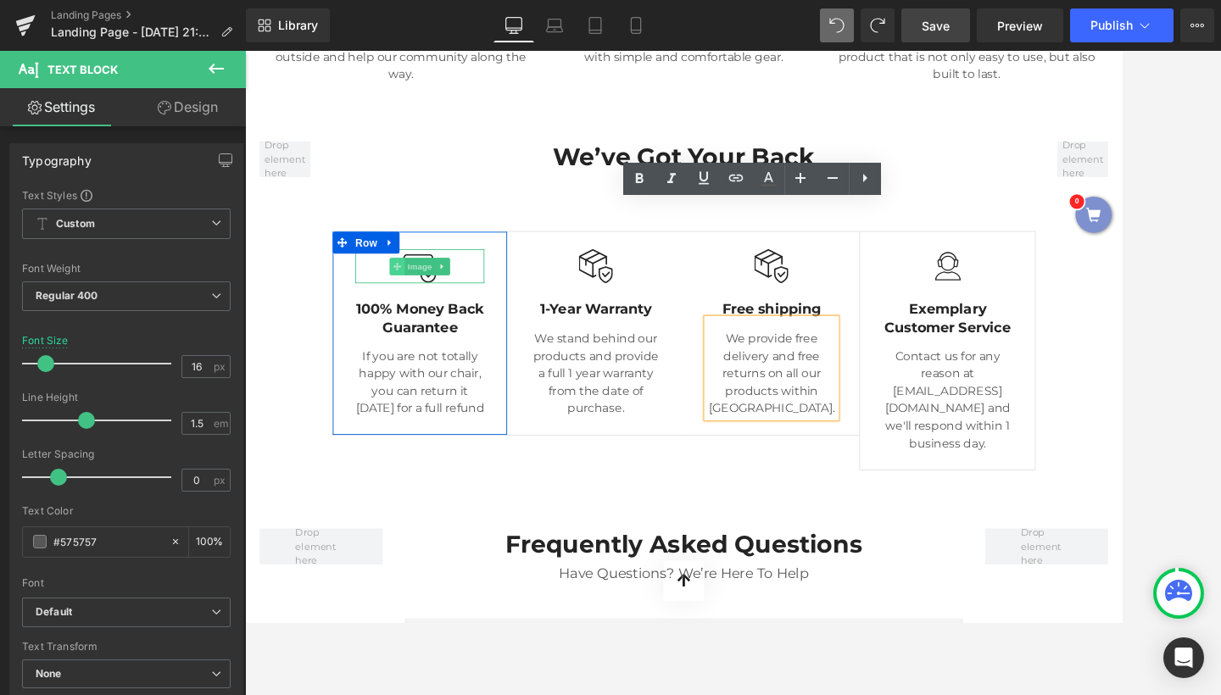
click at [427, 293] on span at bounding box center [424, 303] width 18 height 20
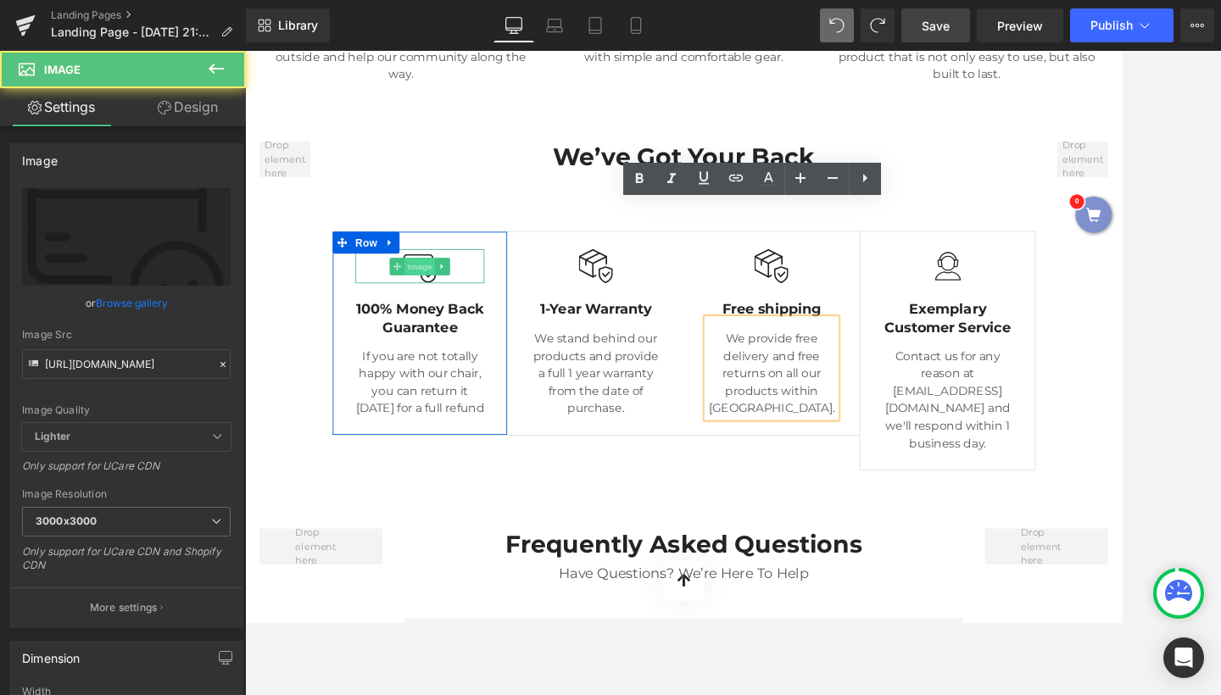
click at [443, 293] on span "Image" at bounding box center [450, 303] width 36 height 20
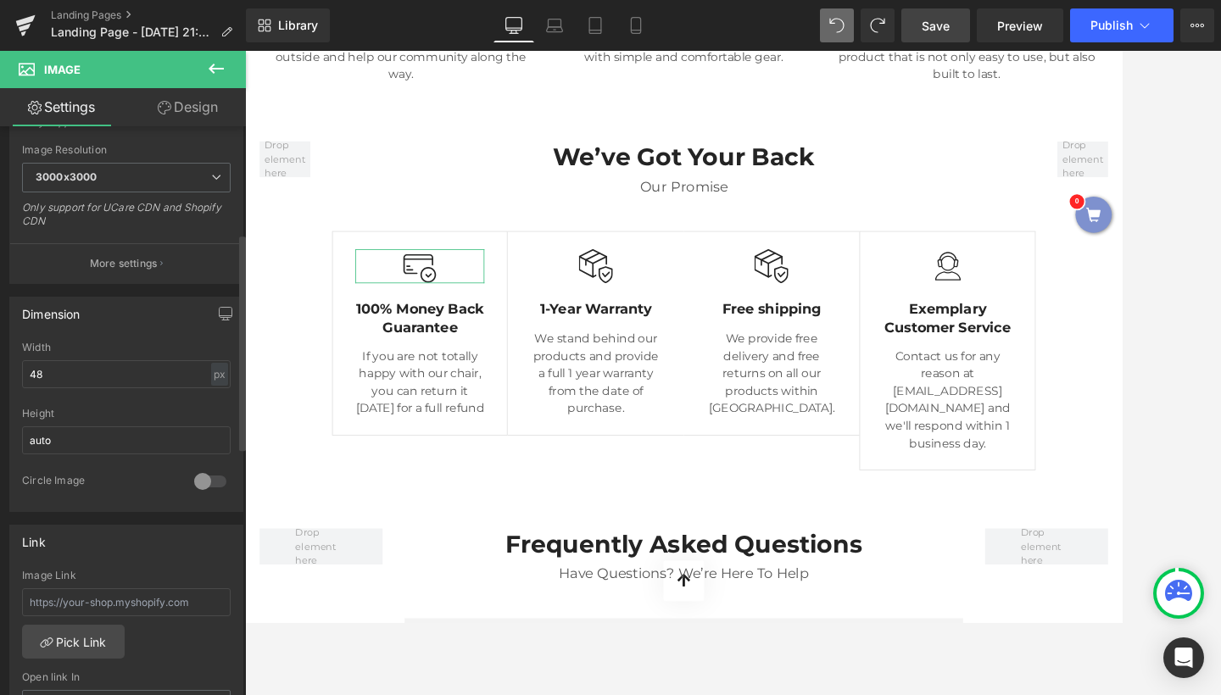
scroll to position [363, 0]
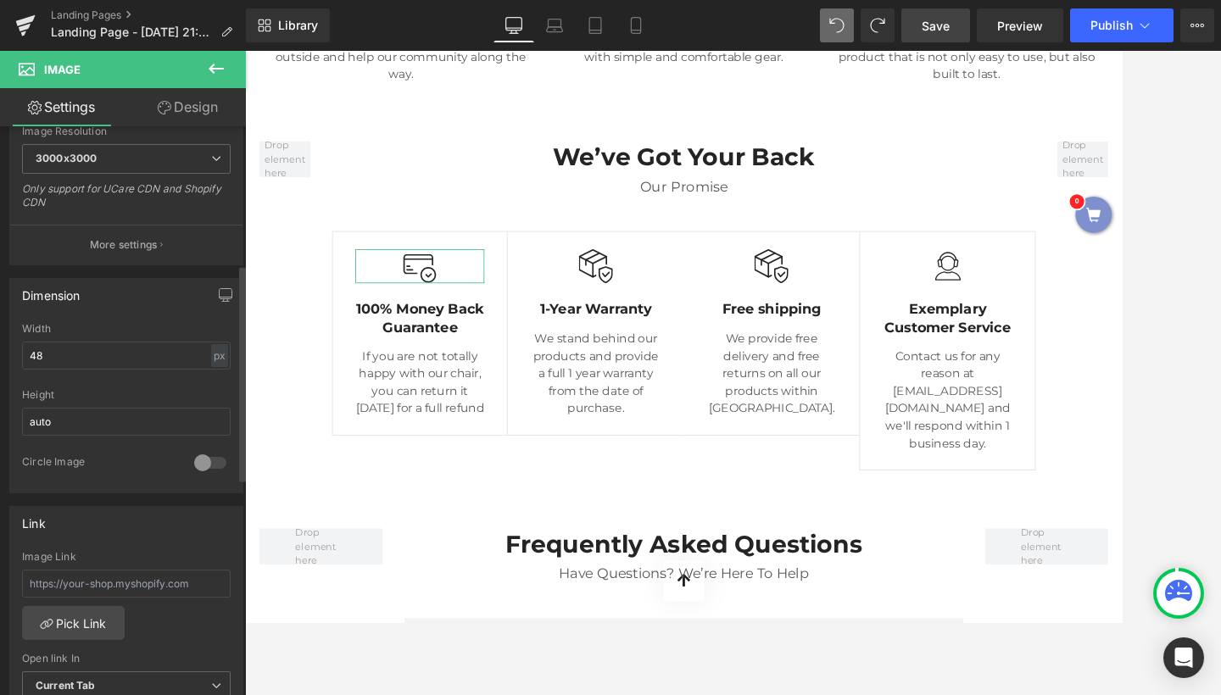
click at [209, 463] on div at bounding box center [210, 462] width 41 height 27
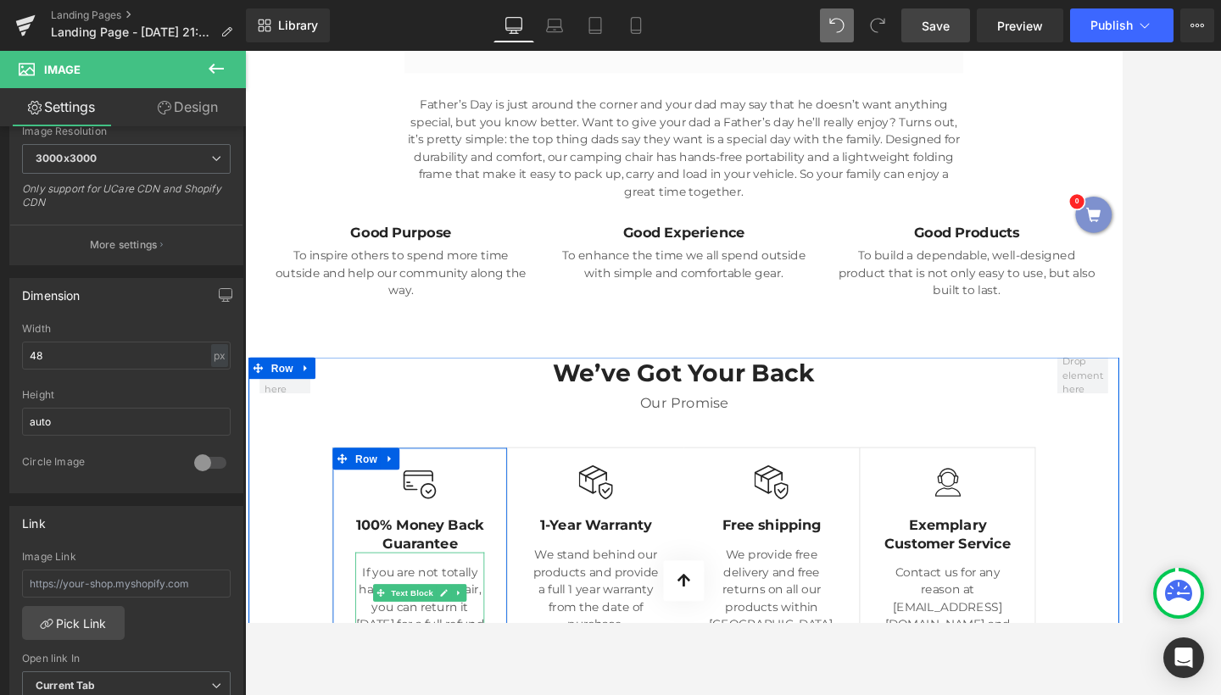
scroll to position [3820, 0]
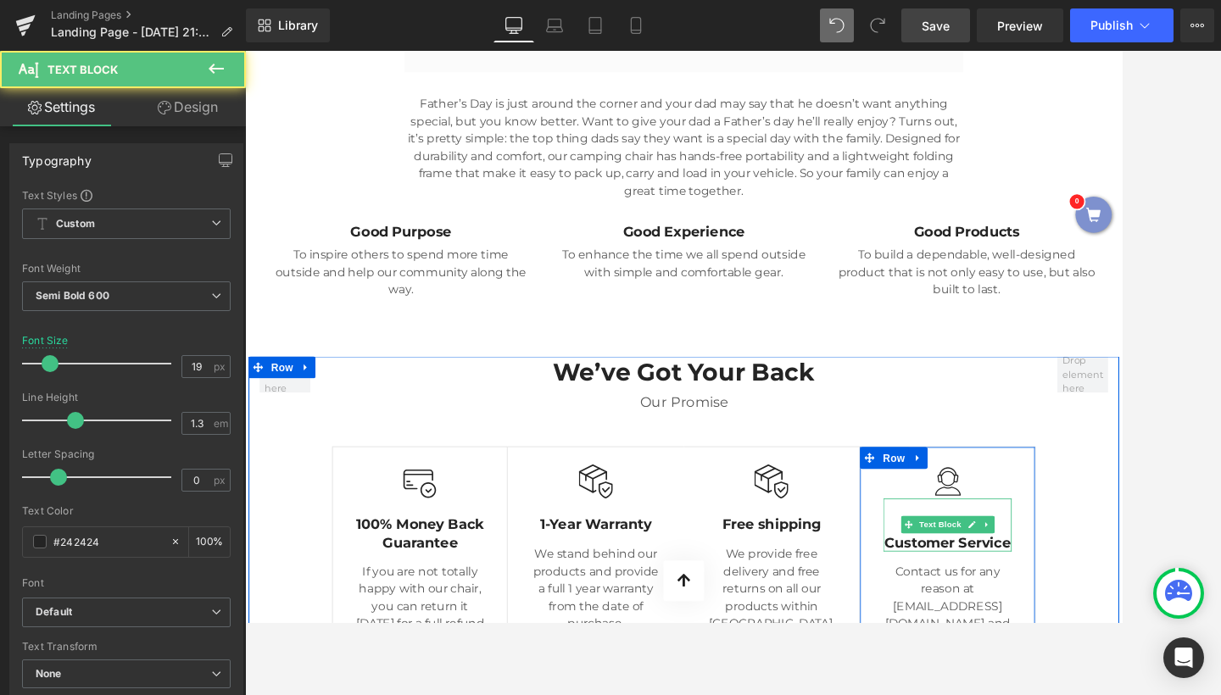
click at [1071, 595] on p "Exemplary Customer Service" at bounding box center [1065, 616] width 149 height 42
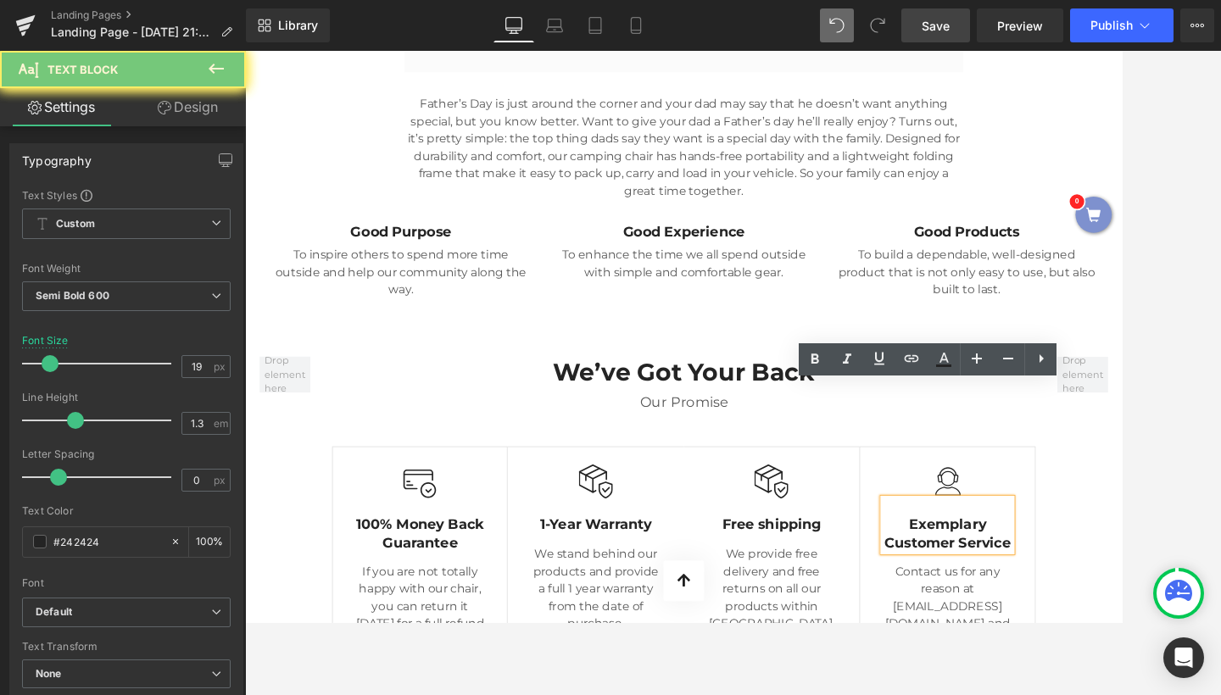
click at [1066, 595] on p "Exemplary Customer Service" at bounding box center [1065, 616] width 149 height 42
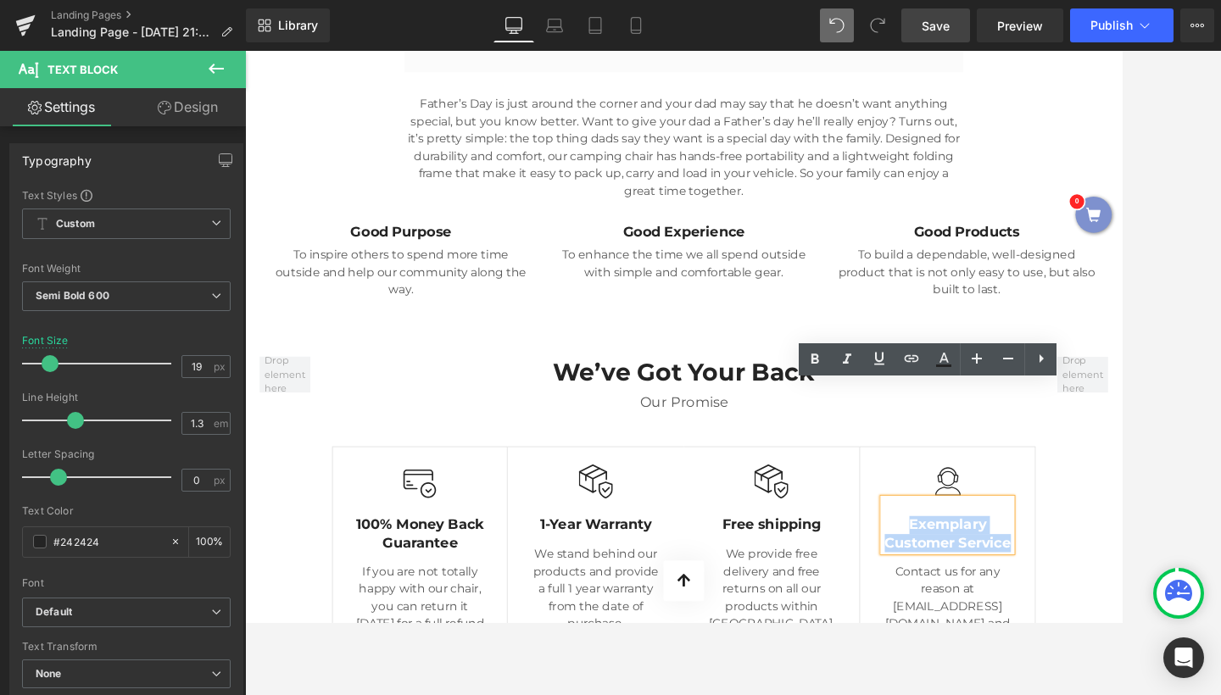
click at [1066, 595] on p "Exemplary Customer Service" at bounding box center [1065, 616] width 149 height 42
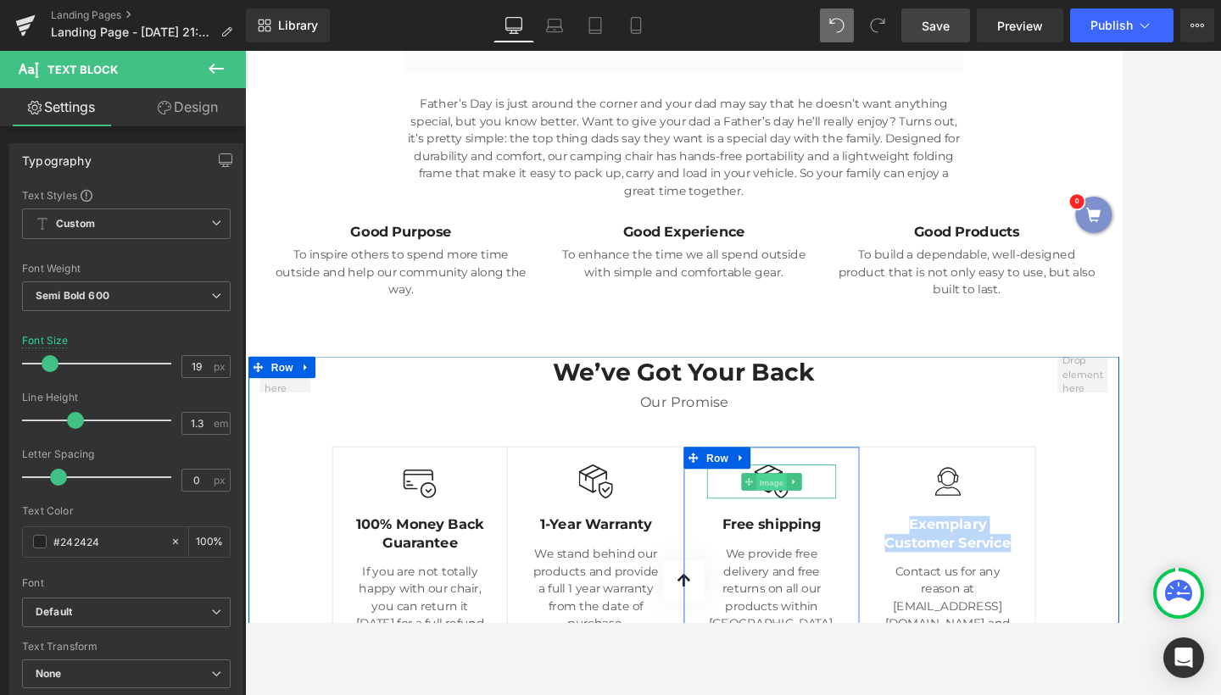
click at [860, 545] on span "Image" at bounding box center [861, 555] width 36 height 20
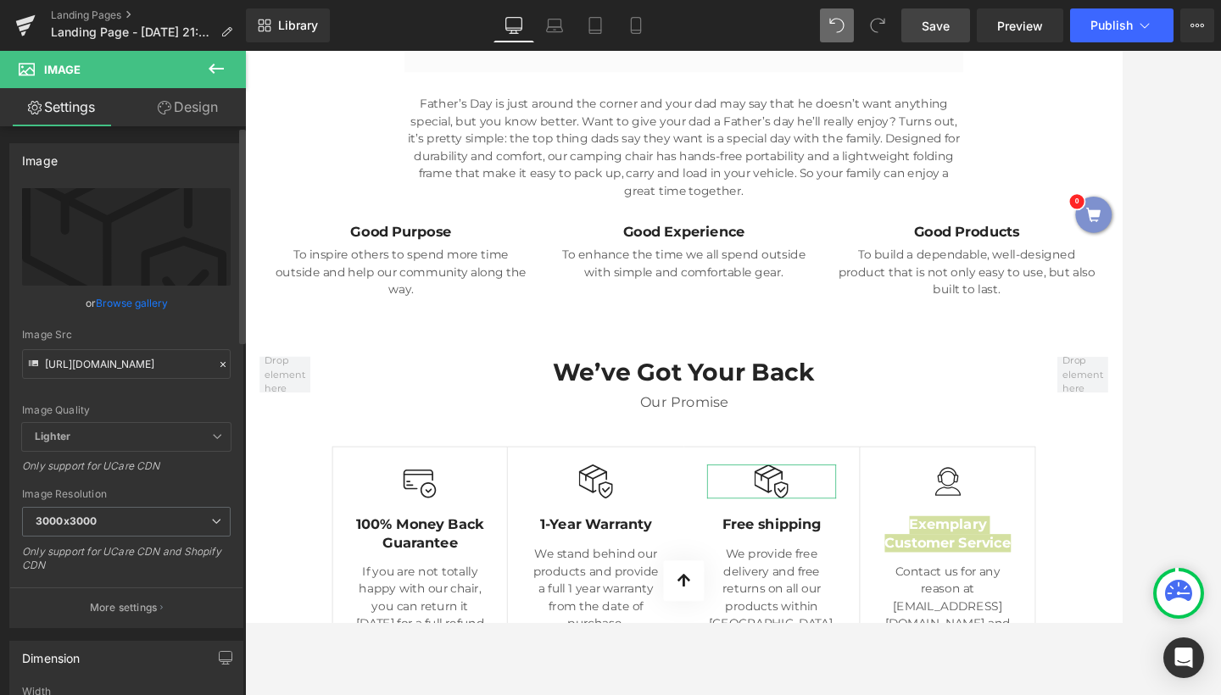
click at [140, 302] on link "Browse gallery" at bounding box center [132, 303] width 72 height 30
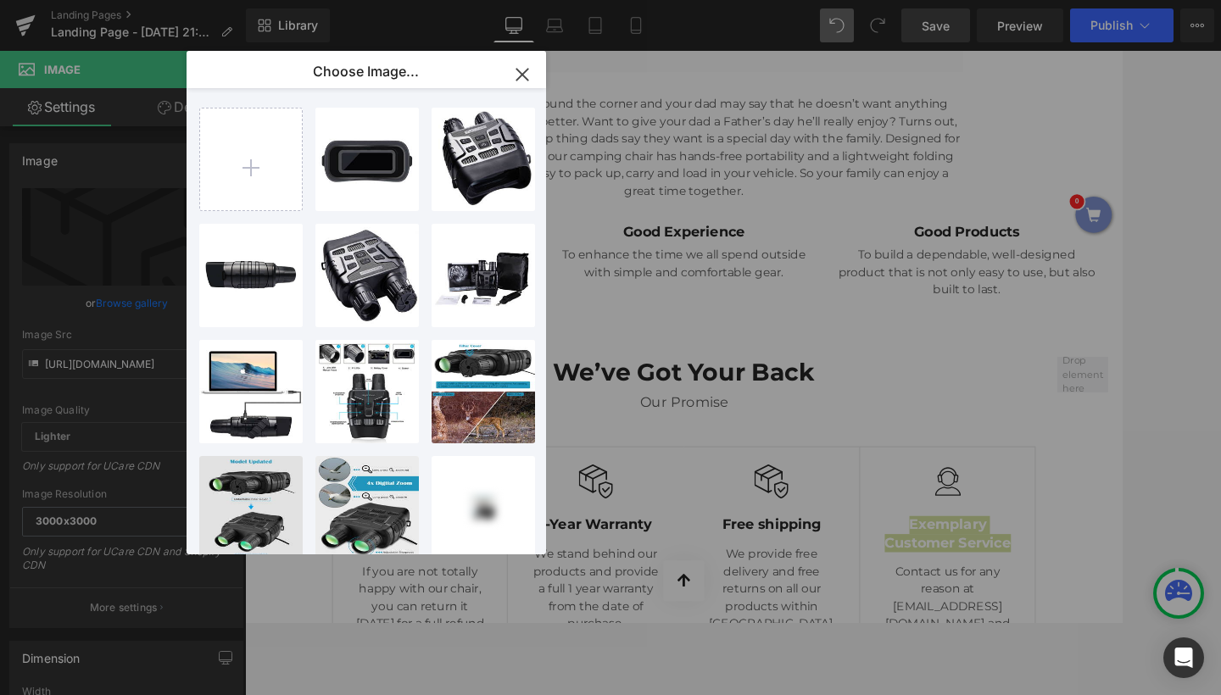
scroll to position [0, 0]
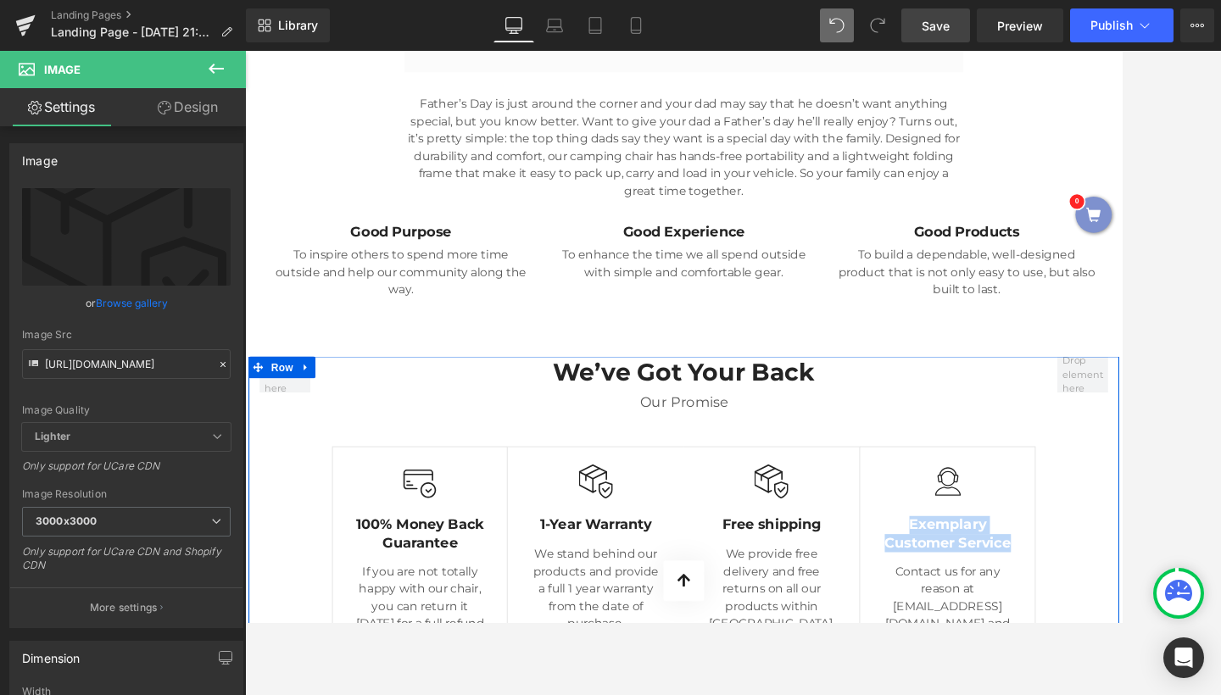
click at [1200, 409] on div "We’ve Got Your Back Heading Our Promise Text Block Image 100% Money Back Guaran…" at bounding box center [758, 635] width 1018 height 453
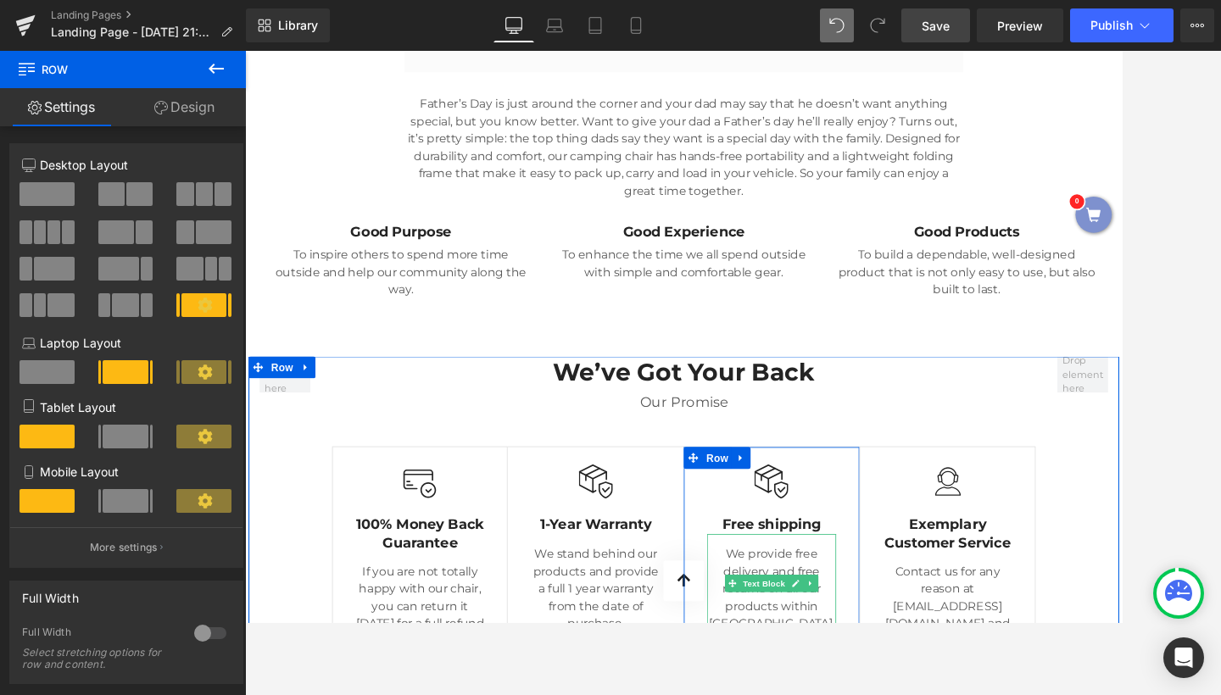
click at [810, 630] on p "We provide free delivery and free returns on all our products within [GEOGRAPHI…" at bounding box center [860, 681] width 151 height 102
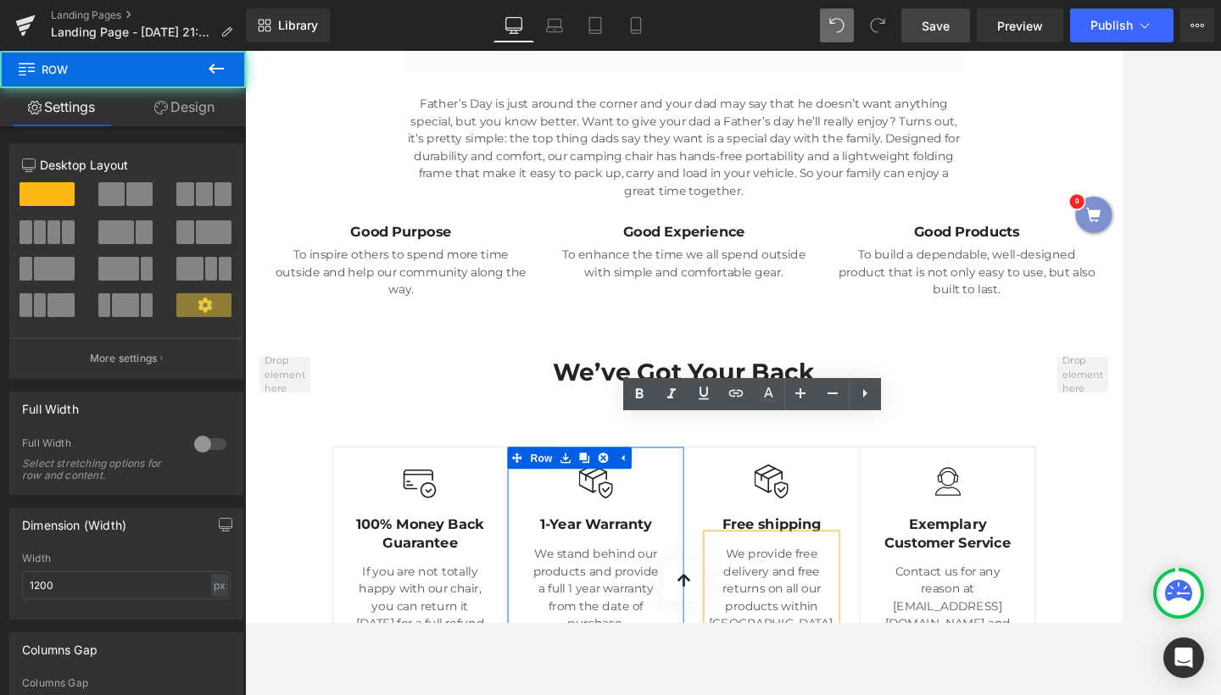
click at [736, 535] on div "Image 1-Year Warranty Text Block We stand behind our products and provide a ful…" at bounding box center [654, 633] width 176 height 197
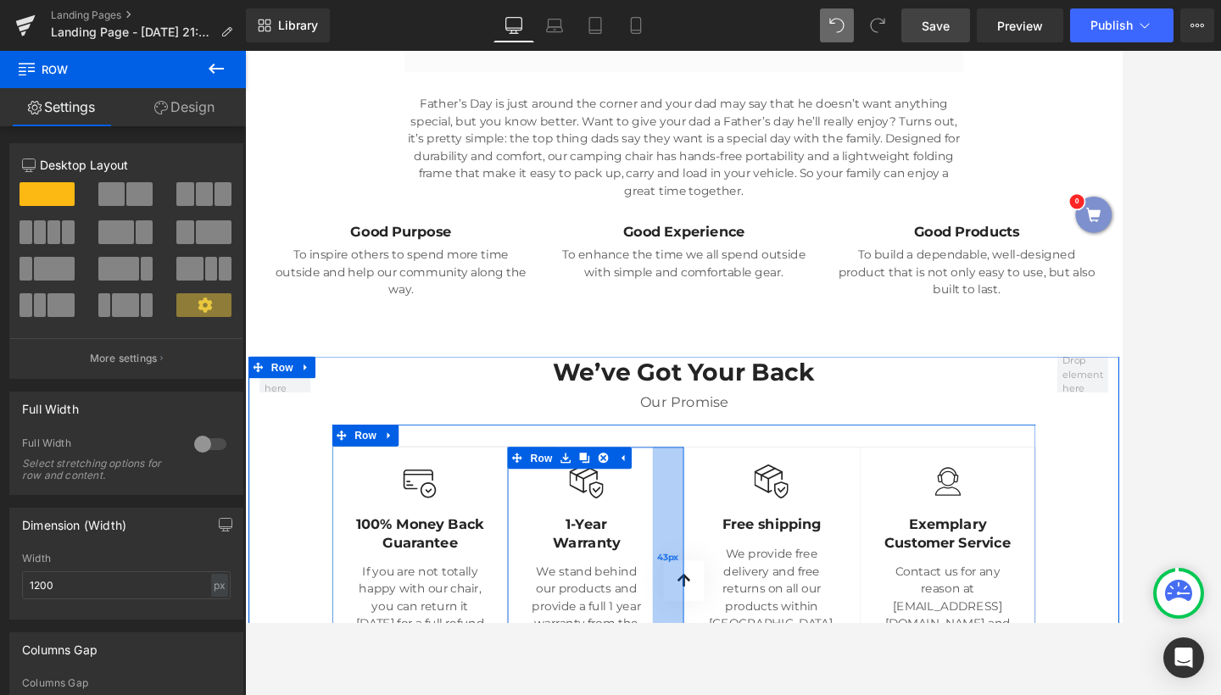
drag, startPoint x: 745, startPoint y: 469, endPoint x: 723, endPoint y: 471, distance: 22.1
click at [723, 515] on div "43px" at bounding box center [740, 644] width 36 height 258
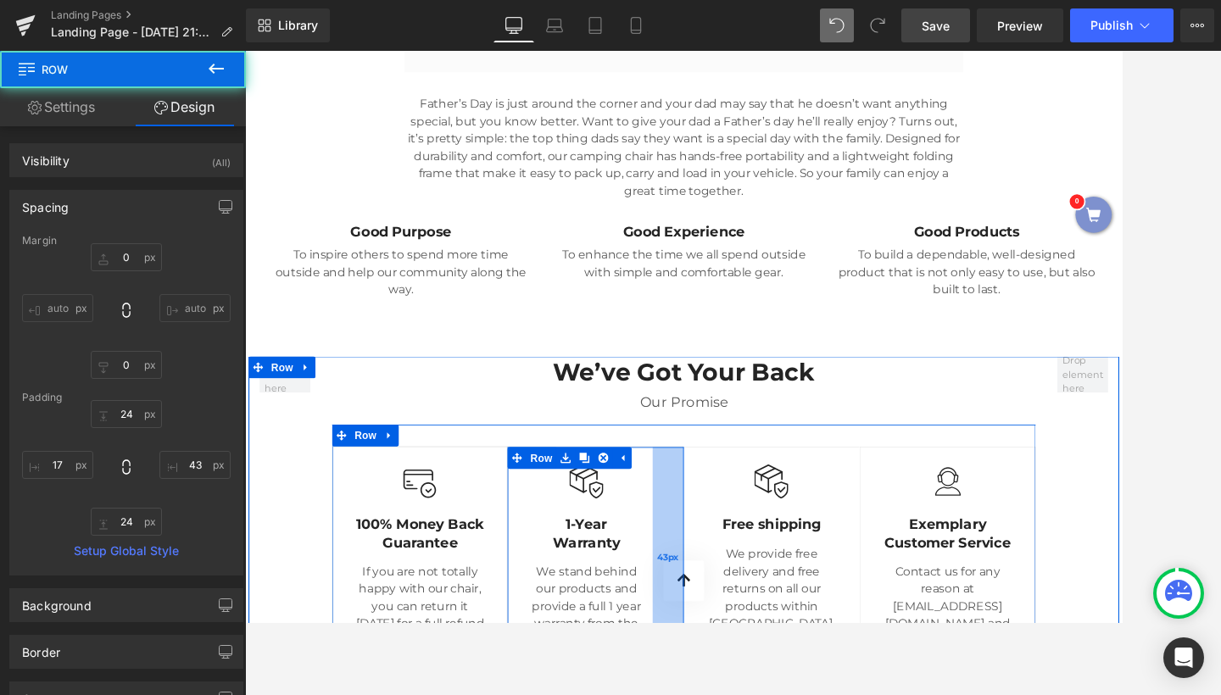
click at [738, 515] on div "43px" at bounding box center [740, 644] width 36 height 258
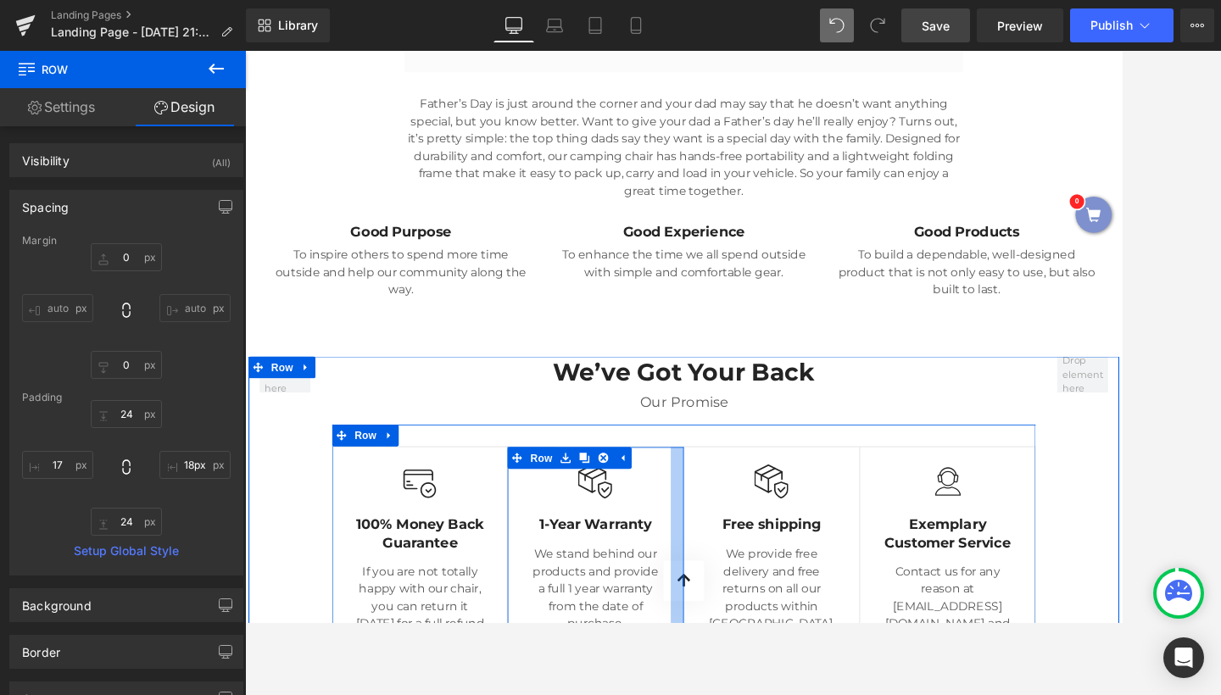
type input "25px"
drag, startPoint x: 738, startPoint y: 471, endPoint x: 753, endPoint y: 474, distance: 15.6
click at [753, 515] on div at bounding box center [747, 633] width 21 height 237
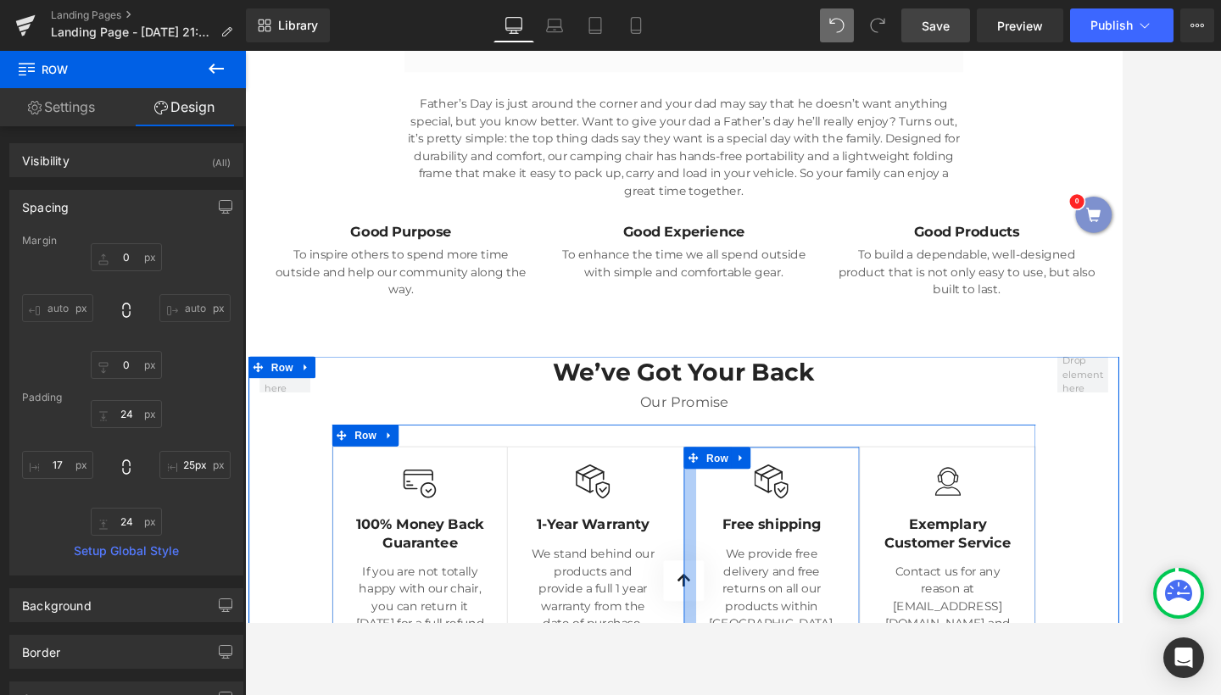
click at [766, 515] on div at bounding box center [765, 633] width 14 height 237
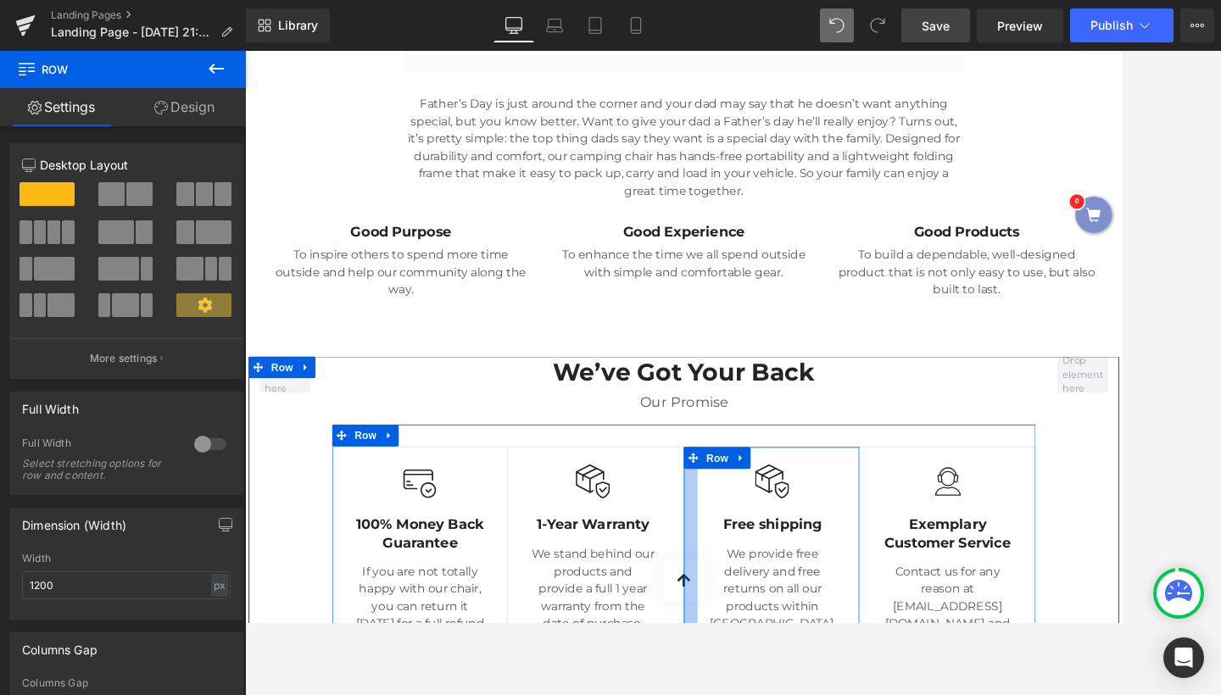
drag, startPoint x: 766, startPoint y: 445, endPoint x: 767, endPoint y: 466, distance: 20.4
click at [767, 515] on div at bounding box center [766, 633] width 16 height 237
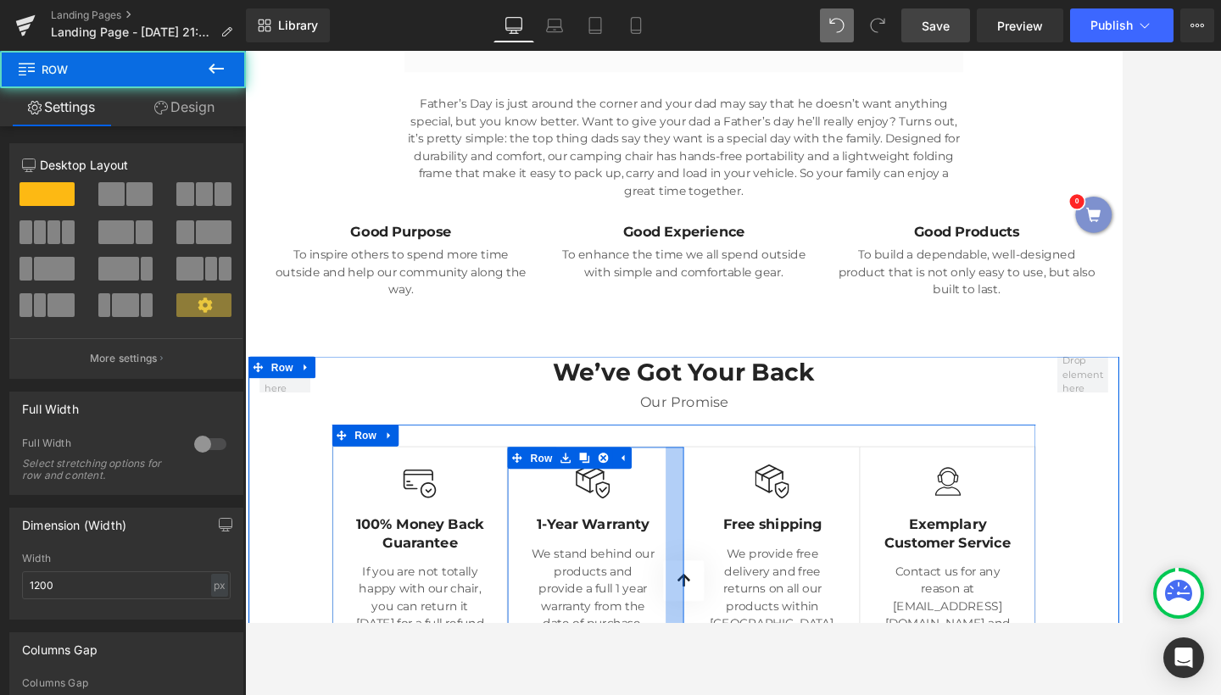
click at [743, 515] on div at bounding box center [747, 633] width 21 height 237
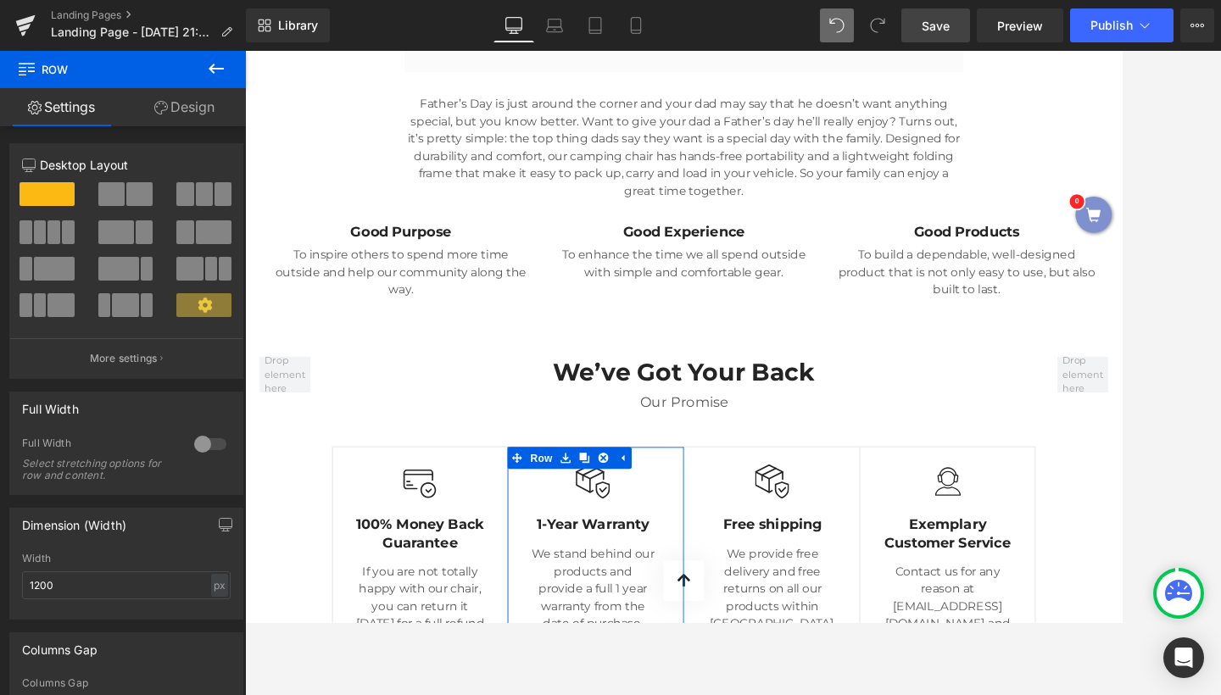
click at [199, 112] on link "Design" at bounding box center [184, 107] width 123 height 38
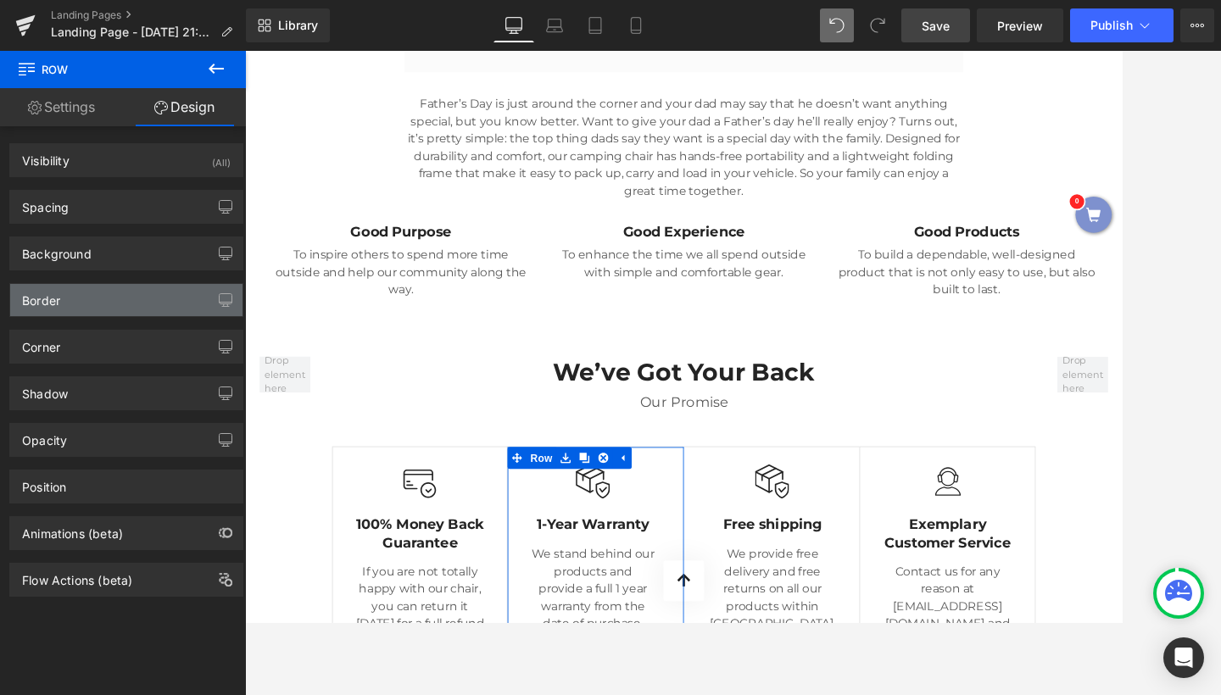
click at [125, 310] on div "Border" at bounding box center [126, 300] width 232 height 32
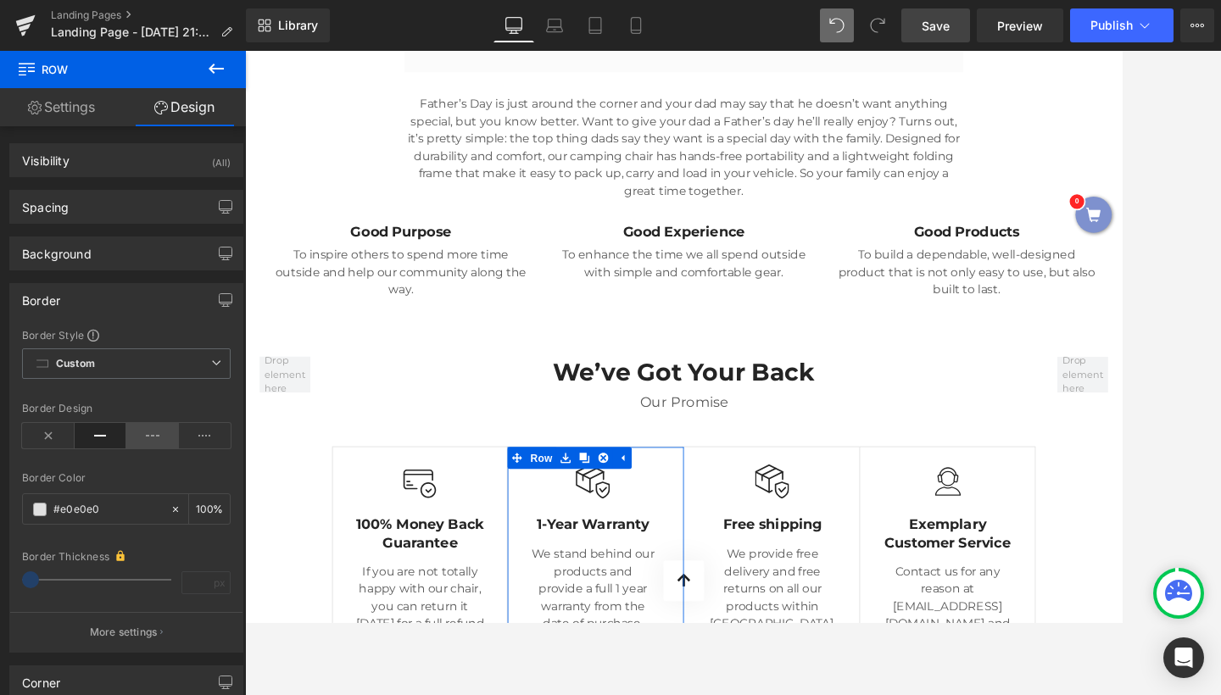
click at [148, 441] on icon at bounding box center [152, 435] width 53 height 25
click at [114, 440] on icon at bounding box center [101, 435] width 53 height 25
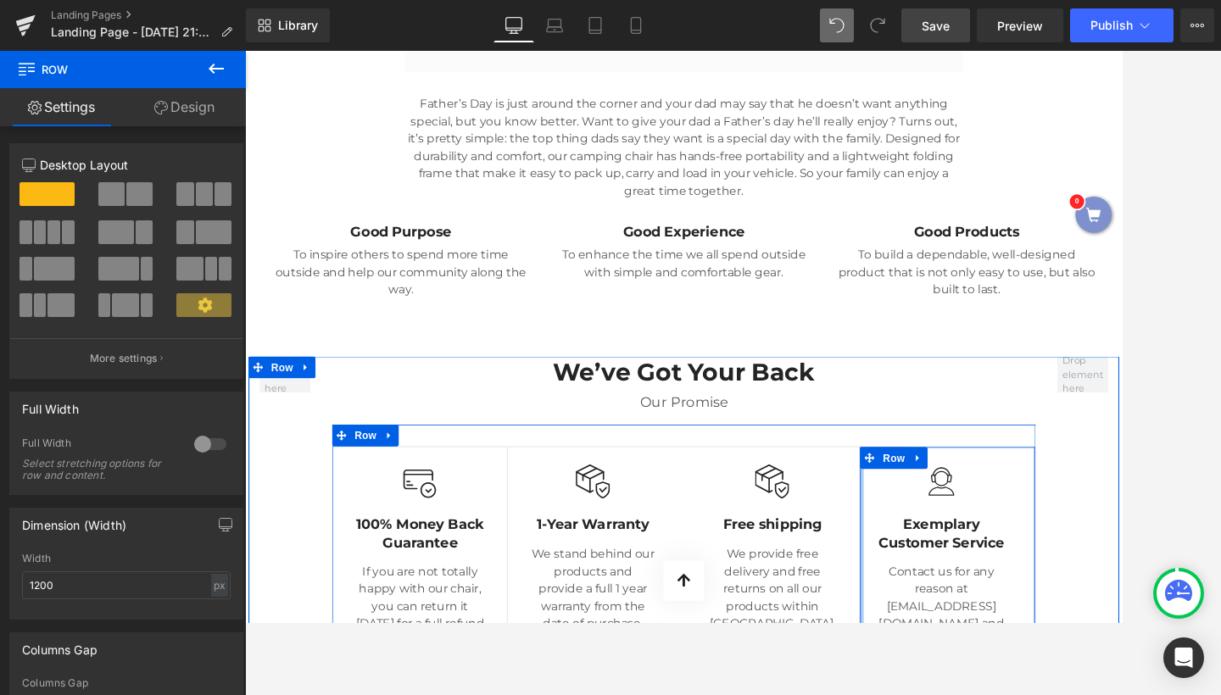
drag, startPoint x: 968, startPoint y: 492, endPoint x: 912, endPoint y: 483, distance: 56.6
click at [912, 488] on div "Image 100% Money Back Guarantee Text Block If you are not totally happy with ou…" at bounding box center [758, 645] width 823 height 314
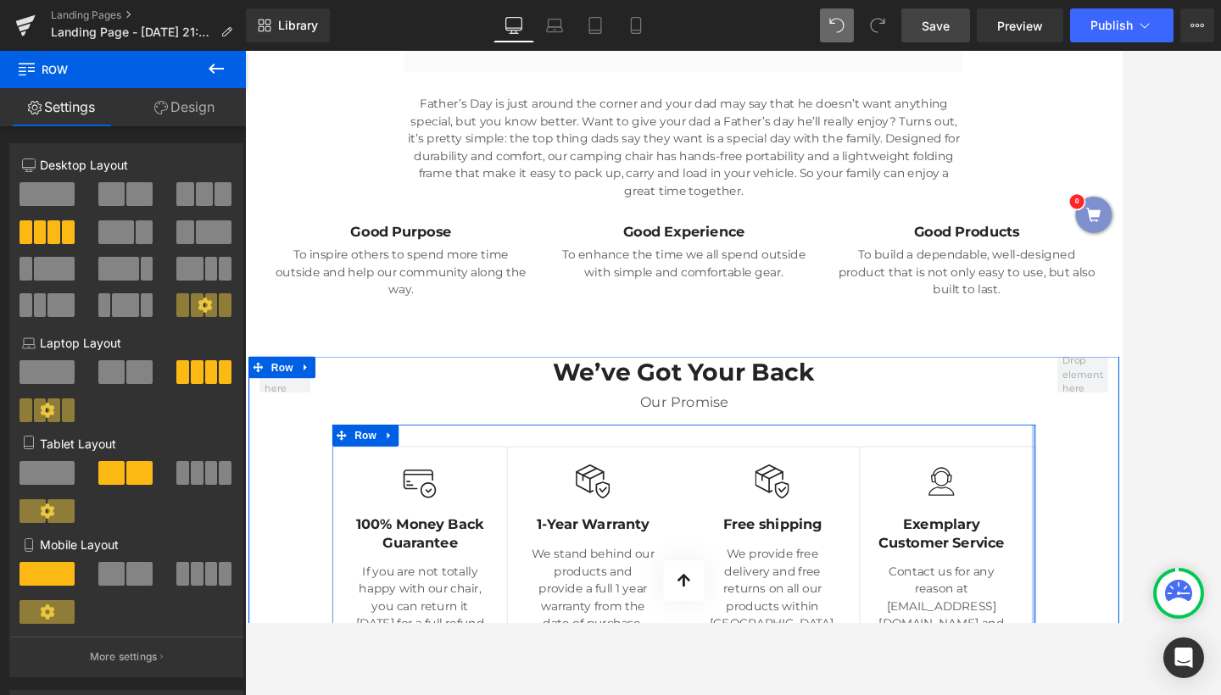
drag, startPoint x: 1162, startPoint y: 512, endPoint x: 1275, endPoint y: 533, distance: 115.4
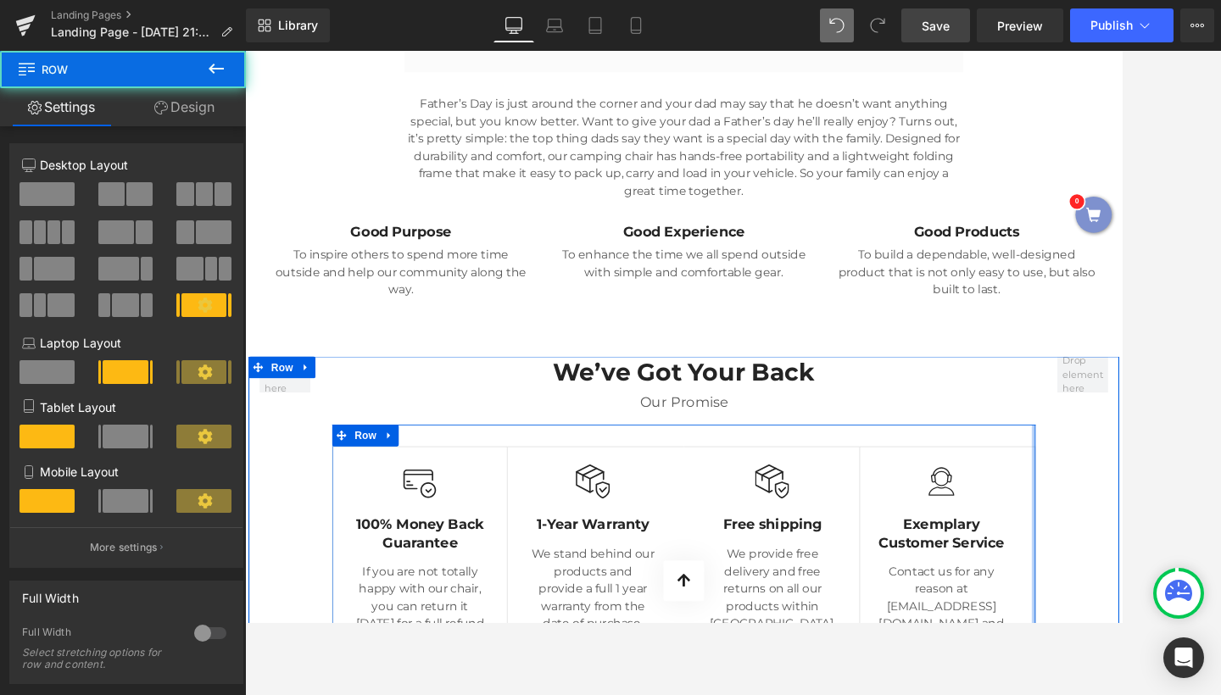
click at [1220, 488] on div "We’ve Got Your Back Heading Our Promise Text Block Image 100% Money Back Guaran…" at bounding box center [758, 635] width 1018 height 453
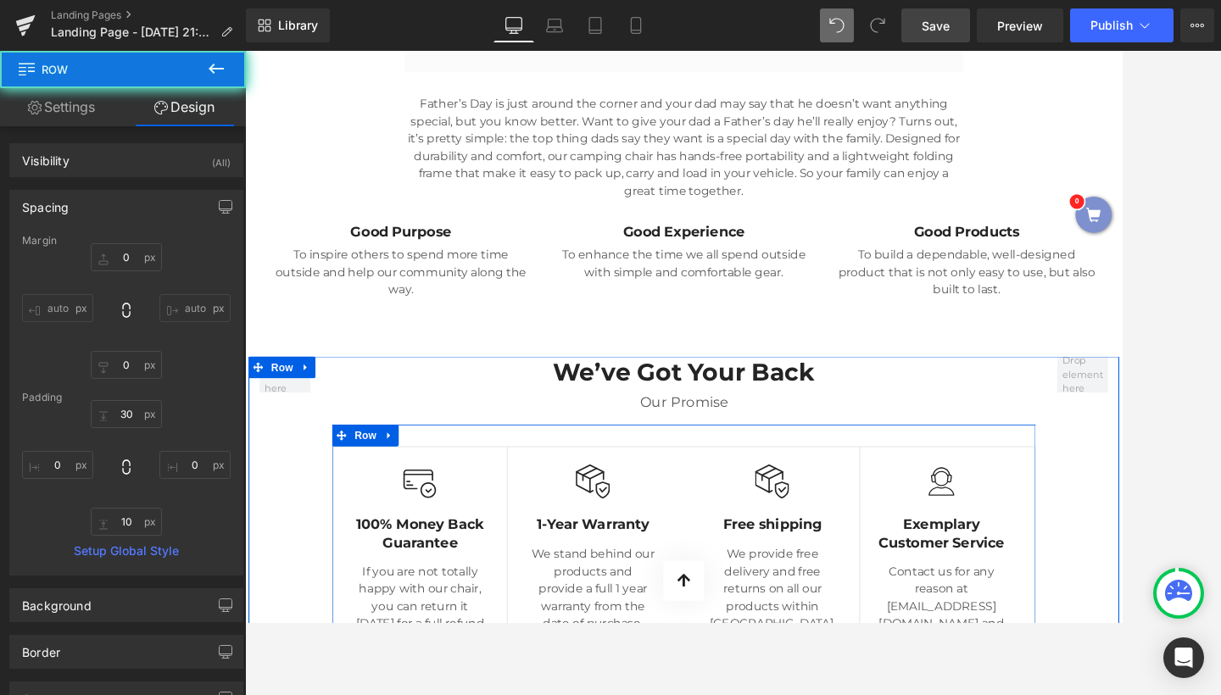
click at [1220, 486] on div "We’ve Got Your Back Heading Our Promise Text Block Image 100% Money Back Guaran…" at bounding box center [758, 635] width 1018 height 453
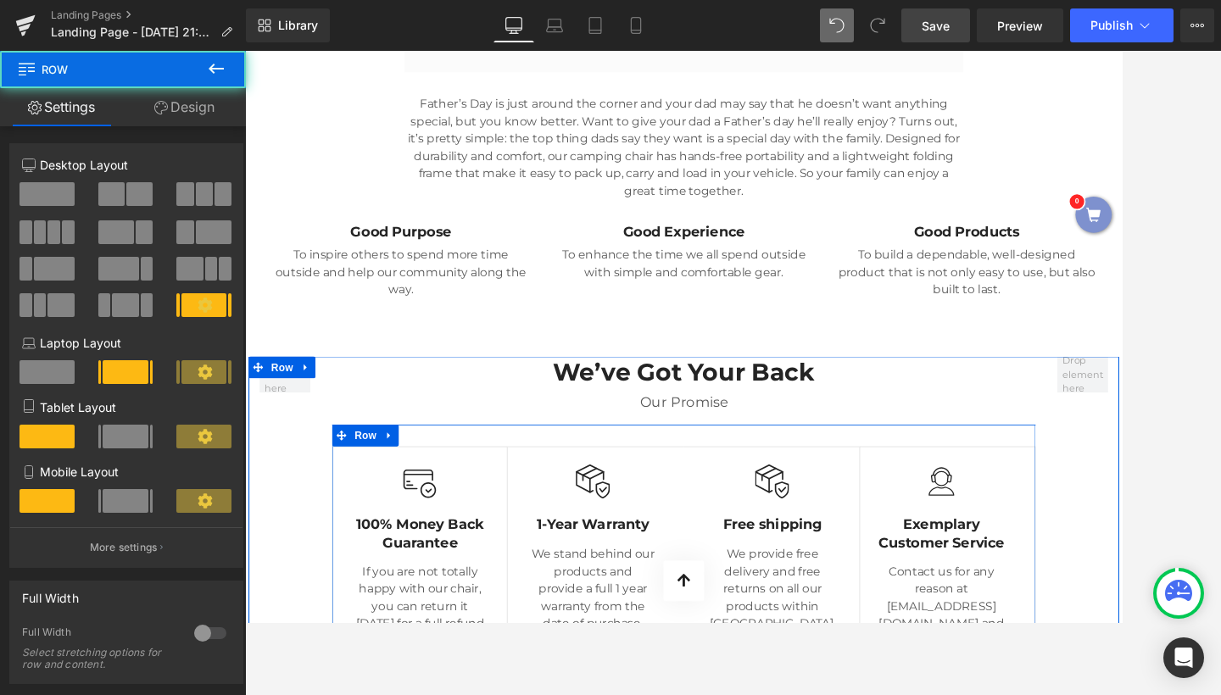
click at [1220, 486] on div "We’ve Got Your Back Heading Our Promise Text Block Image 100% Money Back Guaran…" at bounding box center [758, 635] width 1018 height 453
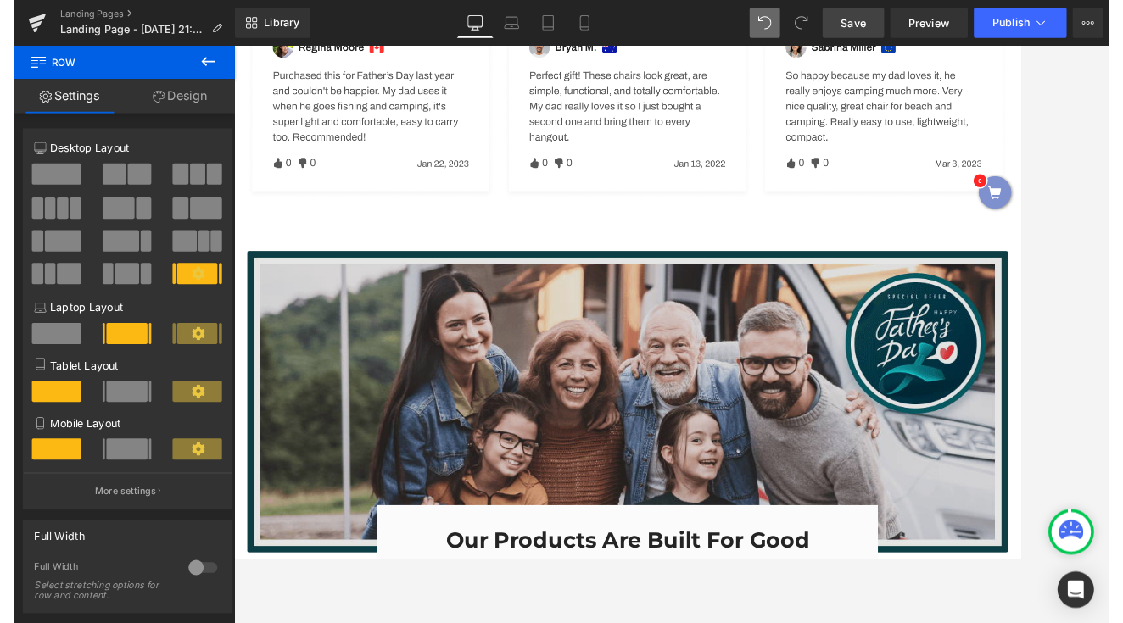
scroll to position [3230, 0]
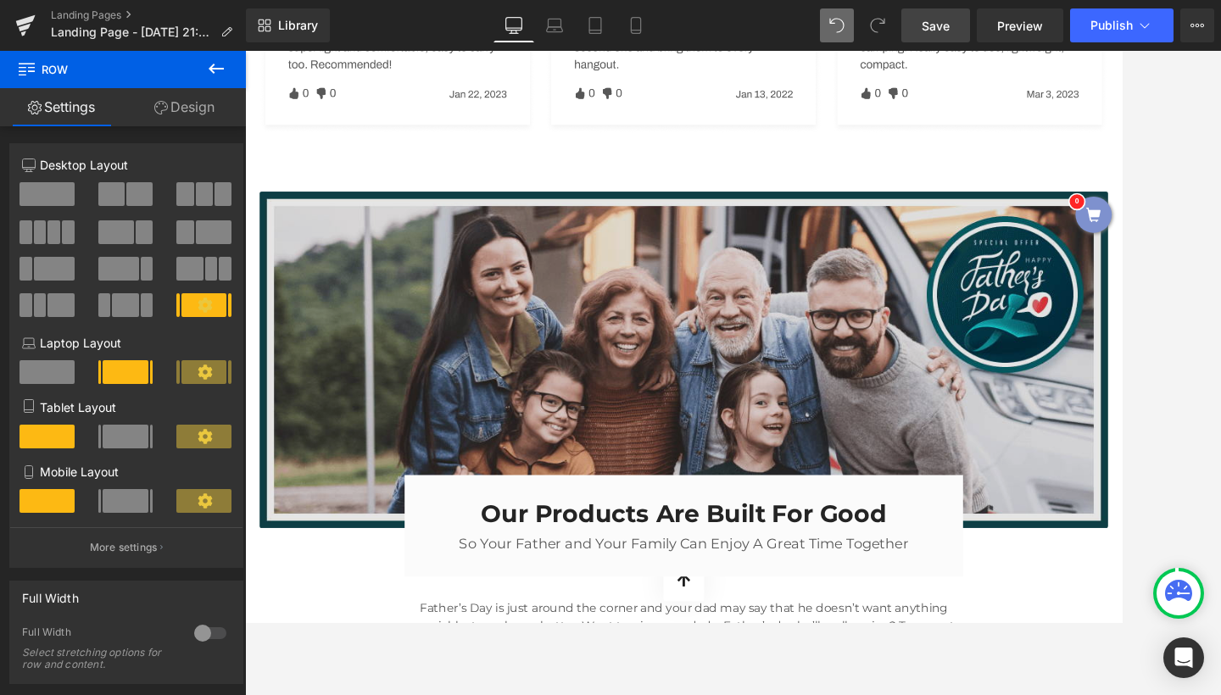
click at [915, 266] on img at bounding box center [758, 411] width 992 height 393
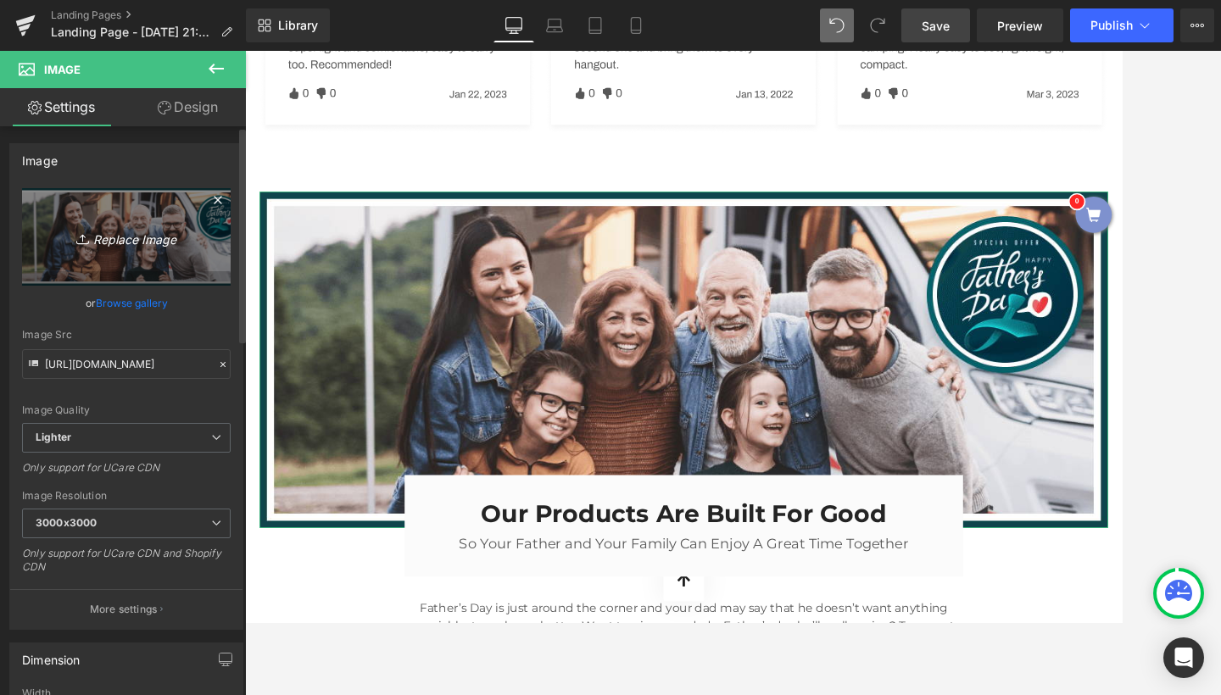
click at [148, 239] on icon "Replace Image" at bounding box center [127, 236] width 136 height 21
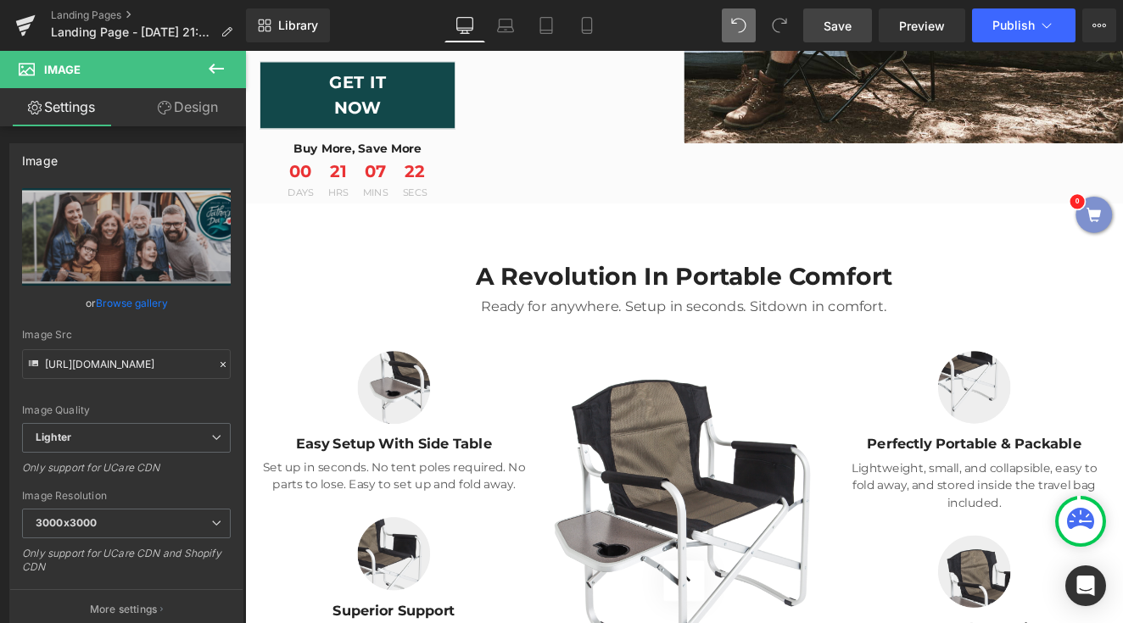
scroll to position [1955, 0]
